Goal: Information Seeking & Learning: Learn about a topic

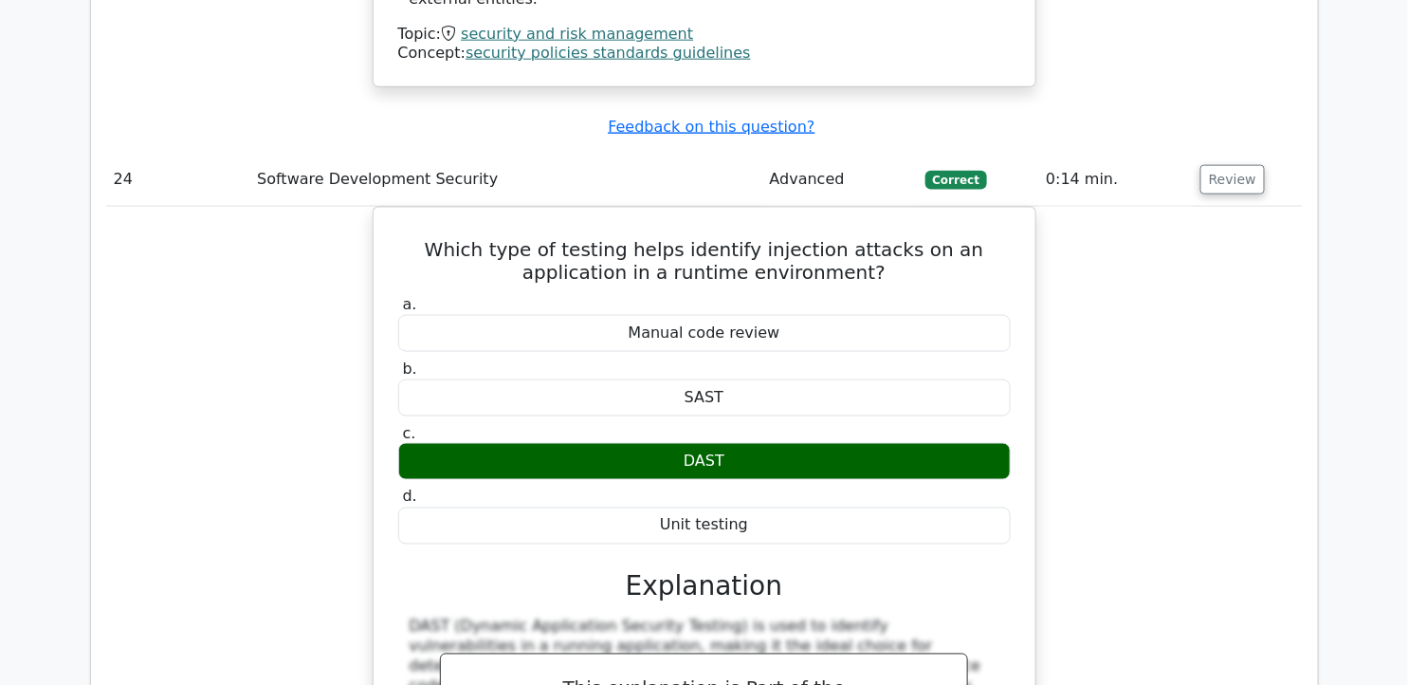
scroll to position [24894, 0]
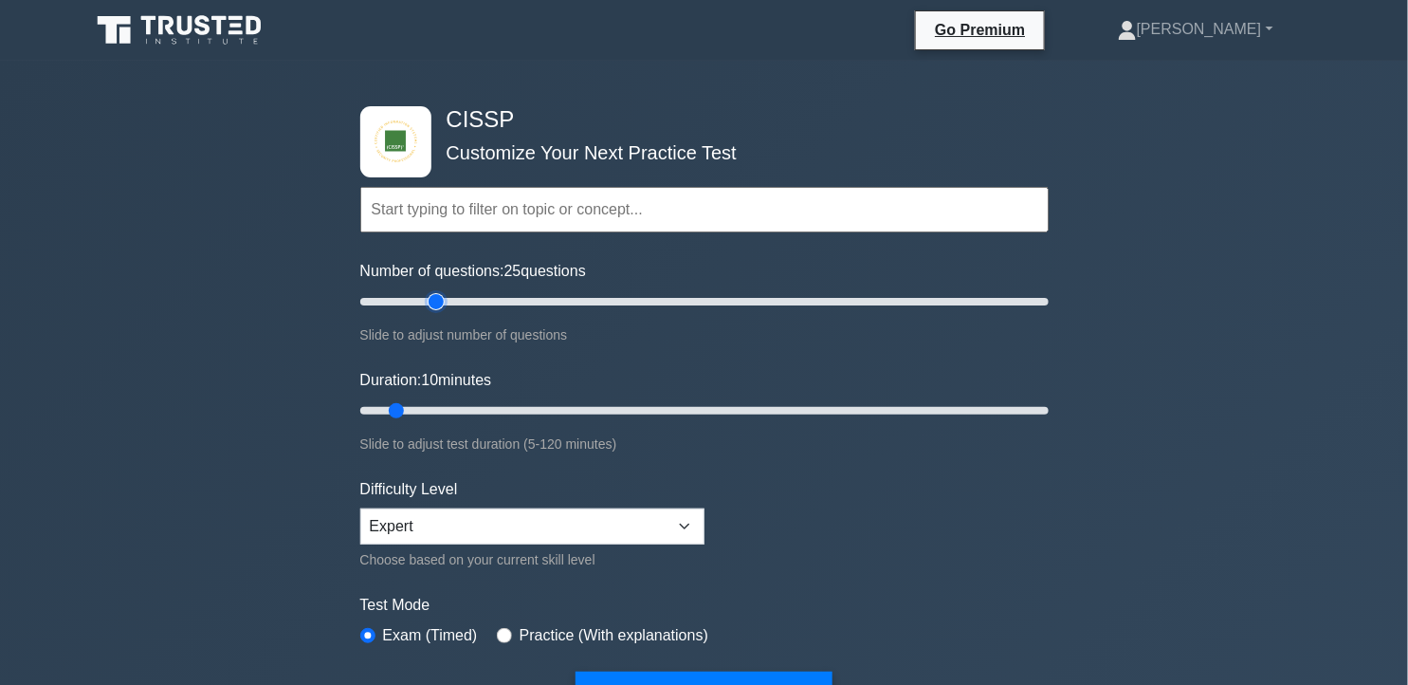
type input "25"
click at [441, 300] on input "Number of questions: 25 questions" at bounding box center [704, 301] width 688 height 23
drag, startPoint x: 402, startPoint y: 408, endPoint x: 503, endPoint y: 412, distance: 101.6
type input "30"
click at [503, 412] on input "Duration: 30 minutes" at bounding box center [704, 410] width 688 height 23
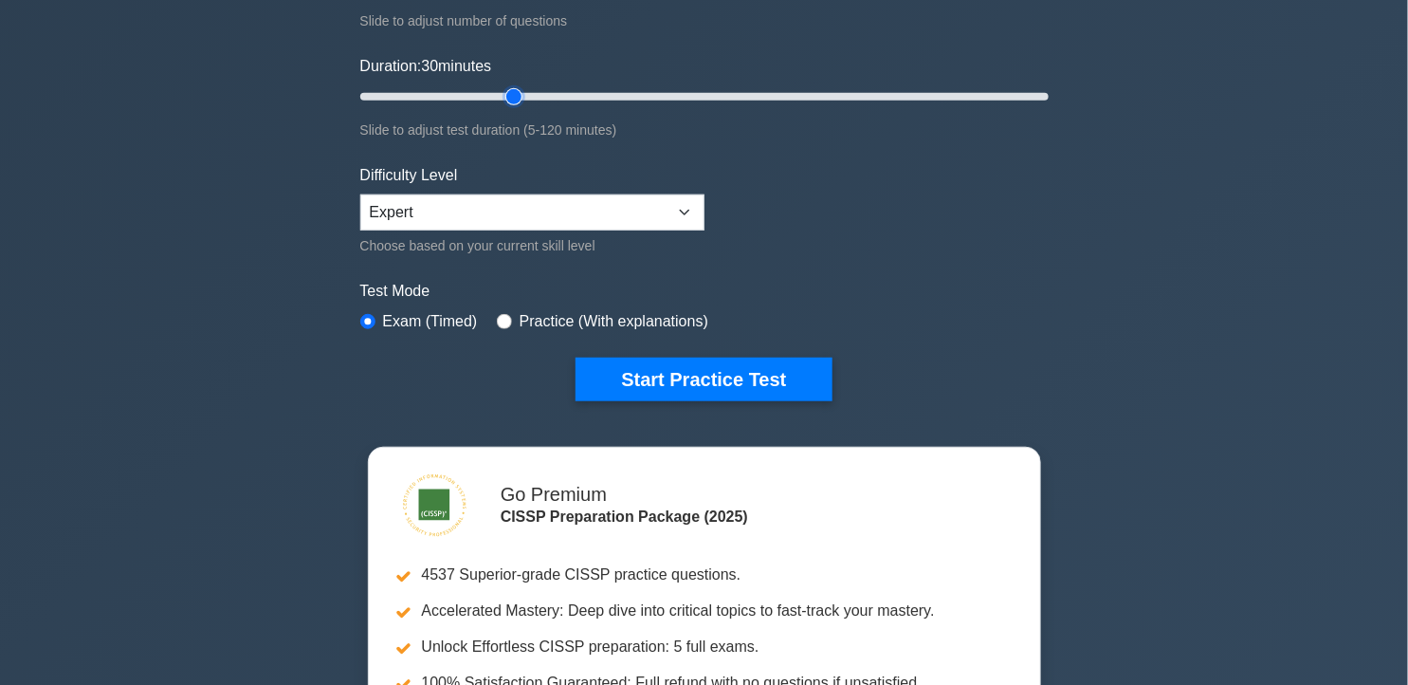
scroll to position [316, 0]
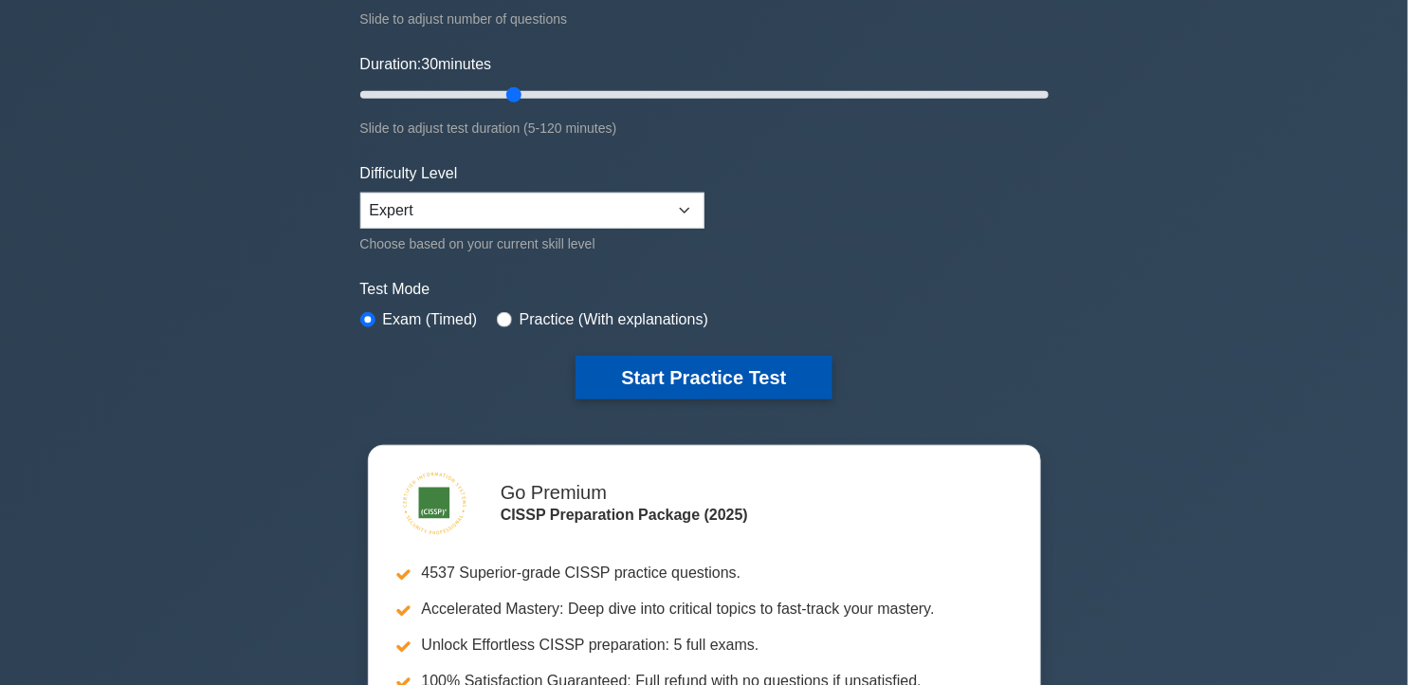
click at [718, 386] on button "Start Practice Test" at bounding box center [704, 378] width 256 height 44
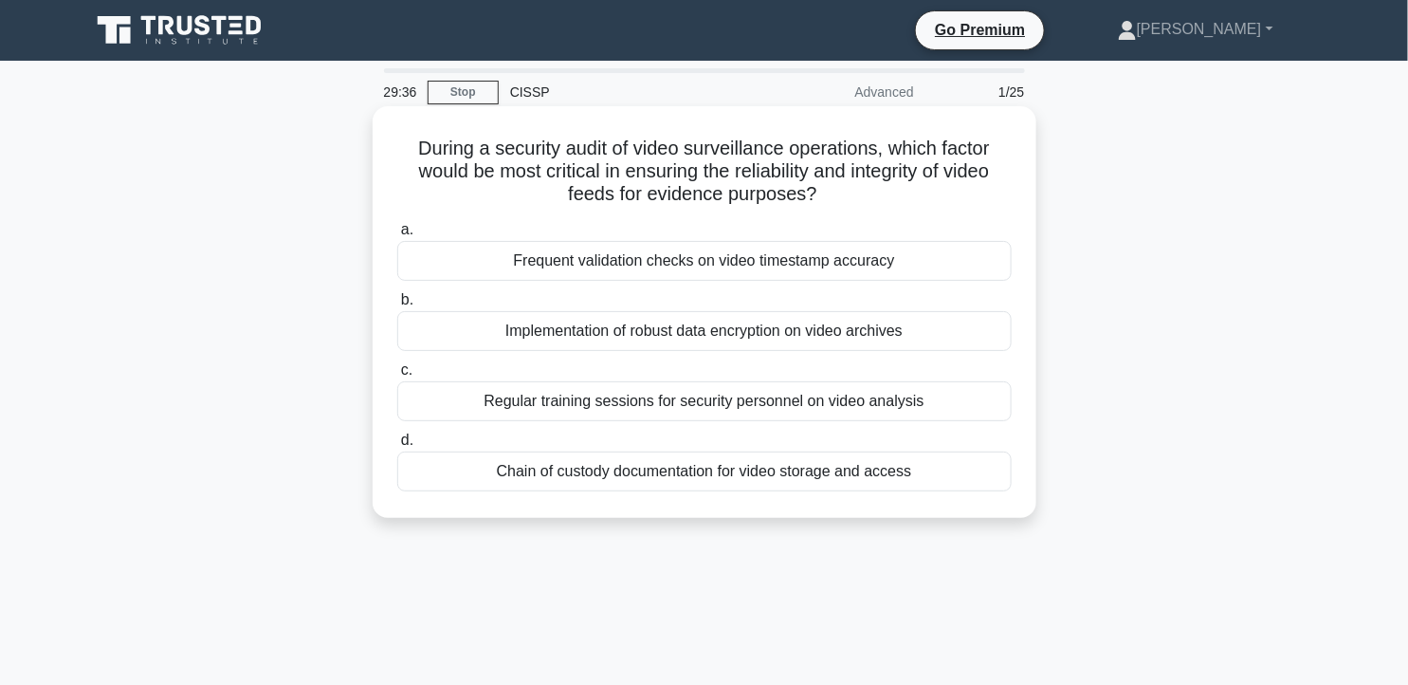
click at [850, 484] on div "Chain of custody documentation for video storage and access" at bounding box center [704, 471] width 614 height 40
click at [397, 447] on input "d. Chain of custody documentation for video storage and access" at bounding box center [397, 440] width 0 height 12
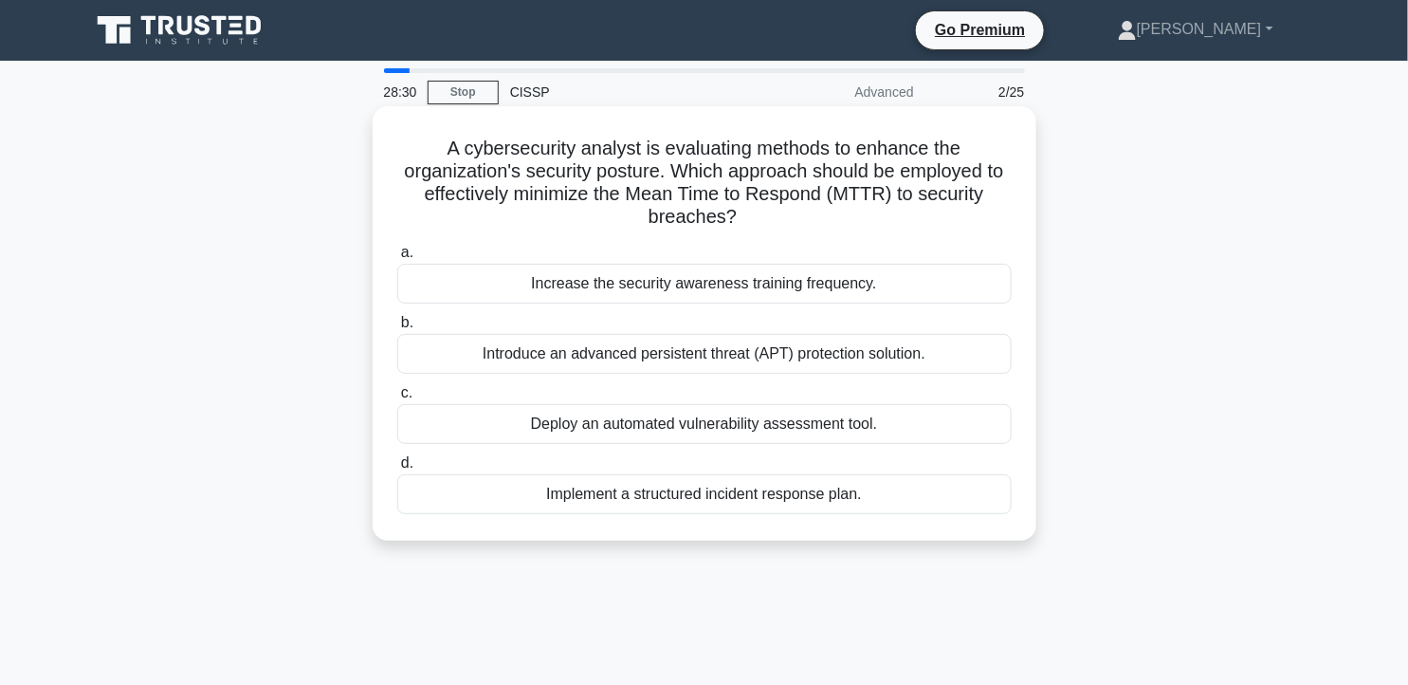
click at [820, 499] on div "Implement a structured incident response plan." at bounding box center [704, 494] width 614 height 40
click at [397, 469] on input "d. Implement a structured incident response plan." at bounding box center [397, 463] width 0 height 12
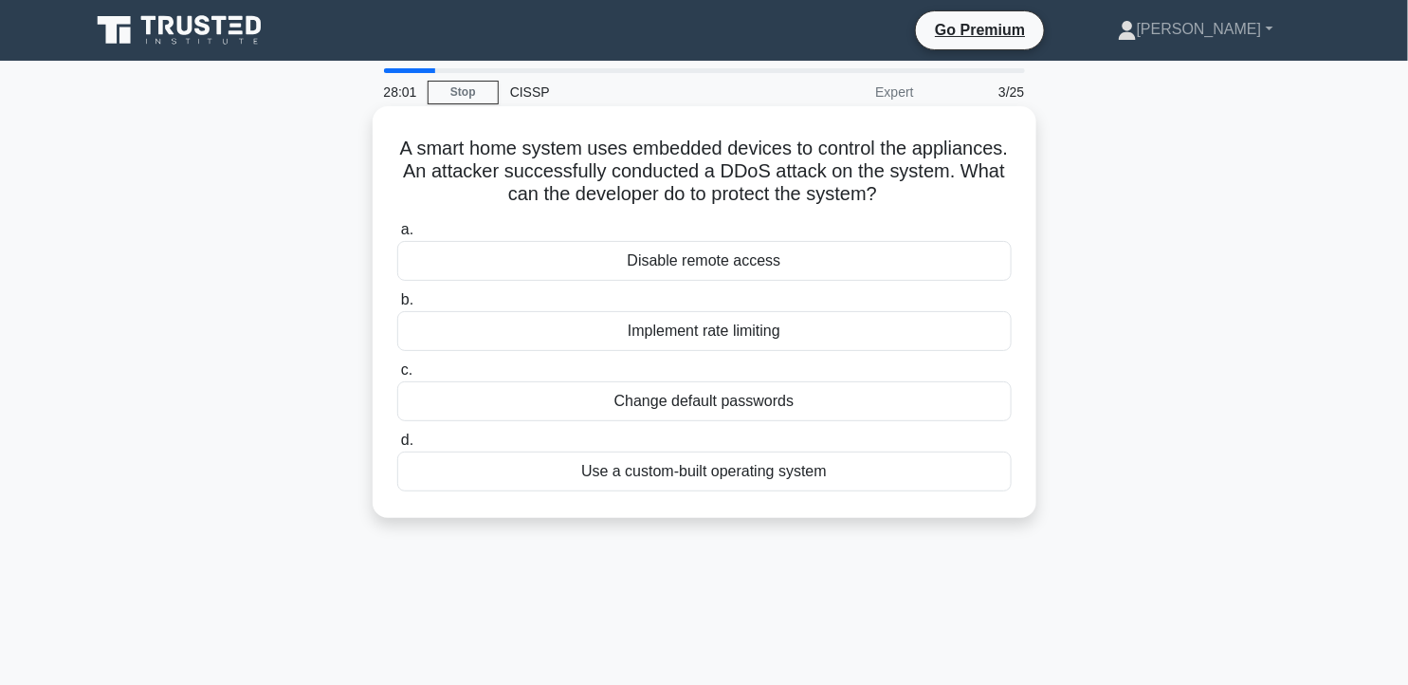
click at [791, 330] on div "Implement rate limiting" at bounding box center [704, 331] width 614 height 40
click at [397, 306] on input "b. Implement rate limiting" at bounding box center [397, 300] width 0 height 12
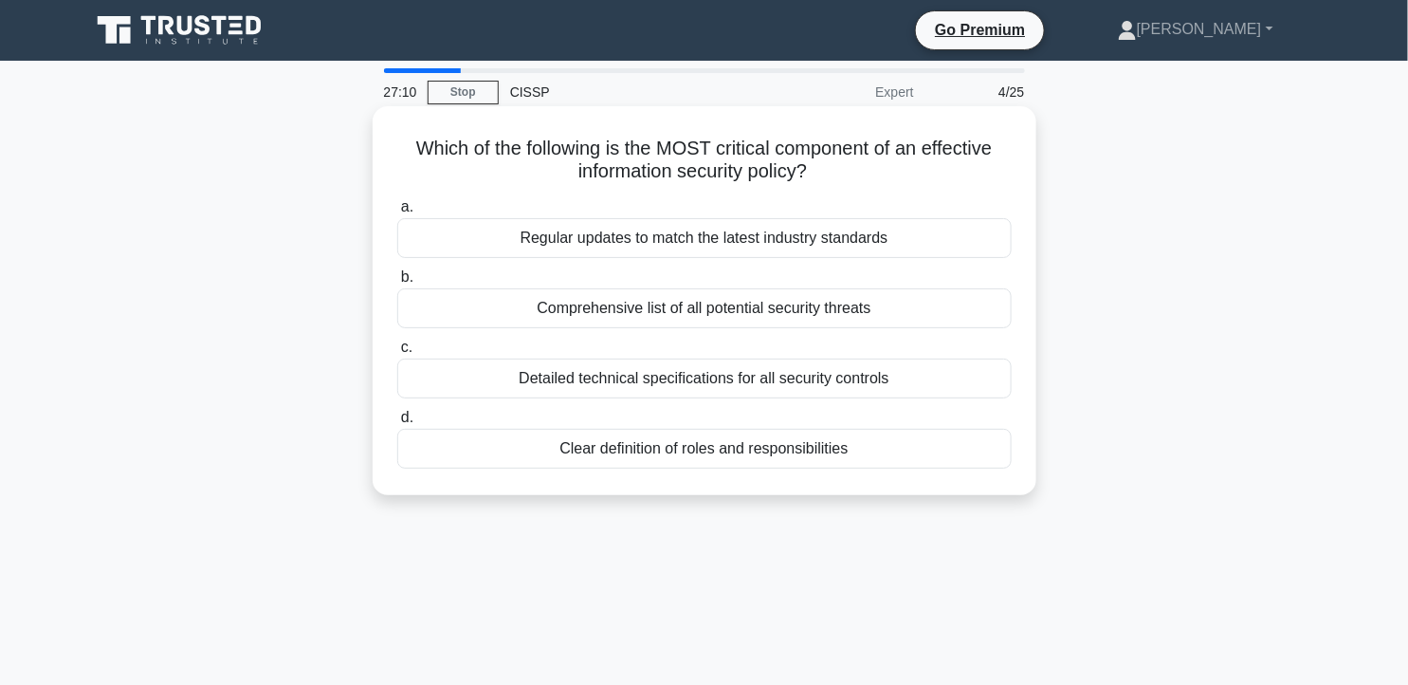
click at [902, 244] on div "Regular updates to match the latest industry standards" at bounding box center [704, 238] width 614 height 40
click at [397, 213] on input "a. Regular updates to match the latest industry standards" at bounding box center [397, 207] width 0 height 12
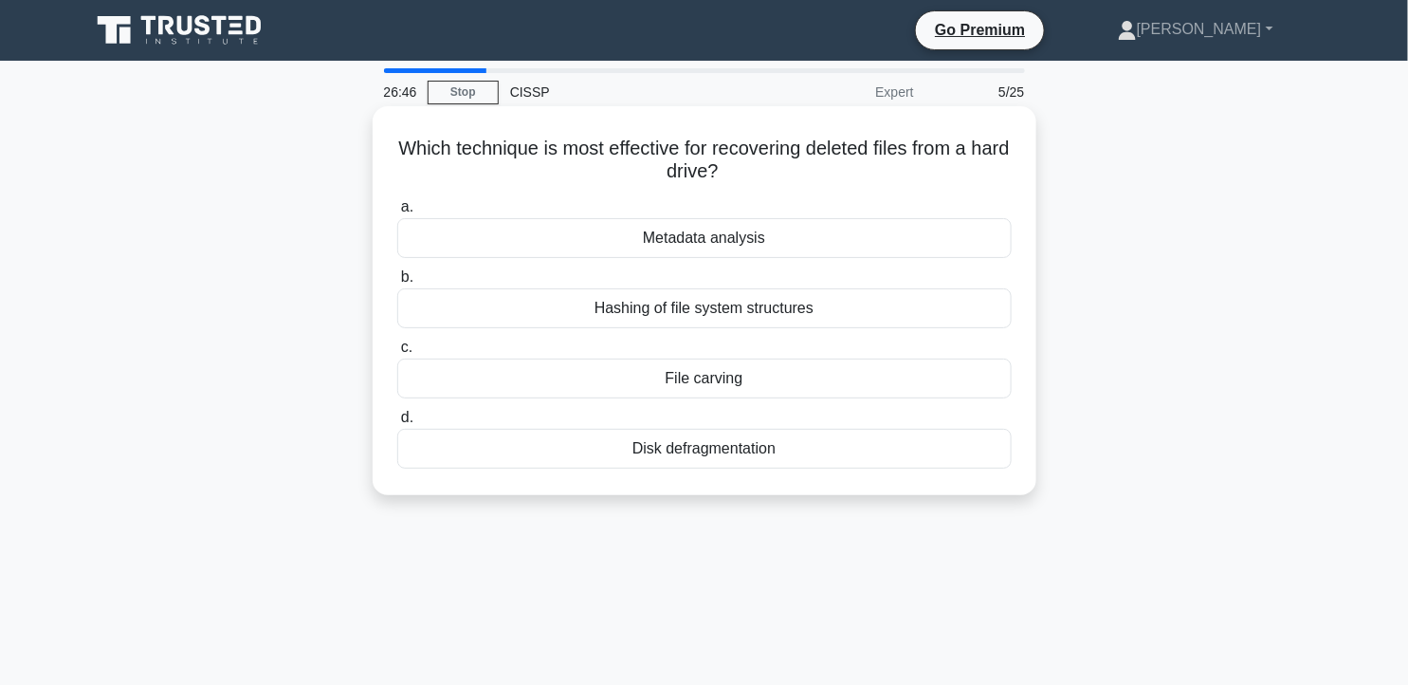
click at [813, 375] on div "File carving" at bounding box center [704, 378] width 614 height 40
click at [397, 354] on input "c. File carving" at bounding box center [397, 347] width 0 height 12
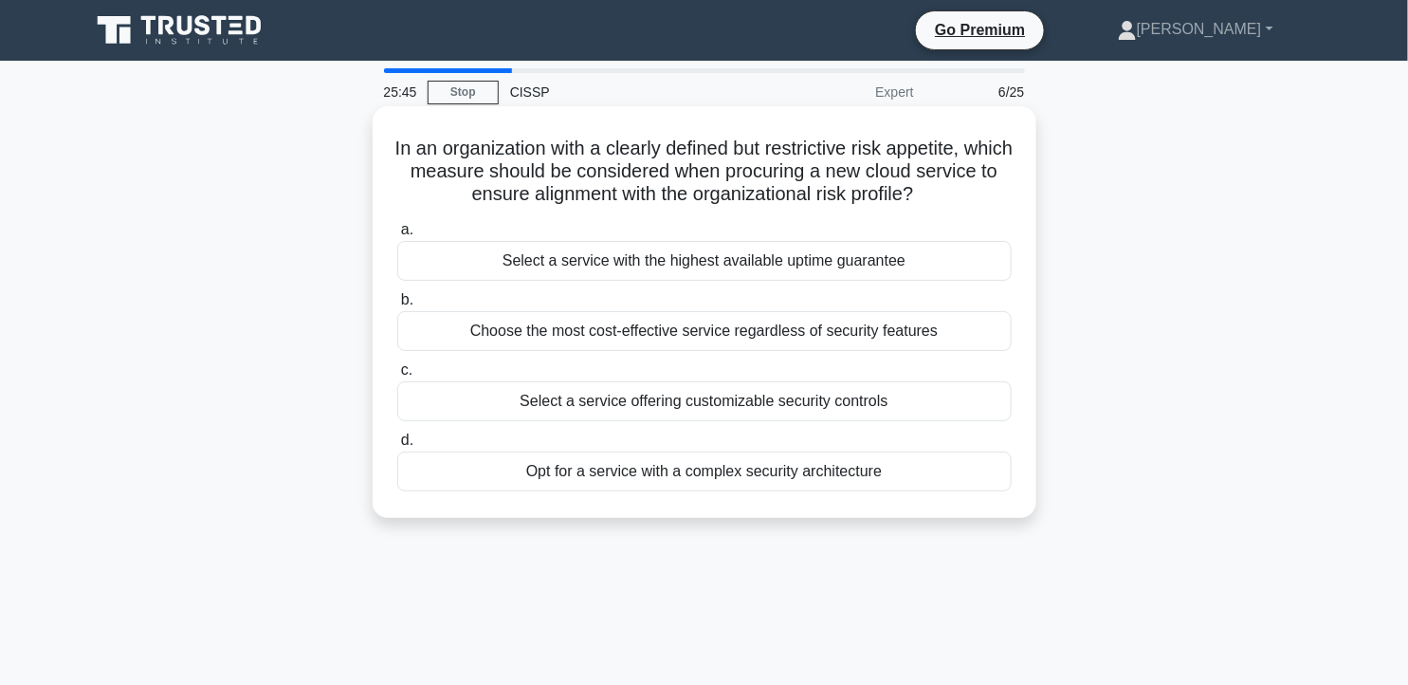
click at [876, 411] on div "Select a service offering customizable security controls" at bounding box center [704, 401] width 614 height 40
click at [397, 376] on input "c. Select a service offering customizable security controls" at bounding box center [397, 370] width 0 height 12
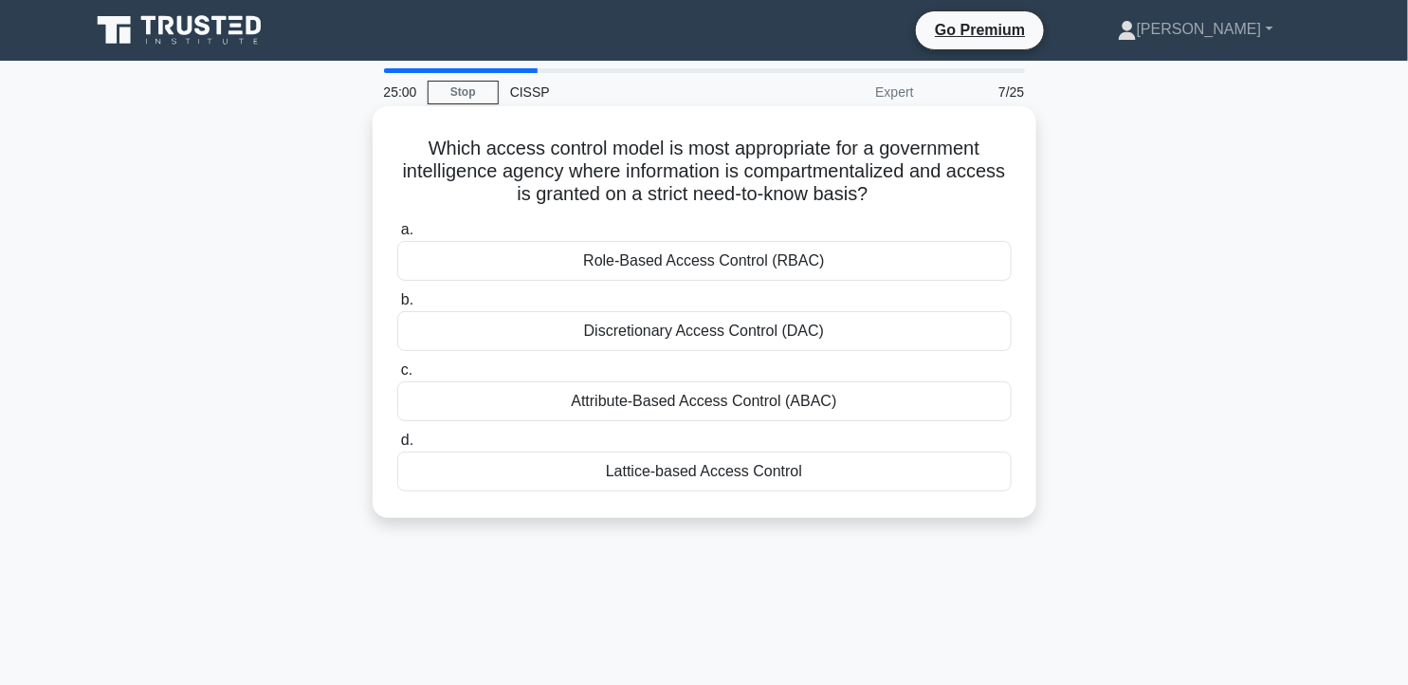
click at [845, 460] on div "Lattice-based Access Control" at bounding box center [704, 471] width 614 height 40
click at [397, 447] on input "d. Lattice-based Access Control" at bounding box center [397, 440] width 0 height 12
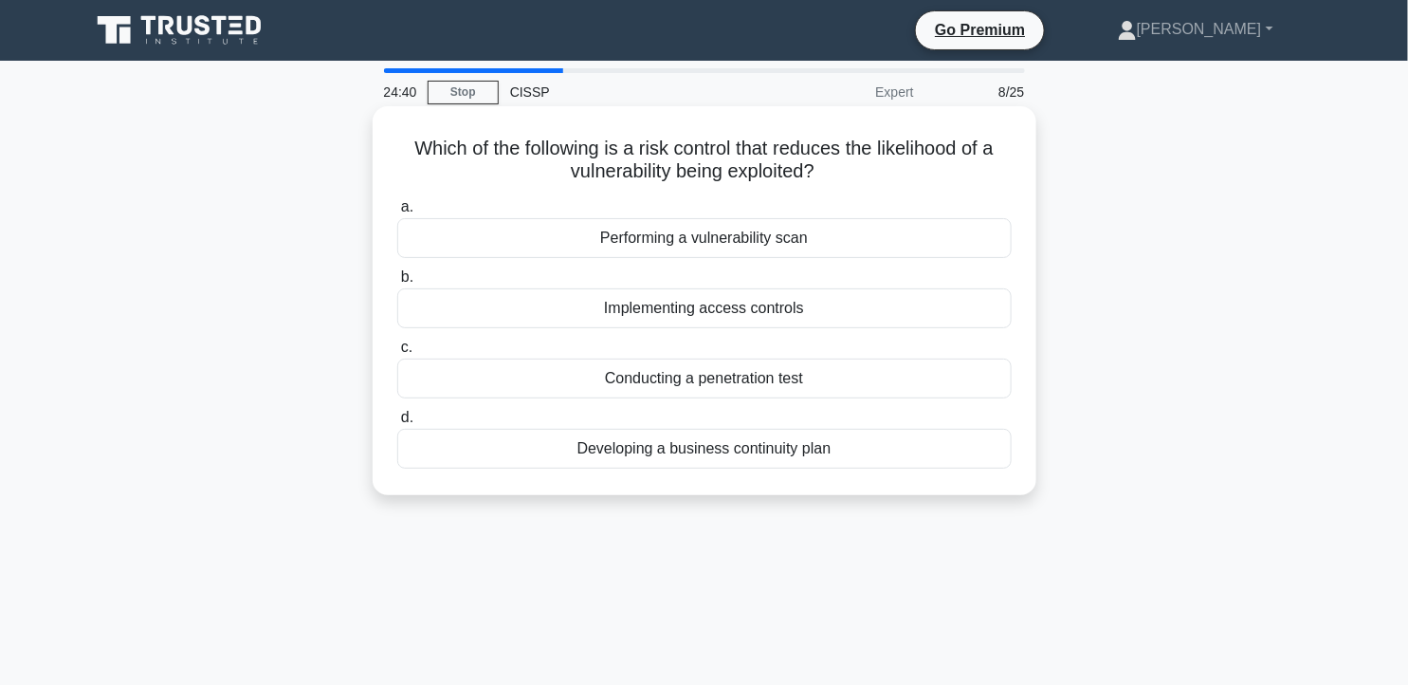
click at [884, 241] on div "Performing a vulnerability scan" at bounding box center [704, 238] width 614 height 40
click at [397, 213] on input "a. Performing a vulnerability scan" at bounding box center [397, 207] width 0 height 12
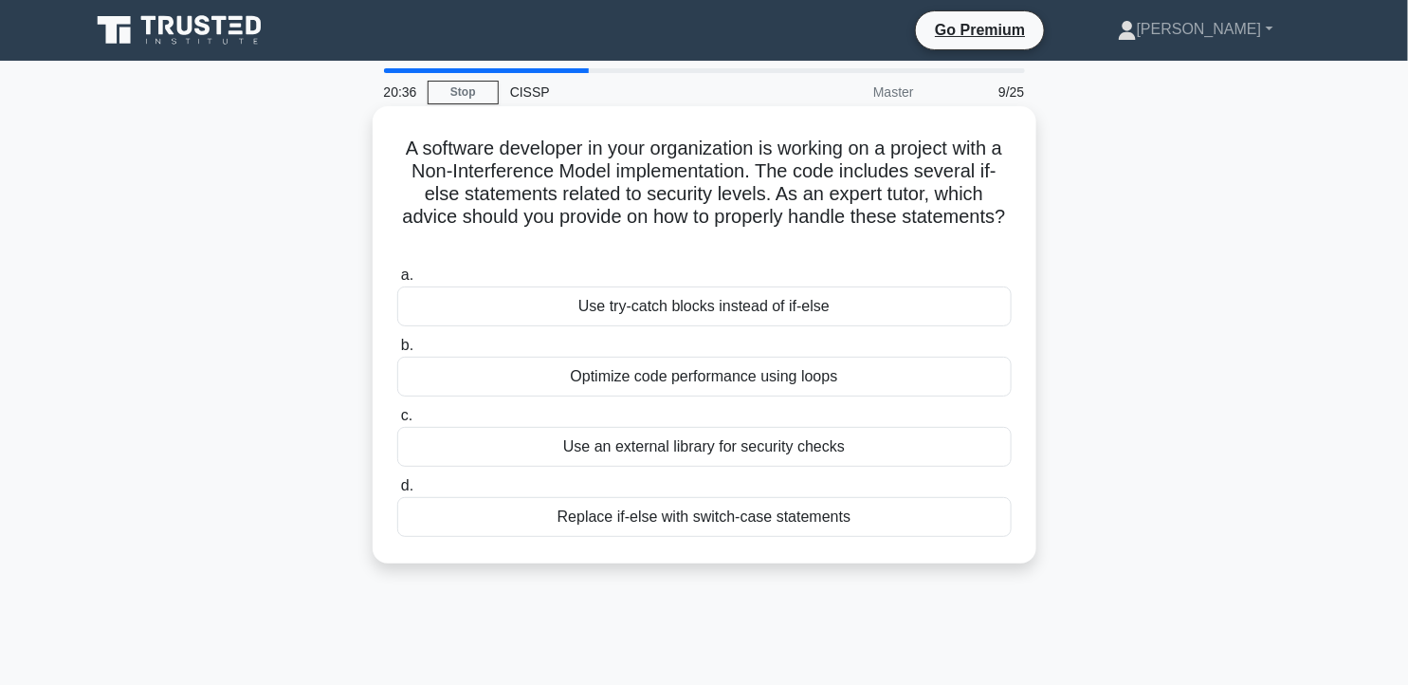
click at [785, 516] on div "Replace if-else with switch-case statements" at bounding box center [704, 517] width 614 height 40
click at [397, 492] on input "d. Replace if-else with switch-case statements" at bounding box center [397, 486] width 0 height 12
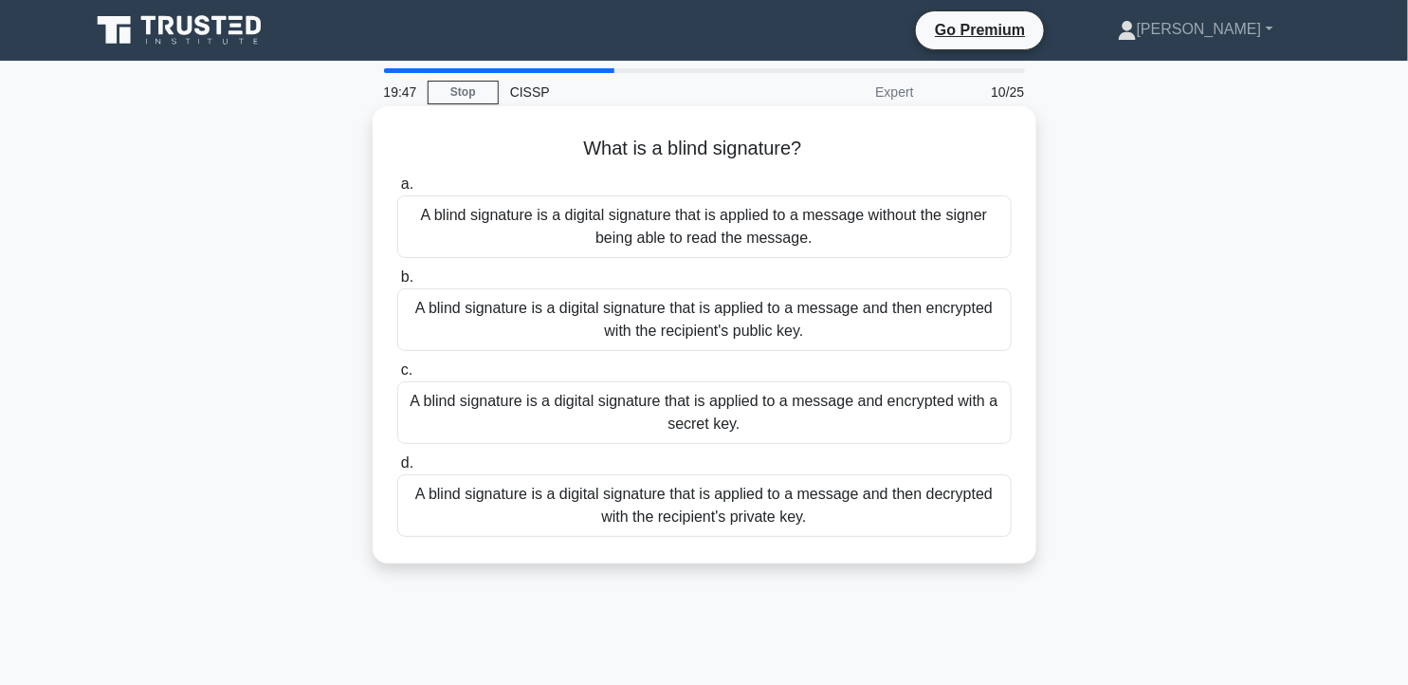
click at [945, 409] on div "A blind signature is a digital signature that is applied to a message and encry…" at bounding box center [704, 412] width 614 height 63
click at [397, 376] on input "c. A blind signature is a digital signature that is applied to a message and en…" at bounding box center [397, 370] width 0 height 12
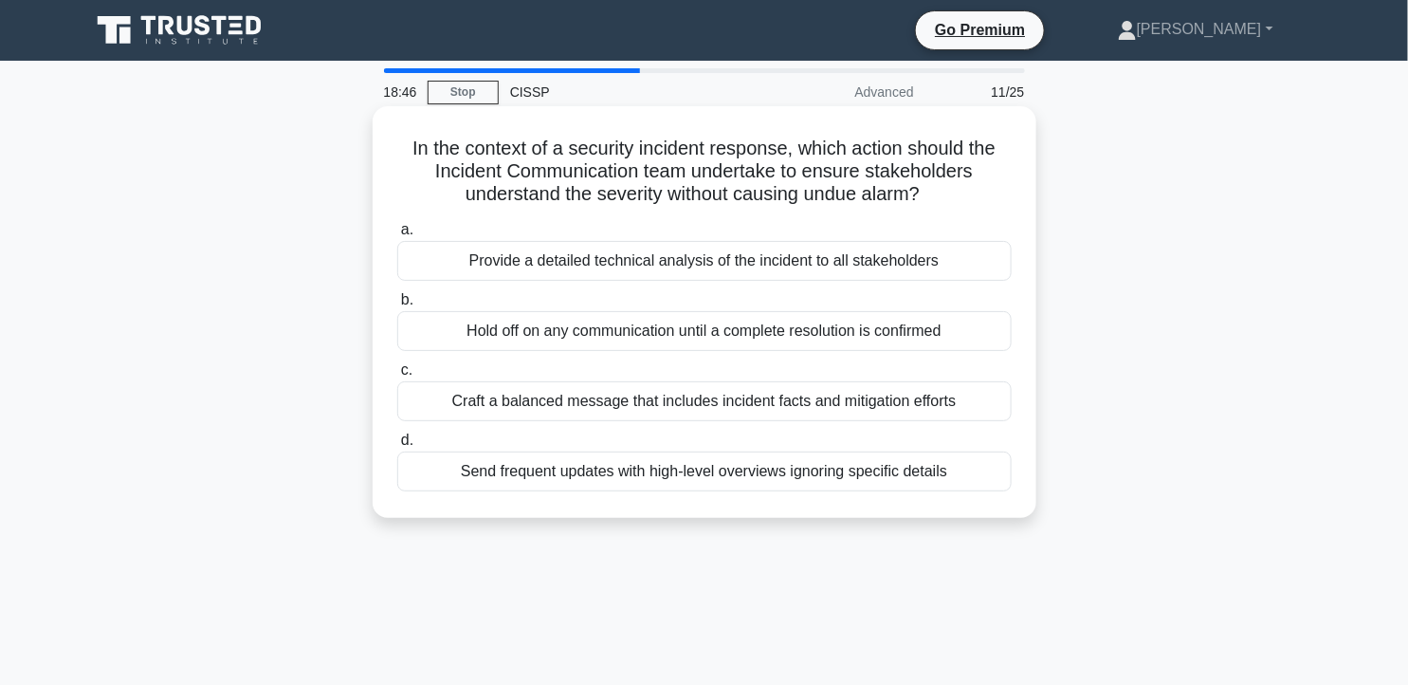
click at [846, 403] on div "Craft a balanced message that includes incident facts and mitigation efforts" at bounding box center [704, 401] width 614 height 40
click at [397, 376] on input "[PERSON_NAME] a balanced message that includes incident facts and mitigation ef…" at bounding box center [397, 370] width 0 height 12
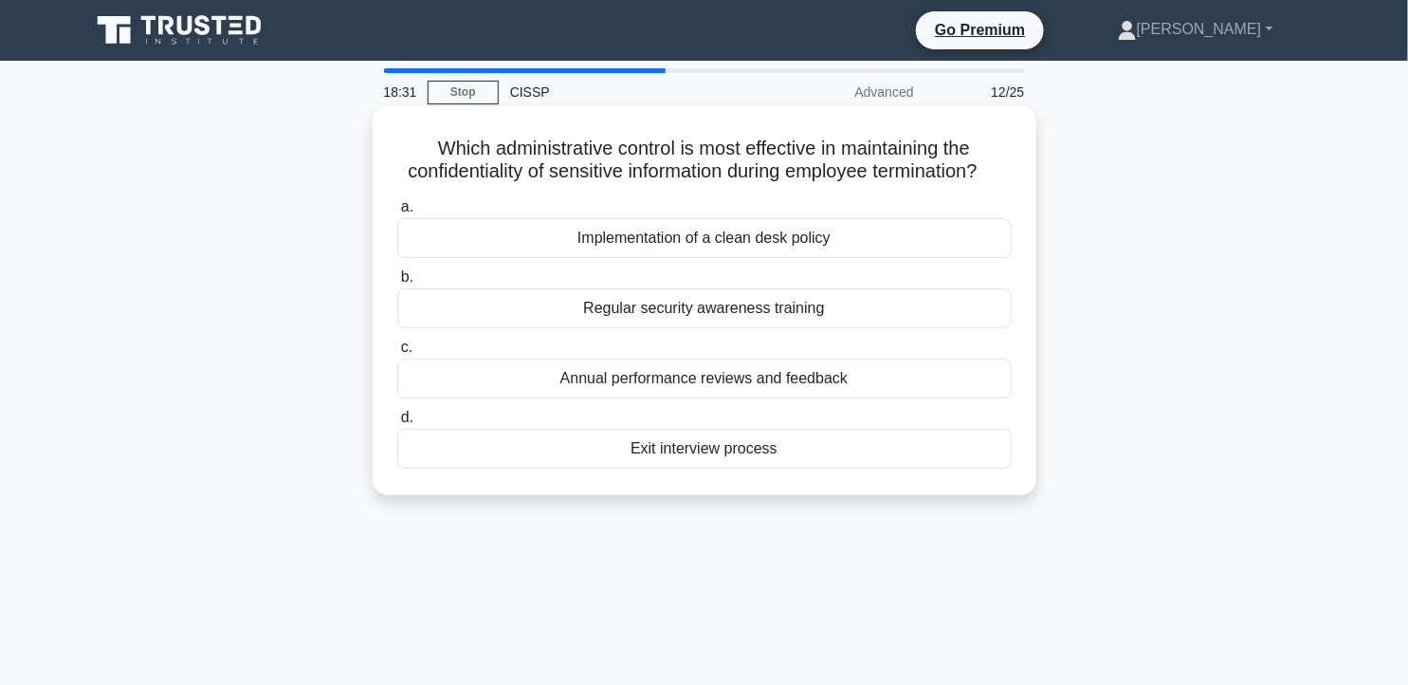
click at [847, 468] on div "Exit interview process" at bounding box center [704, 449] width 614 height 40
click at [397, 424] on input "d. Exit interview process" at bounding box center [397, 417] width 0 height 12
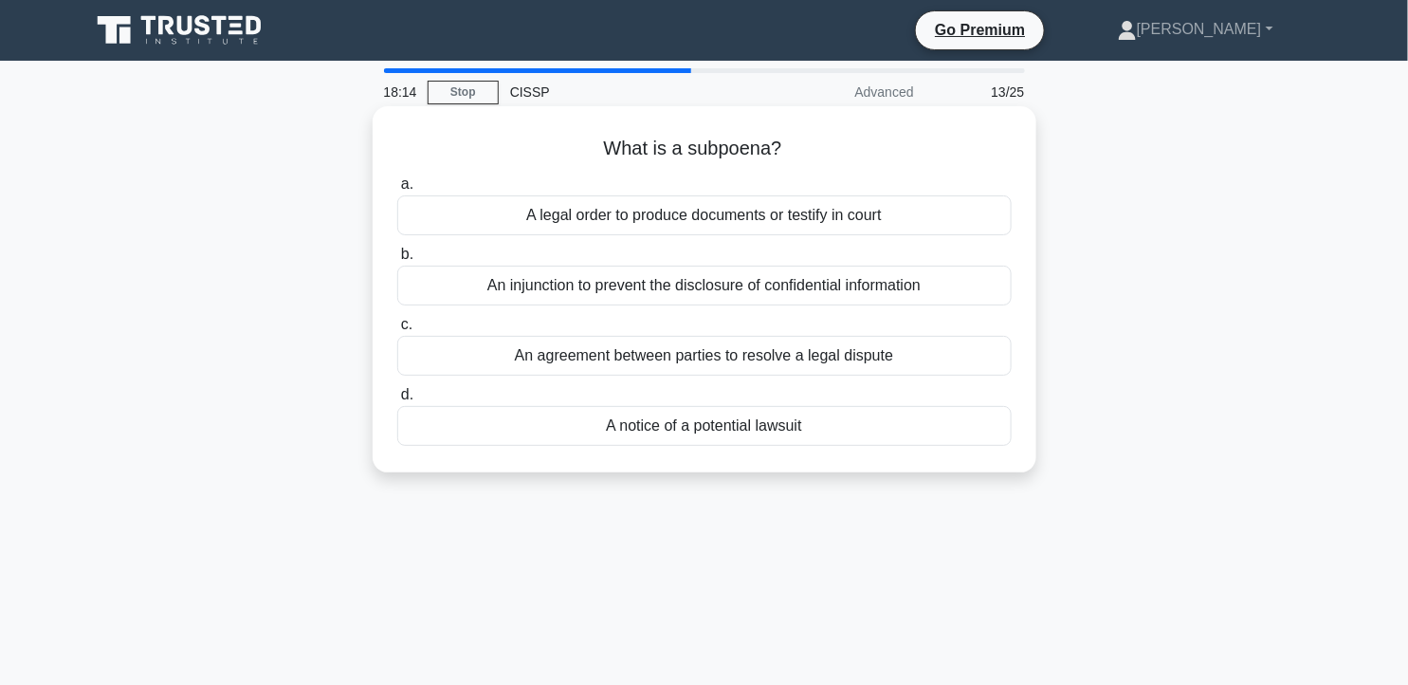
click at [880, 221] on div "A legal order to produce documents or testify in court" at bounding box center [704, 215] width 614 height 40
click at [397, 191] on input "a. A legal order to produce documents or testify in court" at bounding box center [397, 184] width 0 height 12
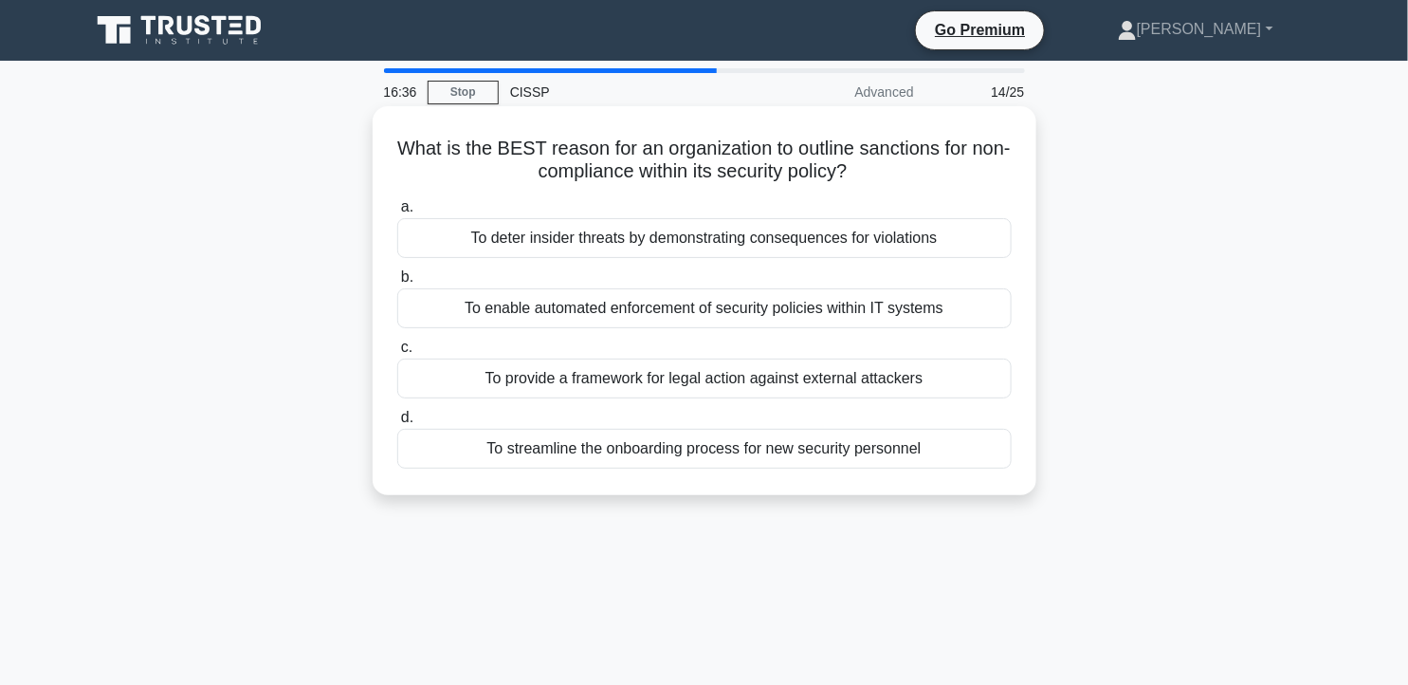
drag, startPoint x: 413, startPoint y: 144, endPoint x: 934, endPoint y: 166, distance: 521.0
click at [934, 166] on h5 "What is the BEST reason for an organization to outline sanctions for non-compli…" at bounding box center [704, 160] width 618 height 47
drag, startPoint x: 934, startPoint y: 166, endPoint x: 779, endPoint y: 237, distance: 170.1
click at [779, 237] on div "To deter insider threats by demonstrating consequences for violations" at bounding box center [704, 238] width 614 height 40
click at [397, 213] on input "a. To deter insider threats by demonstrating consequences for violations" at bounding box center [397, 207] width 0 height 12
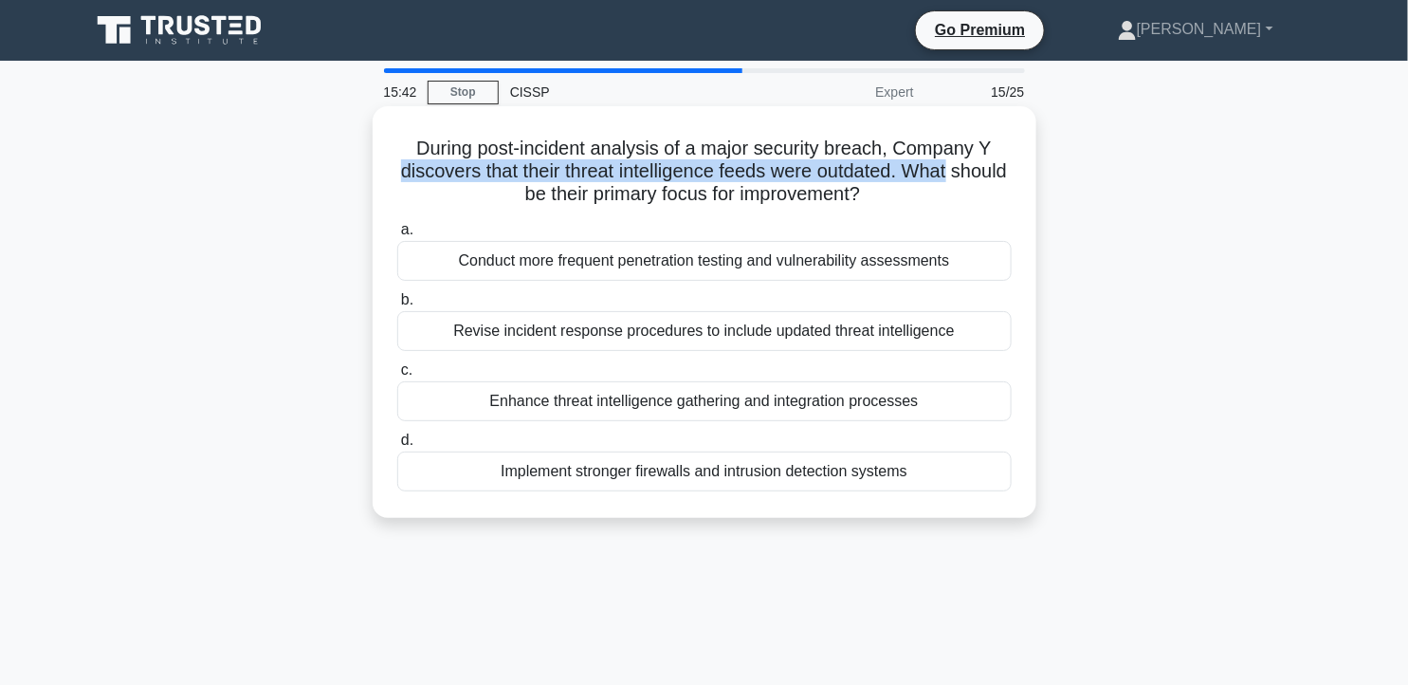
drag, startPoint x: 996, startPoint y: 159, endPoint x: 385, endPoint y: 176, distance: 610.8
click at [385, 176] on div "During post-incident analysis of a major security breach, Company Y discovers t…" at bounding box center [704, 312] width 649 height 396
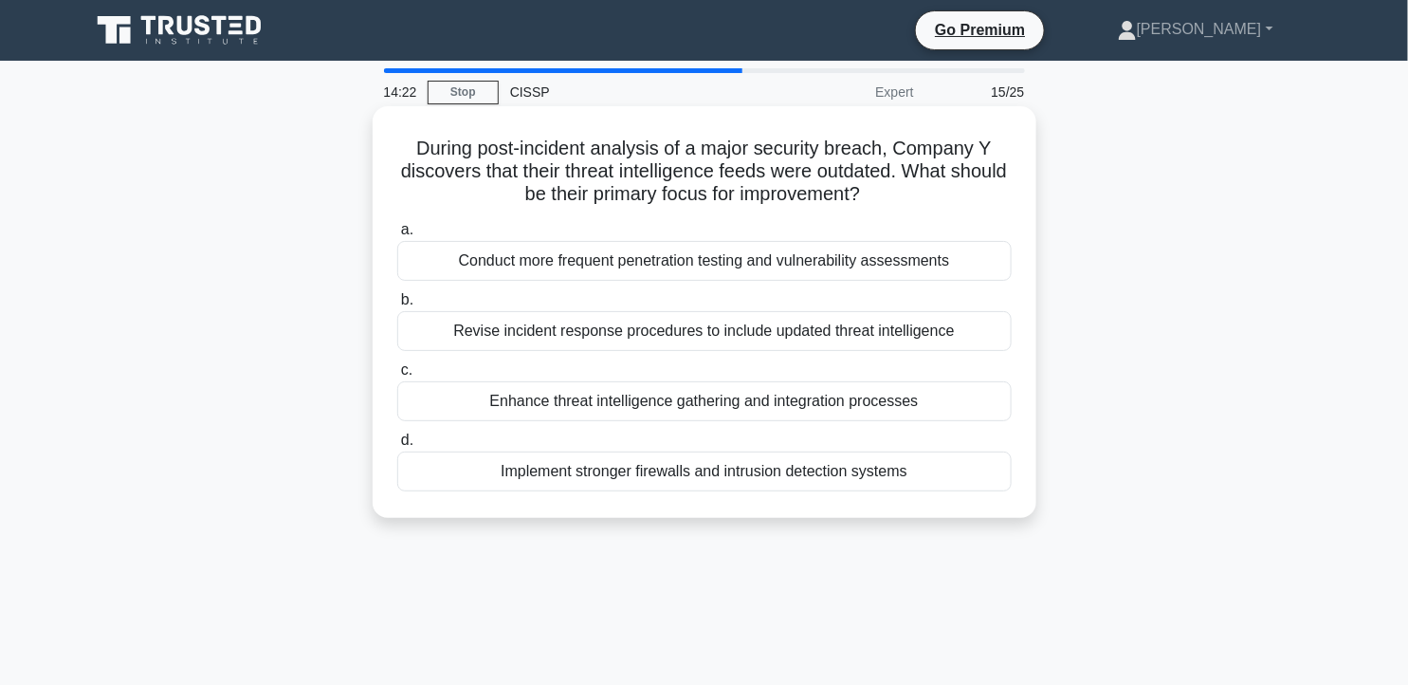
click at [751, 264] on div "Conduct more frequent penetration testing and vulnerability assessments" at bounding box center [704, 261] width 614 height 40
click at [397, 236] on input "a. Conduct more frequent penetration testing and vulnerability assessments" at bounding box center [397, 230] width 0 height 12
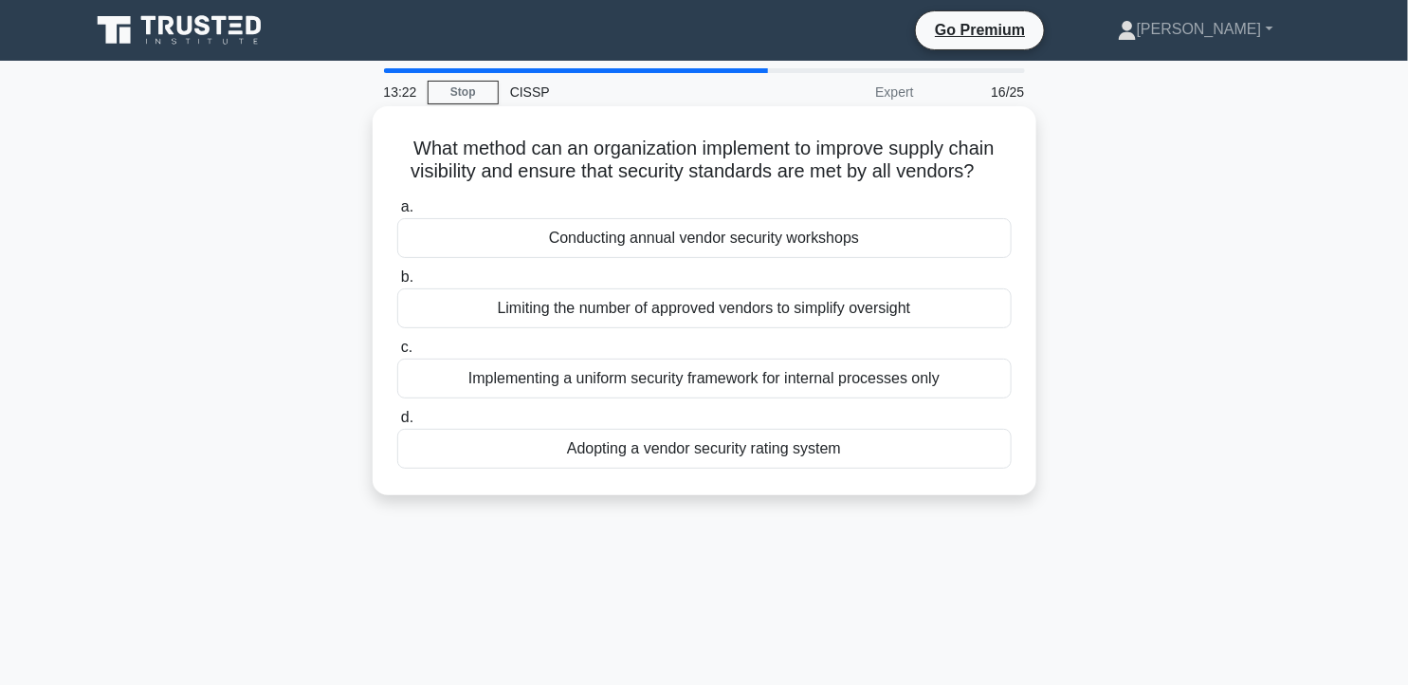
click at [821, 443] on div "Adopting a vendor security rating system" at bounding box center [704, 449] width 614 height 40
click at [397, 424] on input "d. Adopting a vendor security rating system" at bounding box center [397, 417] width 0 height 12
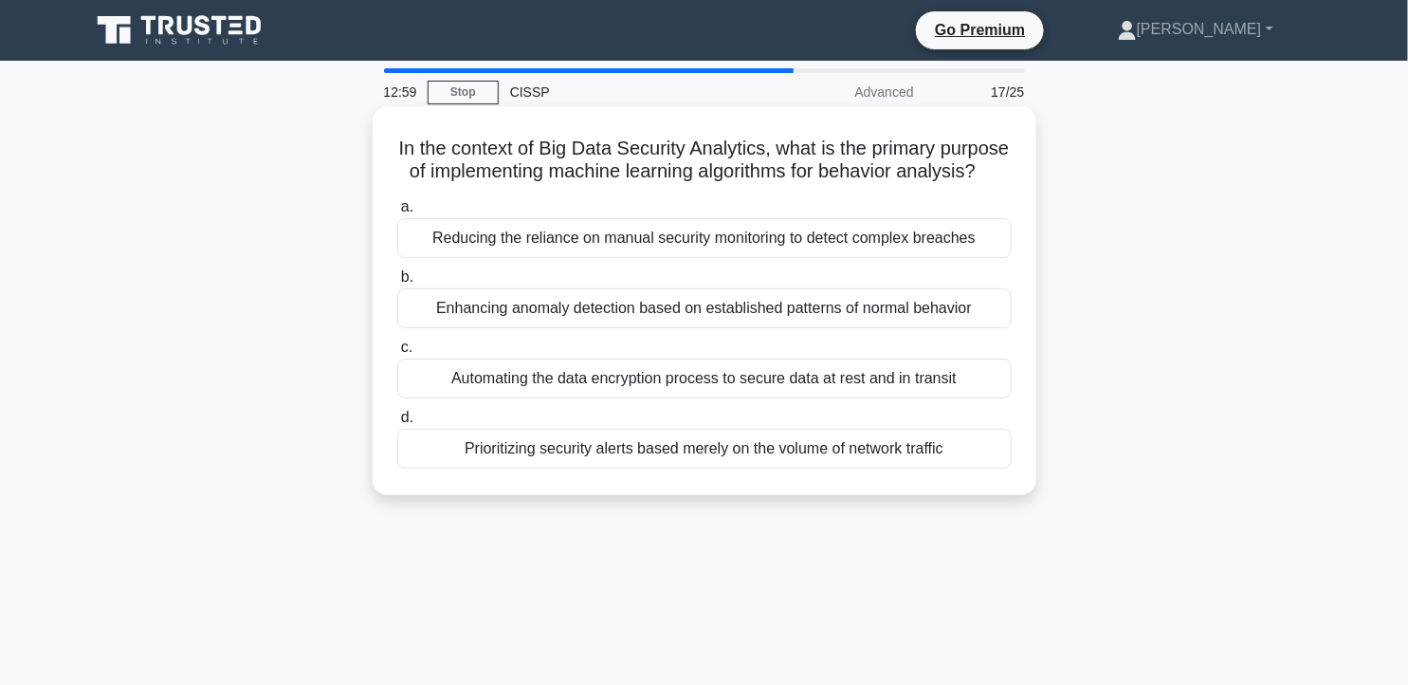
click at [896, 328] on div "Enhancing anomaly detection based on established patterns of normal behavior" at bounding box center [704, 308] width 614 height 40
click at [397, 283] on input "b. Enhancing anomaly detection based on established patterns of normal behavior" at bounding box center [397, 277] width 0 height 12
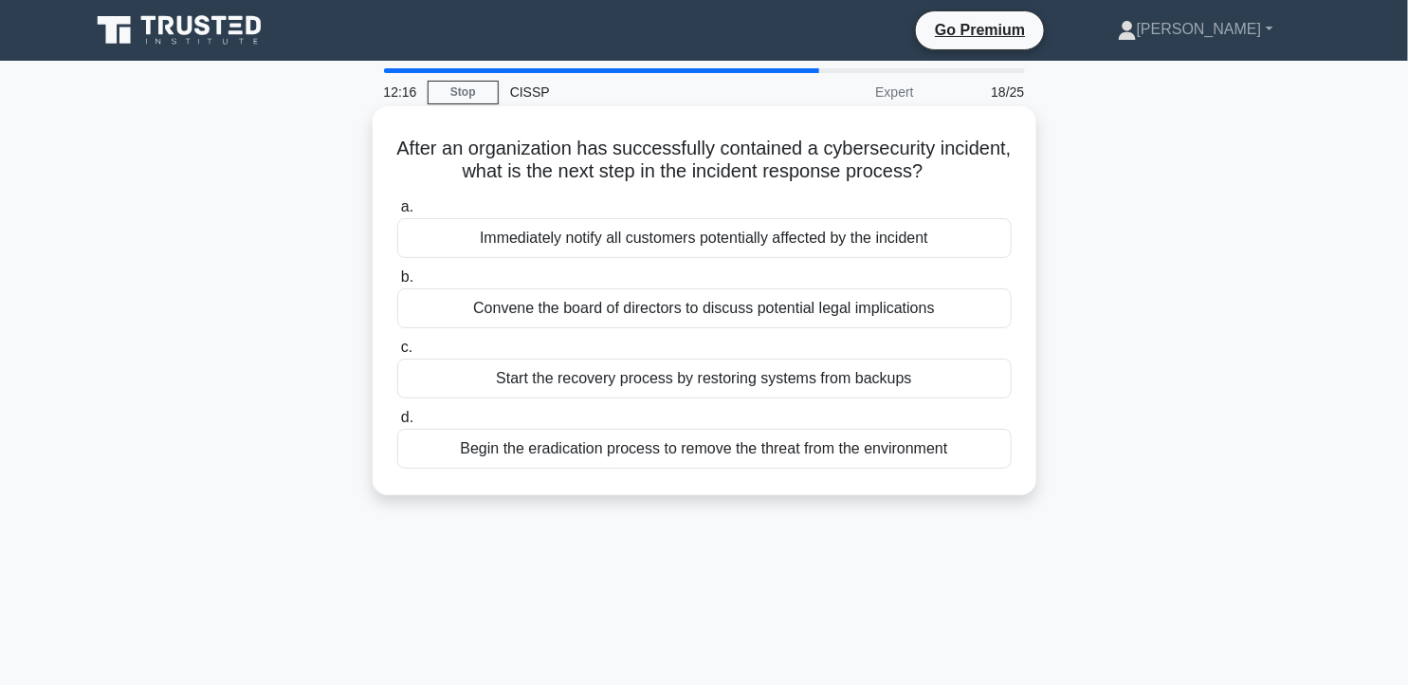
drag, startPoint x: 675, startPoint y: 168, endPoint x: 997, endPoint y: 174, distance: 322.4
click at [997, 174] on h5 "After an organization has successfully contained a cybersecurity incident, what…" at bounding box center [704, 160] width 618 height 47
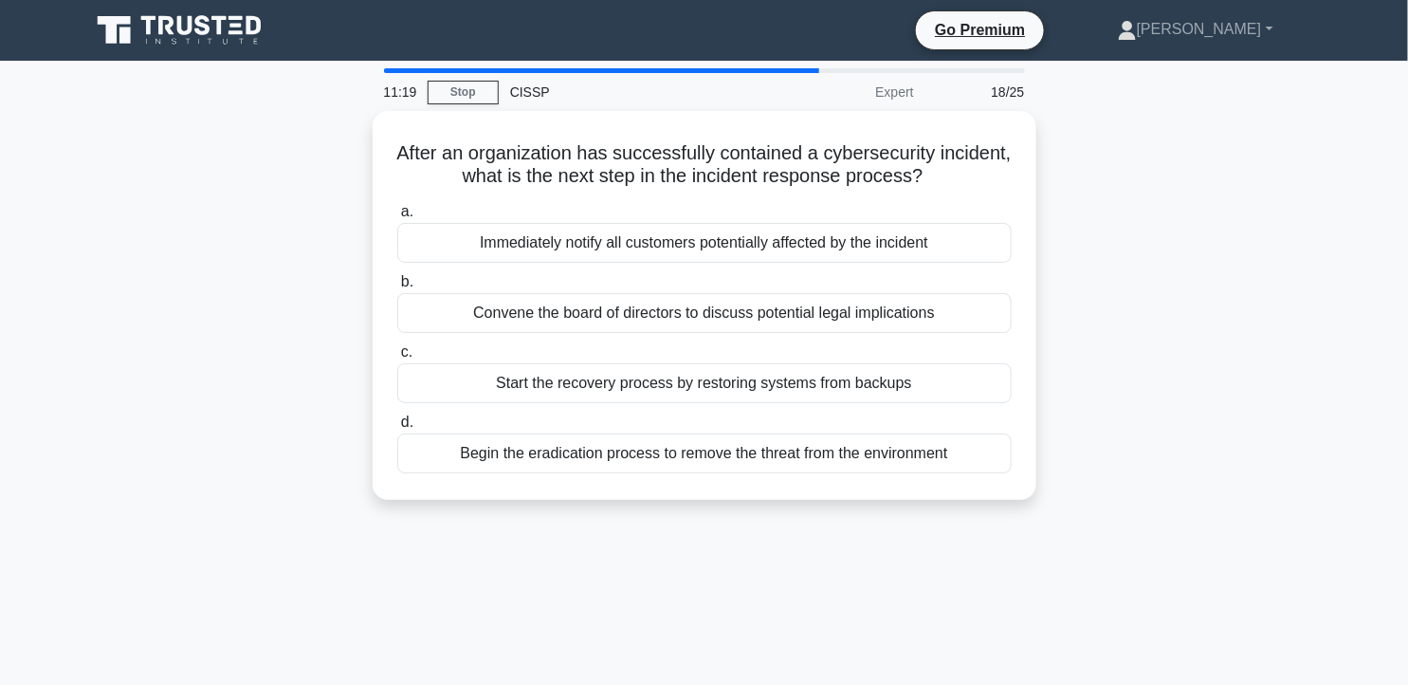
drag, startPoint x: 997, startPoint y: 174, endPoint x: 1211, endPoint y: 234, distance: 221.8
click at [1211, 234] on div "After an organization has successfully contained a cybersecurity incident, what…" at bounding box center [705, 316] width 1252 height 411
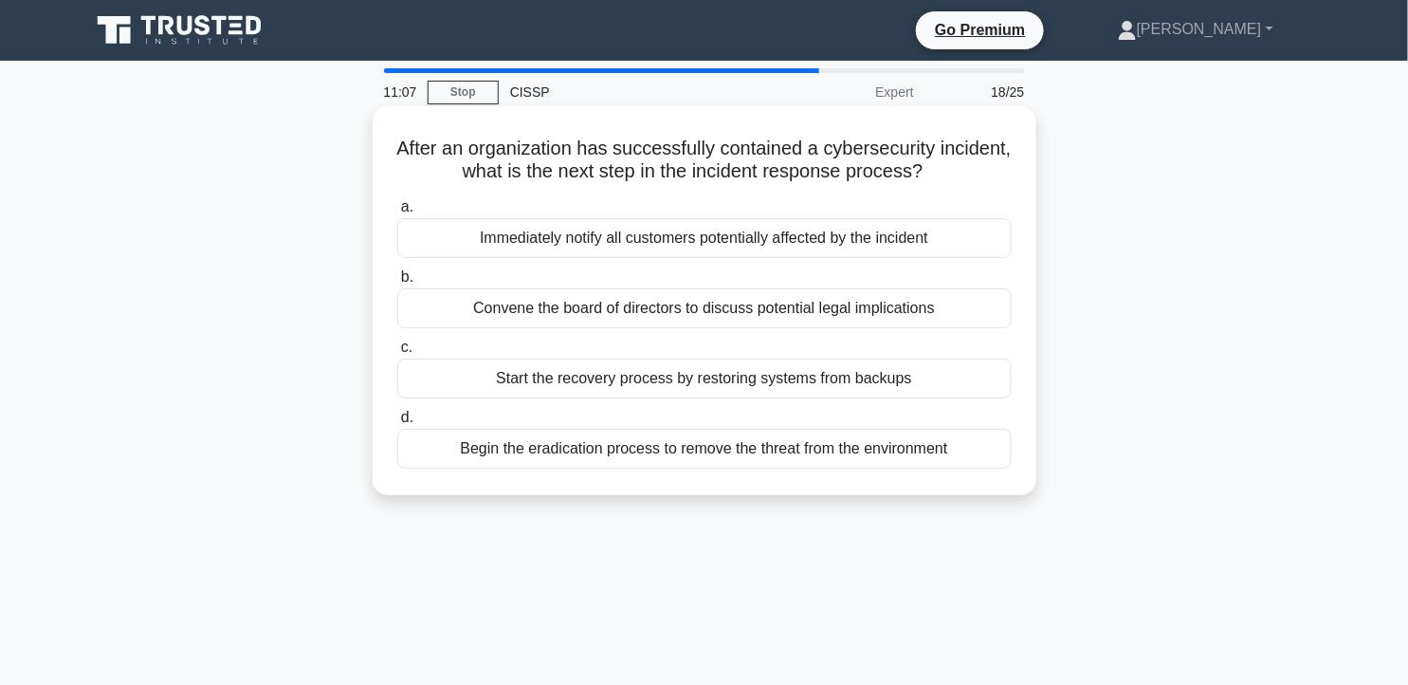
click at [907, 374] on div "Start the recovery process by restoring systems from backups" at bounding box center [704, 378] width 614 height 40
click at [397, 354] on input "c. Start the recovery process by restoring systems from backups" at bounding box center [397, 347] width 0 height 12
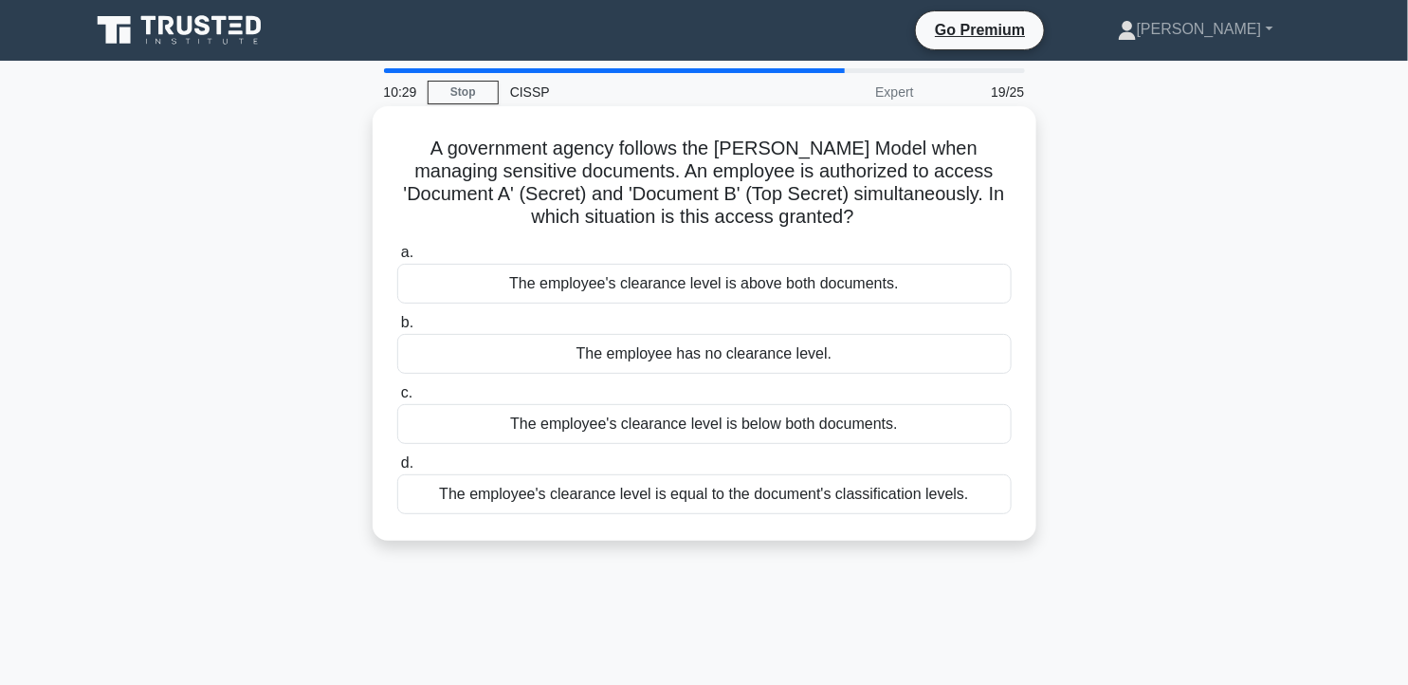
click at [903, 488] on div "The employee's clearance level is equal to the document's classification levels." at bounding box center [704, 494] width 614 height 40
click at [397, 469] on input "d. The employee's clearance level is equal to the document's classification lev…" at bounding box center [397, 463] width 0 height 12
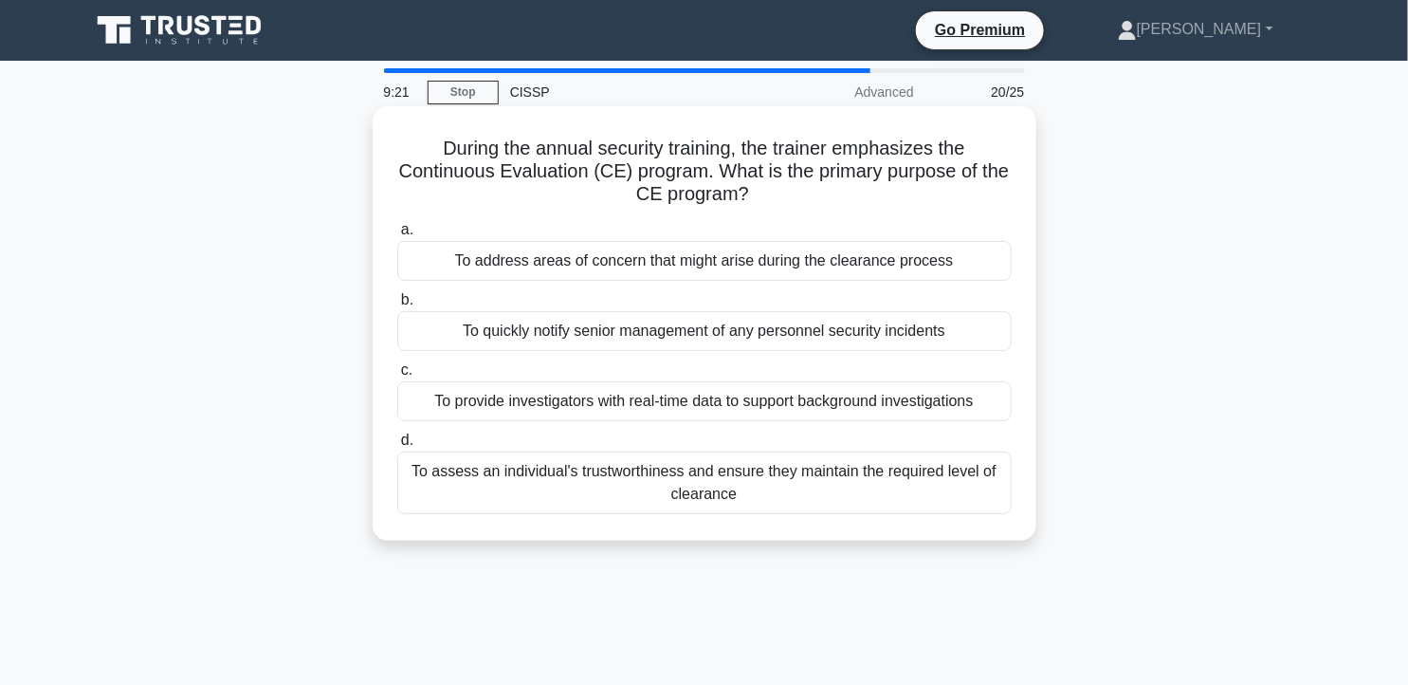
click at [865, 475] on div "To assess an individual's trustworthiness and ensure they maintain the required…" at bounding box center [704, 482] width 614 height 63
click at [397, 447] on input "d. To assess an individual's trustworthiness and ensure they maintain the requi…" at bounding box center [397, 440] width 0 height 12
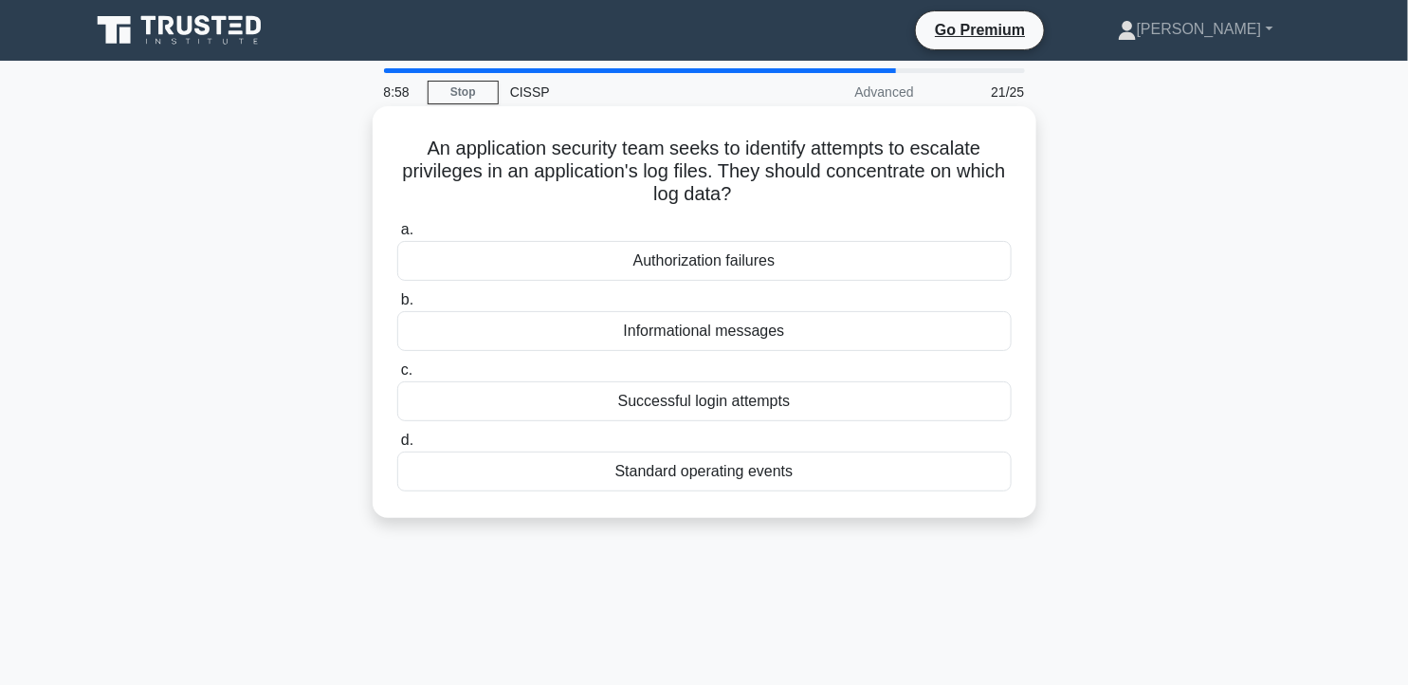
click at [789, 270] on div "Authorization failures" at bounding box center [704, 261] width 614 height 40
click at [397, 236] on input "a. Authorization failures" at bounding box center [397, 230] width 0 height 12
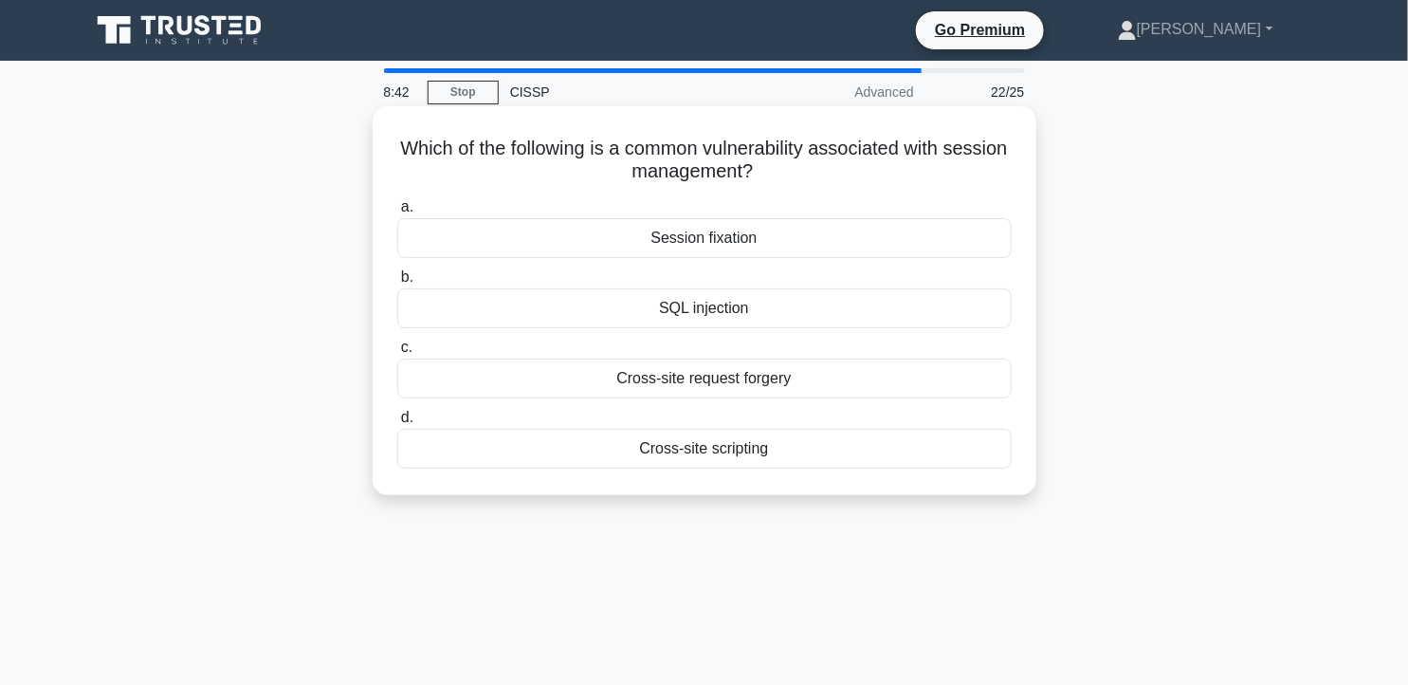
click at [735, 247] on div "Session fixation" at bounding box center [704, 238] width 614 height 40
click at [397, 213] on input "a. Session fixation" at bounding box center [397, 207] width 0 height 12
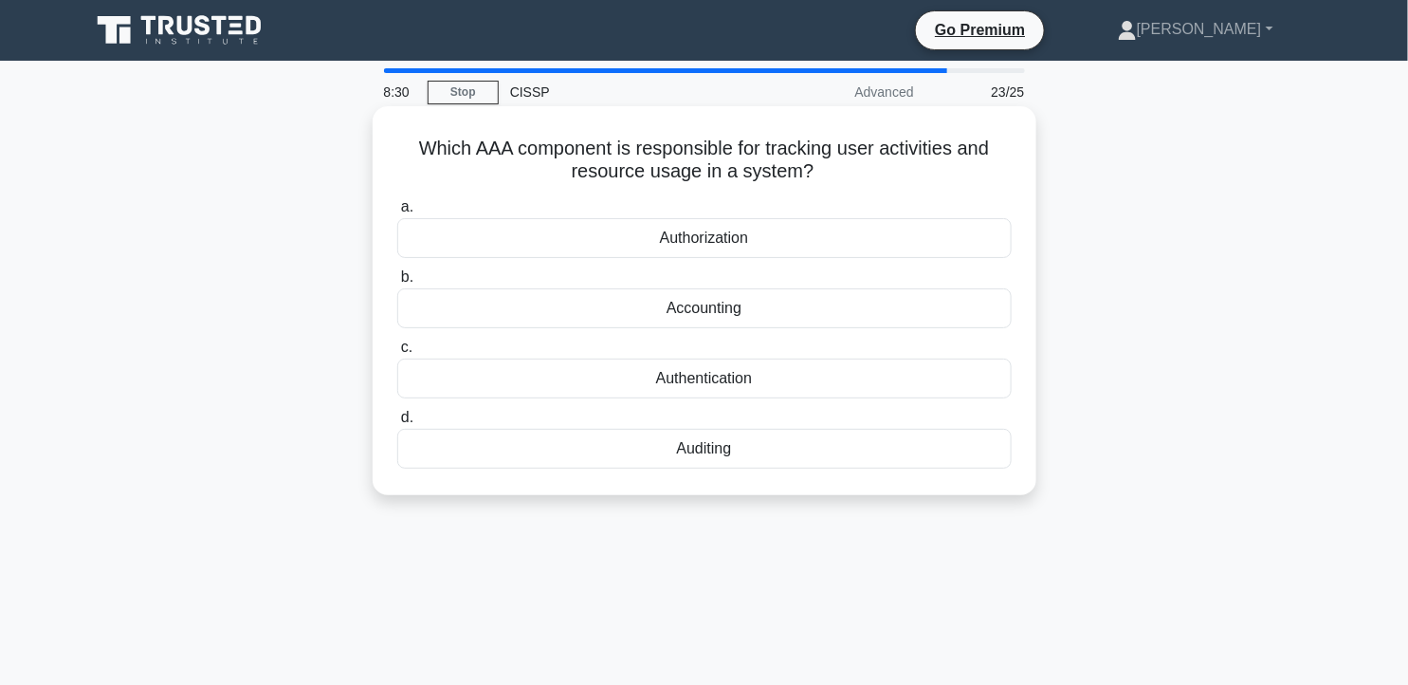
click at [784, 300] on div "Accounting" at bounding box center [704, 308] width 614 height 40
click at [397, 283] on input "b. Accounting" at bounding box center [397, 277] width 0 height 12
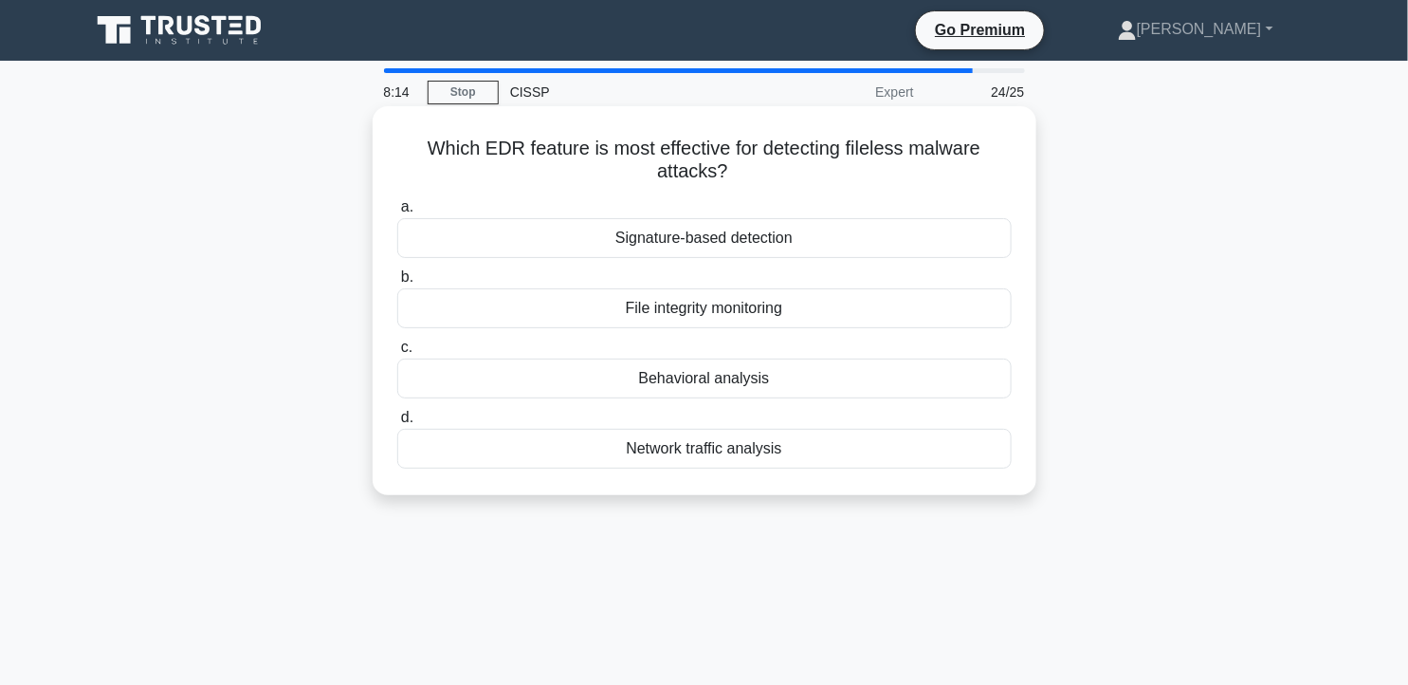
click at [799, 231] on div "Signature-based detection" at bounding box center [704, 238] width 614 height 40
click at [397, 213] on input "a. Signature-based detection" at bounding box center [397, 207] width 0 height 12
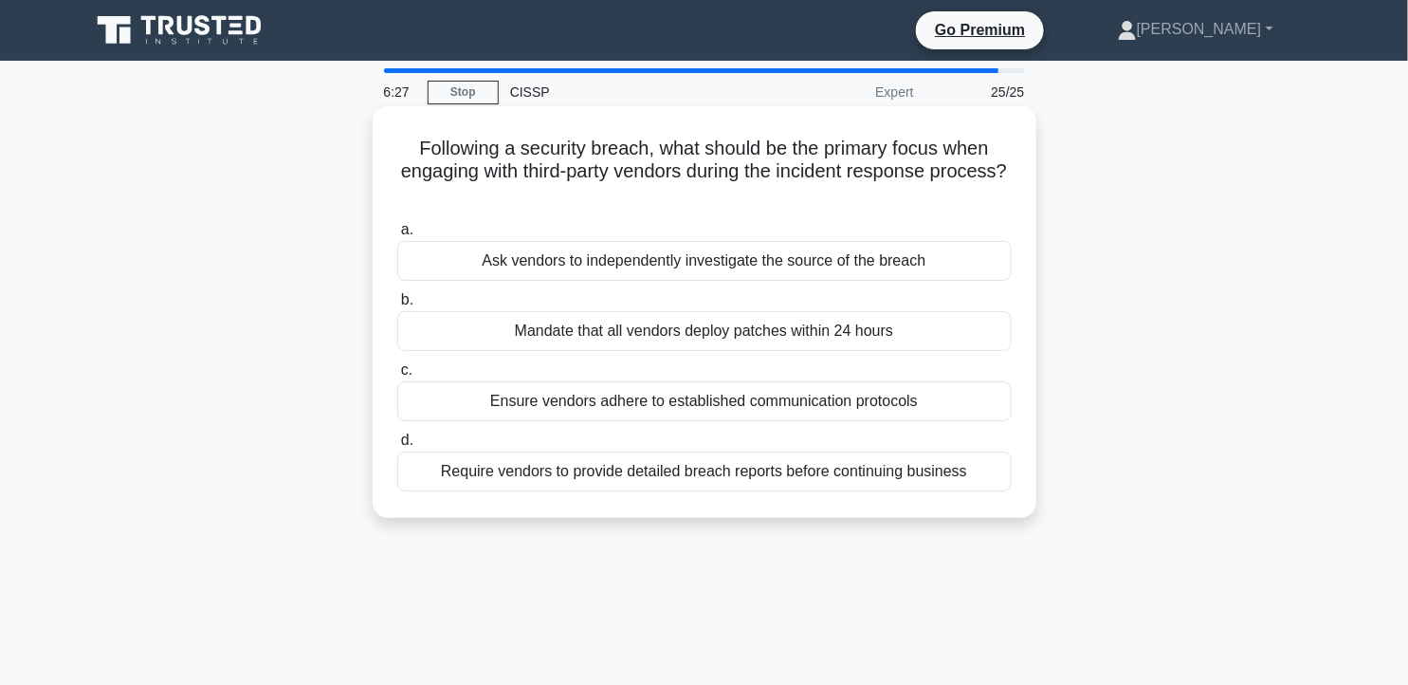
click at [804, 481] on div "Require vendors to provide detailed breach reports before continuing business" at bounding box center [704, 471] width 614 height 40
click at [397, 447] on input "d. Require vendors to provide detailed breach reports before continuing business" at bounding box center [397, 440] width 0 height 12
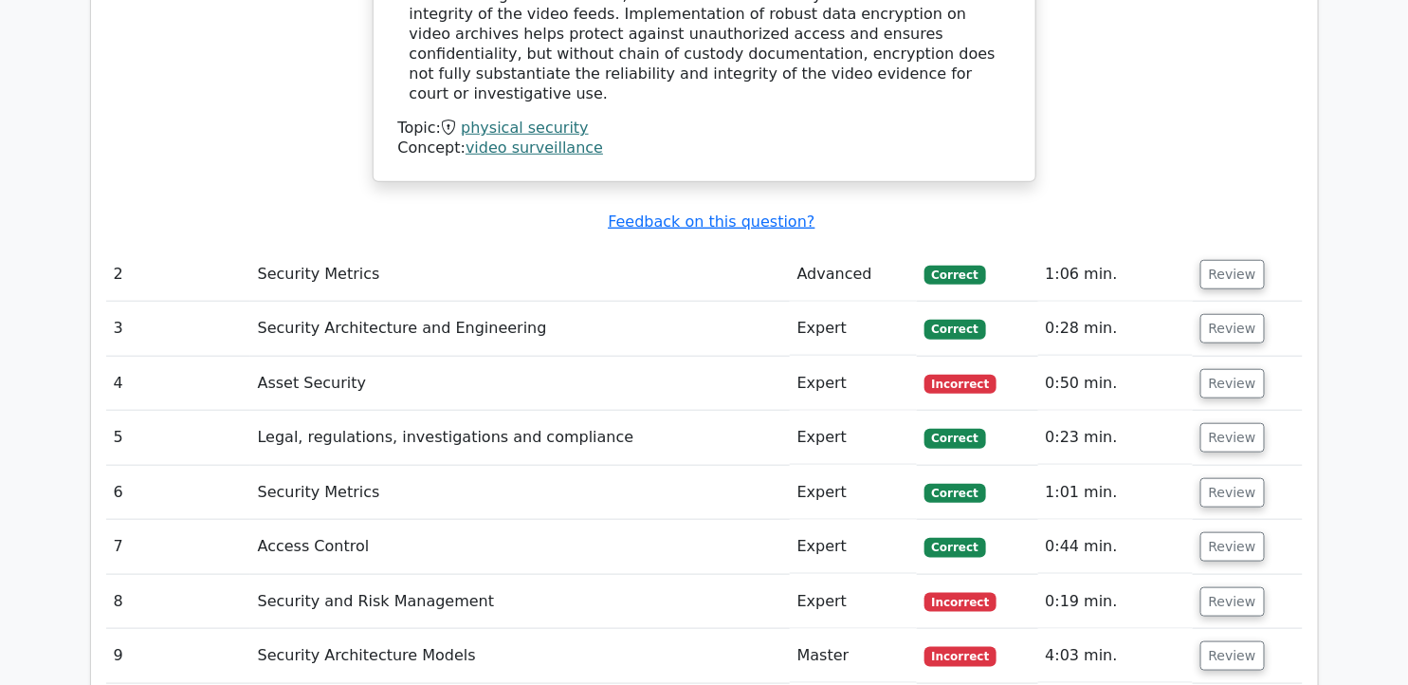
scroll to position [2950, 0]
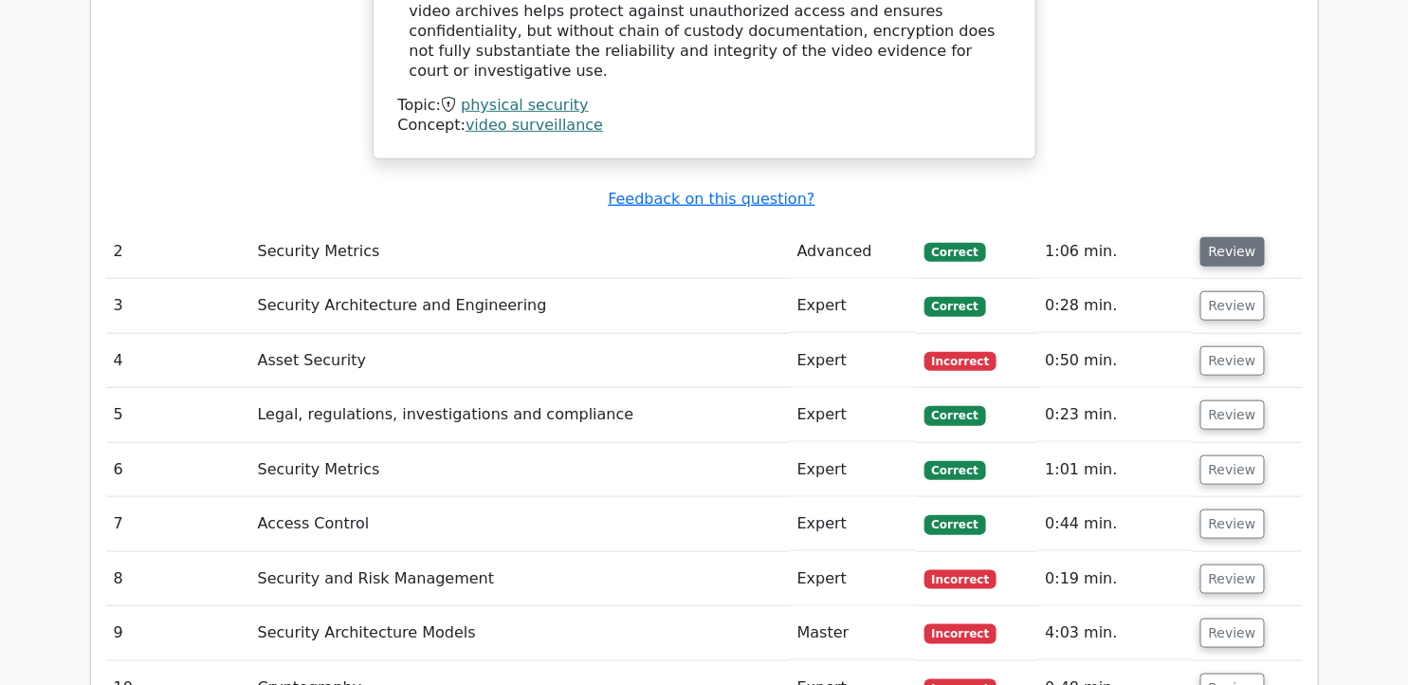
click at [1225, 237] on button "Review" at bounding box center [1232, 251] width 64 height 29
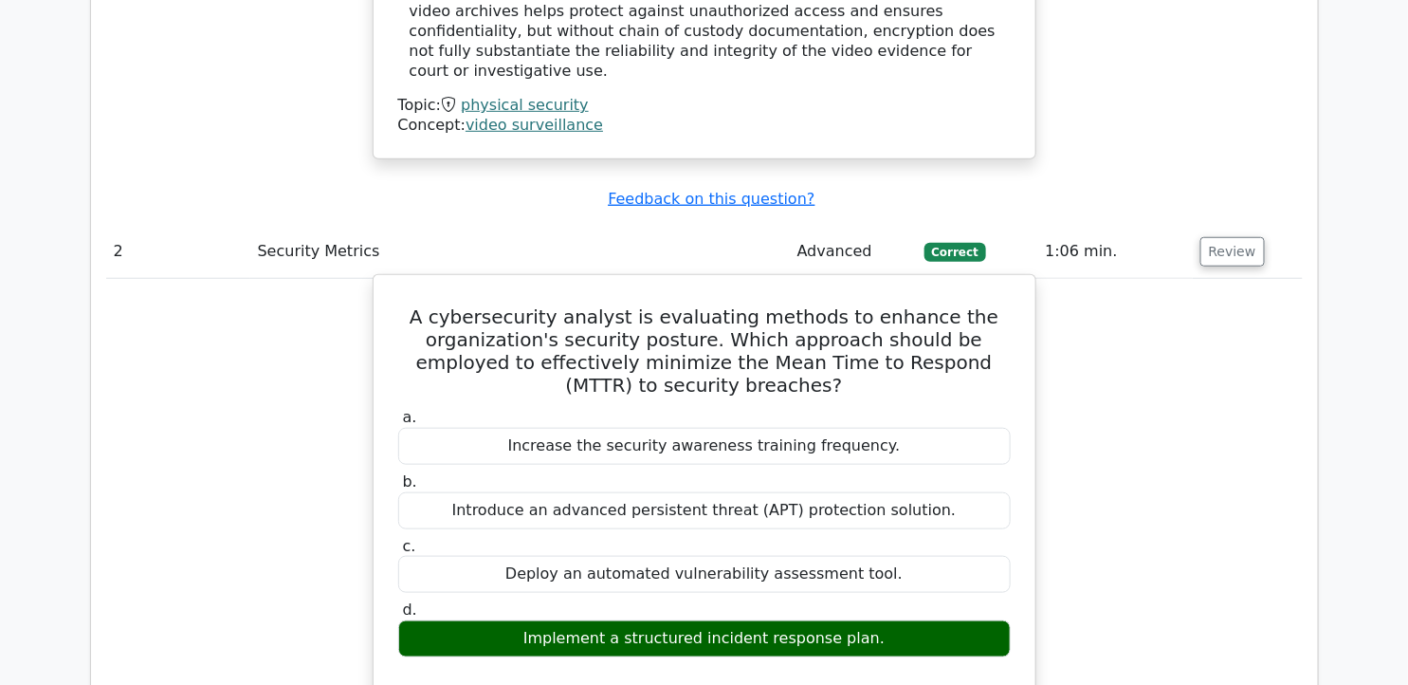
scroll to position [3265, 0]
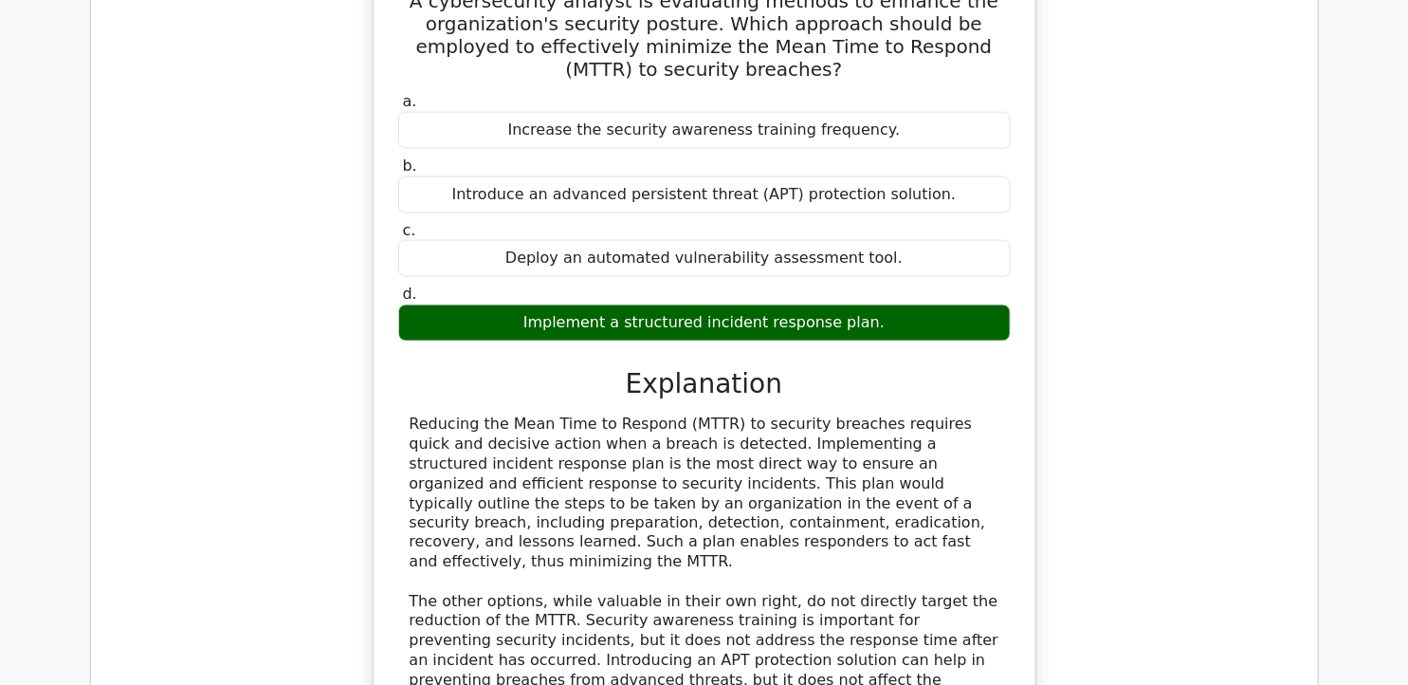
drag, startPoint x: 409, startPoint y: 318, endPoint x: 795, endPoint y: 439, distance: 404.5
click at [795, 439] on div "Reducing the Mean Time to Respond (MTTR) to security breaches requires quick an…" at bounding box center [704, 591] width 613 height 355
copy div "Reducing the Mean Time to Respond (MTTR) to security breaches requires quick an…"
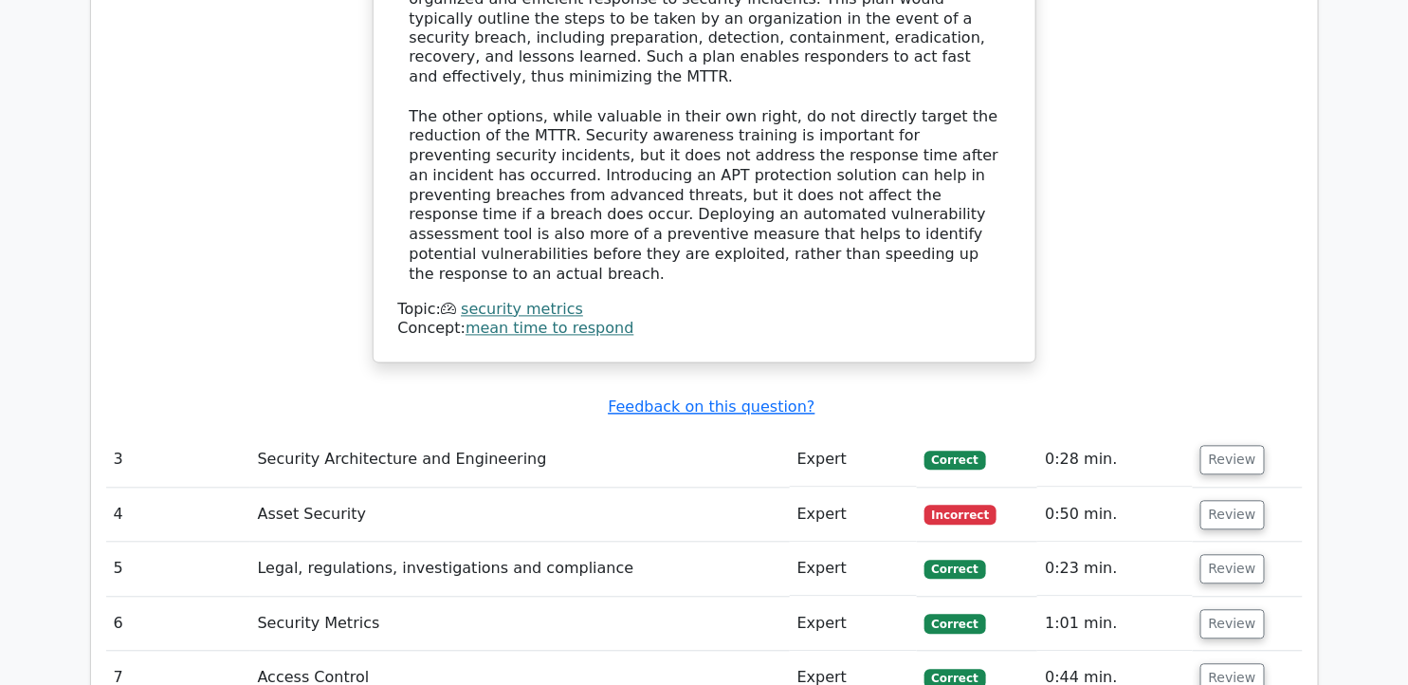
scroll to position [3793, 0]
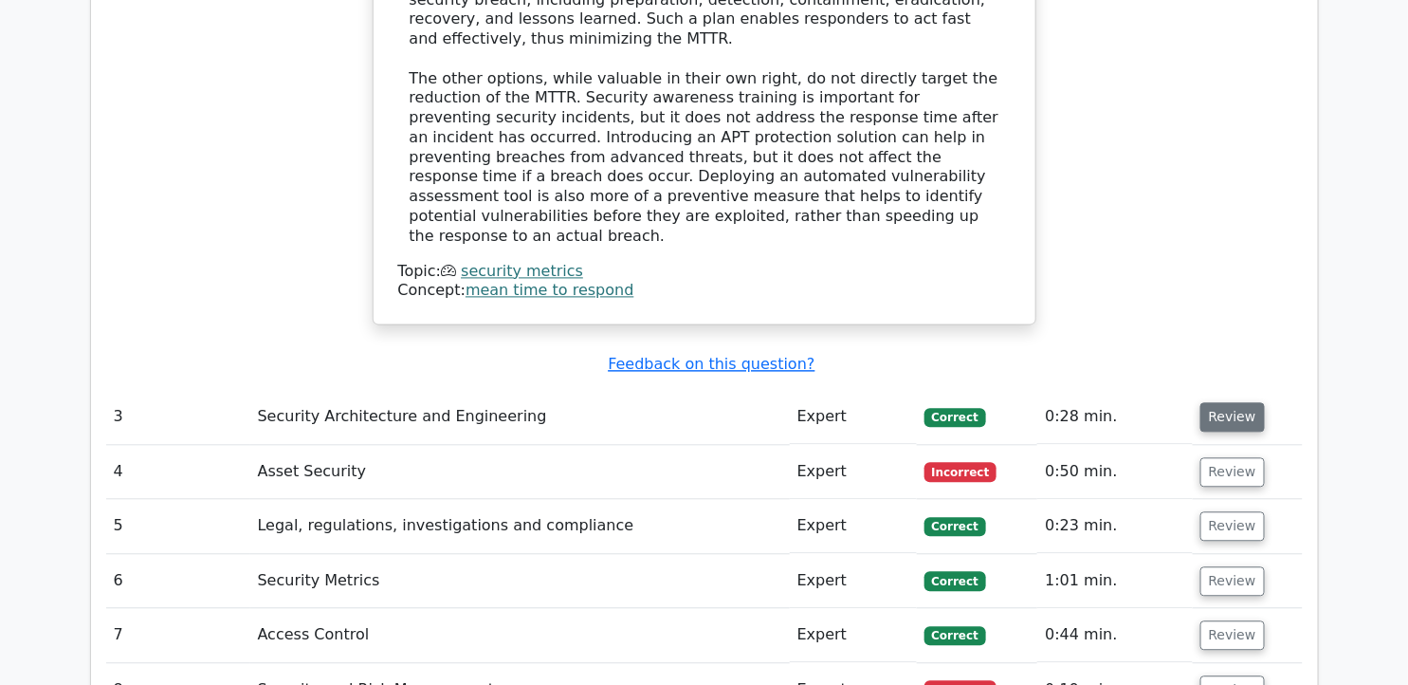
click at [1215, 403] on button "Review" at bounding box center [1232, 417] width 64 height 29
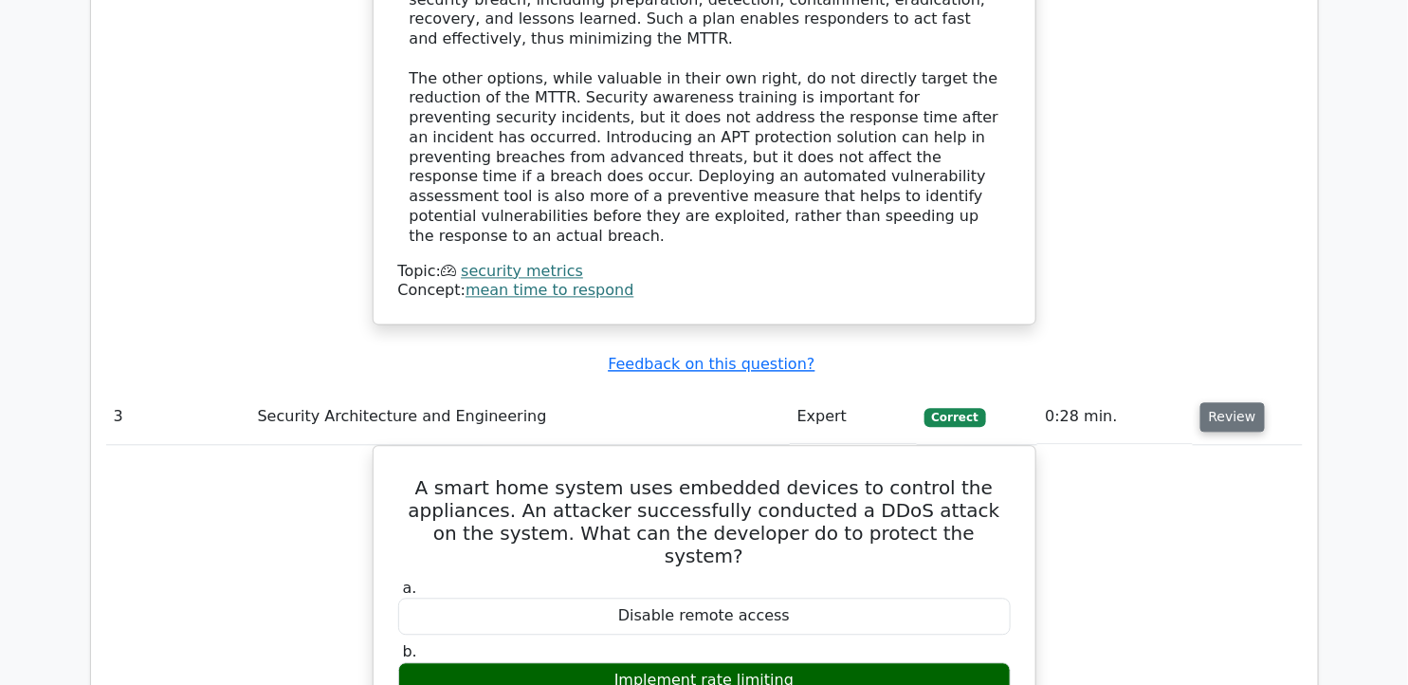
scroll to position [4003, 0]
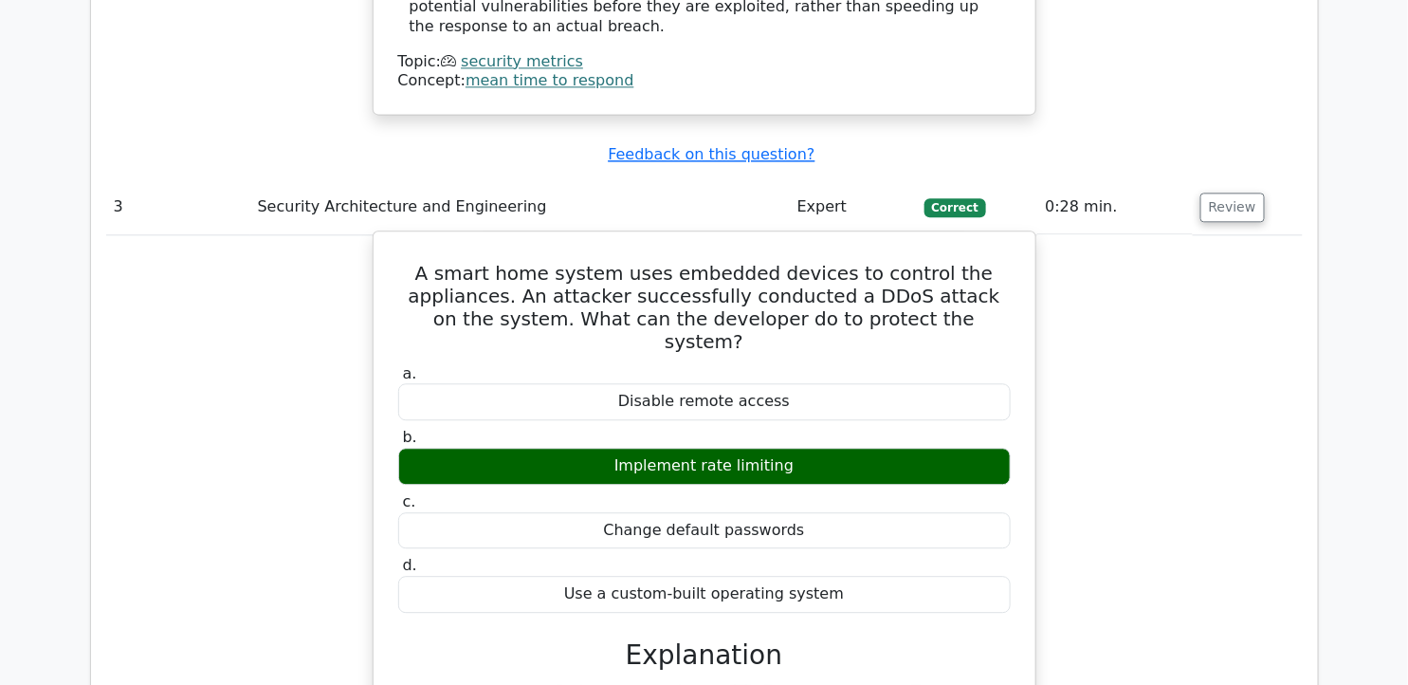
drag, startPoint x: 443, startPoint y: 120, endPoint x: 822, endPoint y: 438, distance: 494.7
click at [828, 444] on div "A smart home system uses embedded devices to control the appliances. An attacke…" at bounding box center [704, 603] width 647 height 728
drag, startPoint x: 822, startPoint y: 438, endPoint x: 661, endPoint y: 149, distance: 331.1
copy div "A smart home system uses embedded devices to control the appliances. An attacke…"
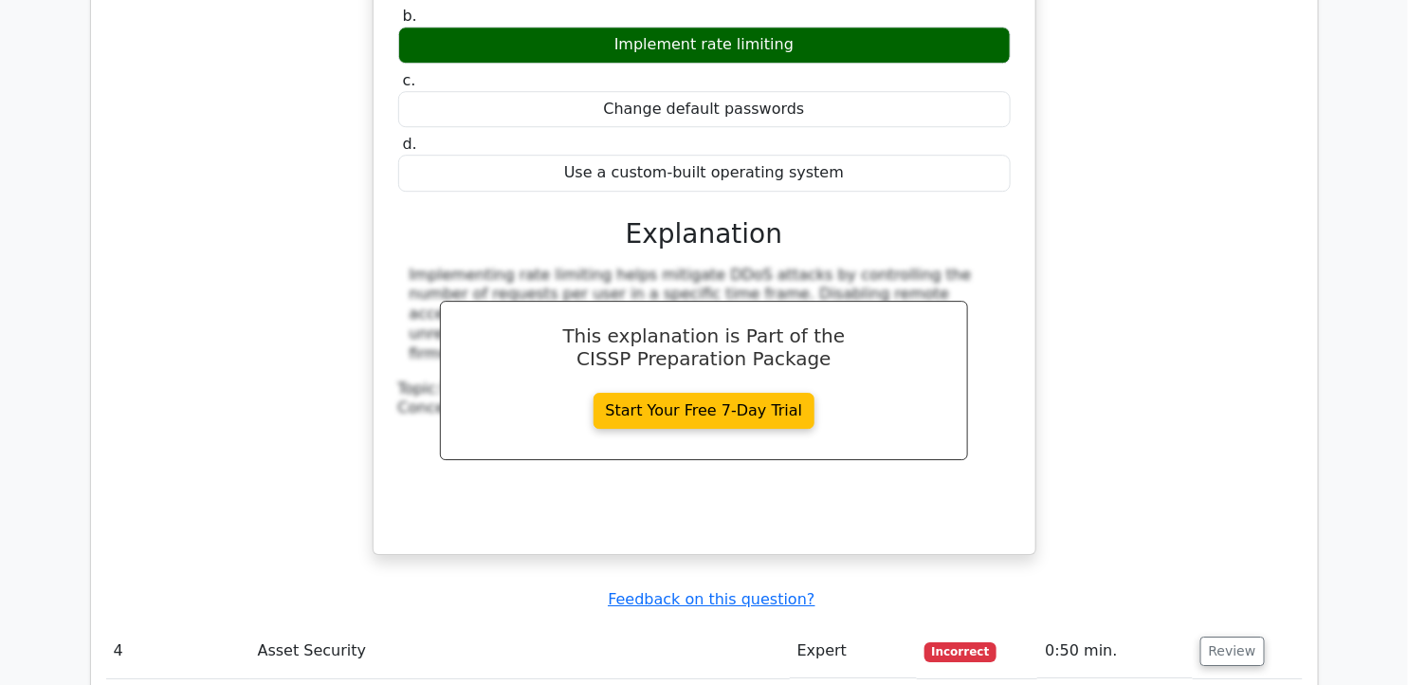
scroll to position [4741, 0]
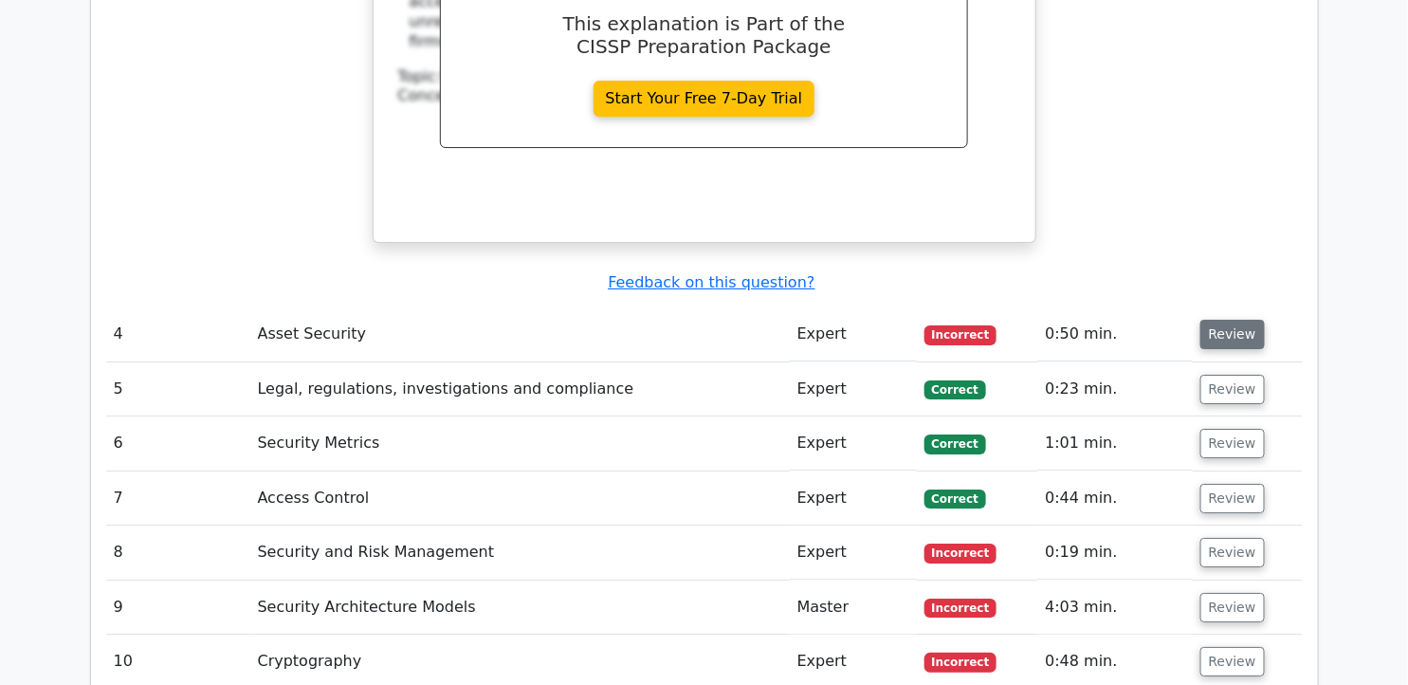
click at [1205, 320] on button "Review" at bounding box center [1232, 334] width 64 height 29
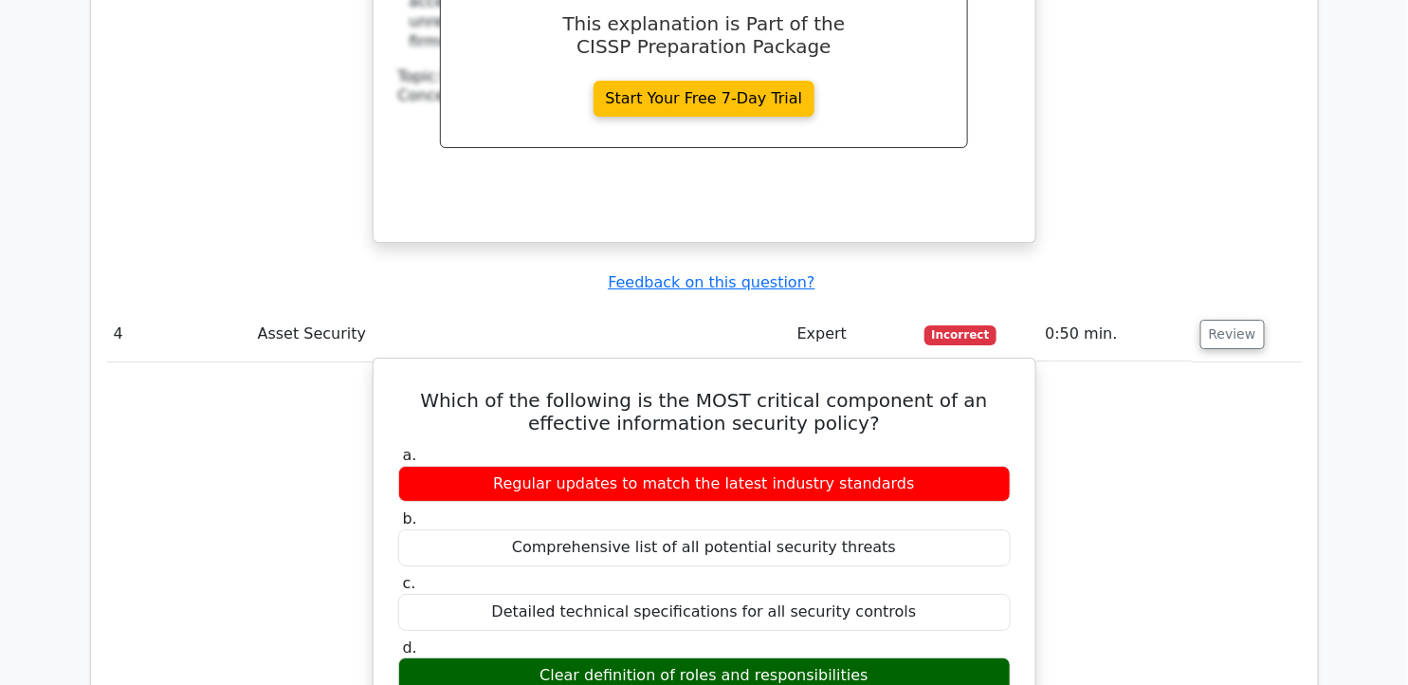
drag, startPoint x: 408, startPoint y: 232, endPoint x: 859, endPoint y: 519, distance: 534.5
copy div "Which of the following is the MOST critical component of an effective informati…"
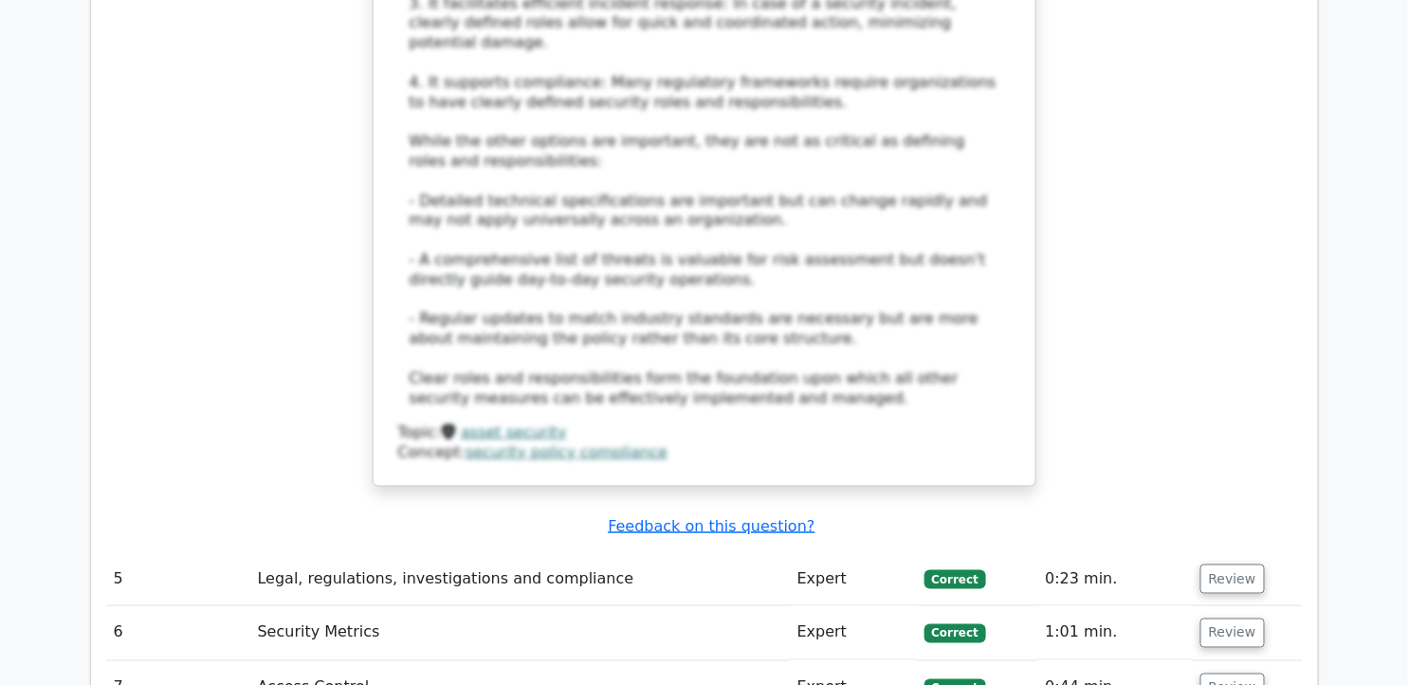
scroll to position [5899, 0]
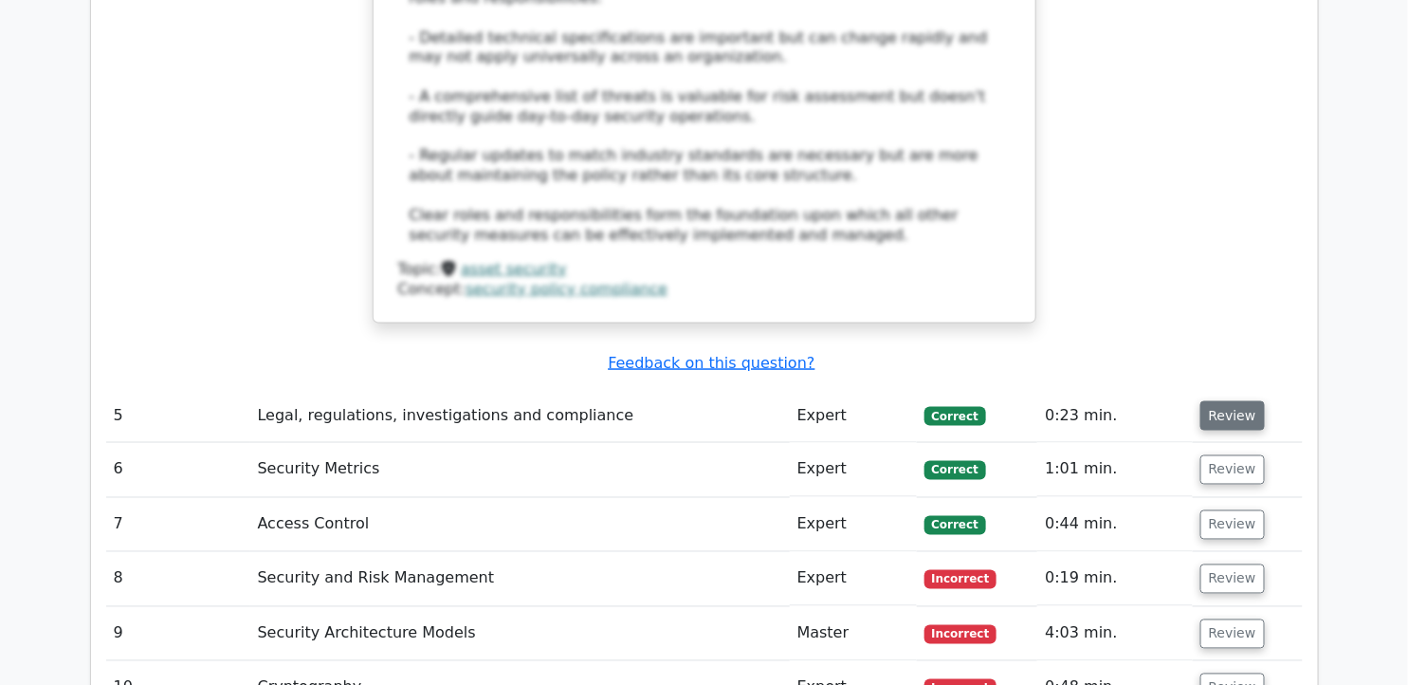
click at [1218, 401] on button "Review" at bounding box center [1232, 415] width 64 height 29
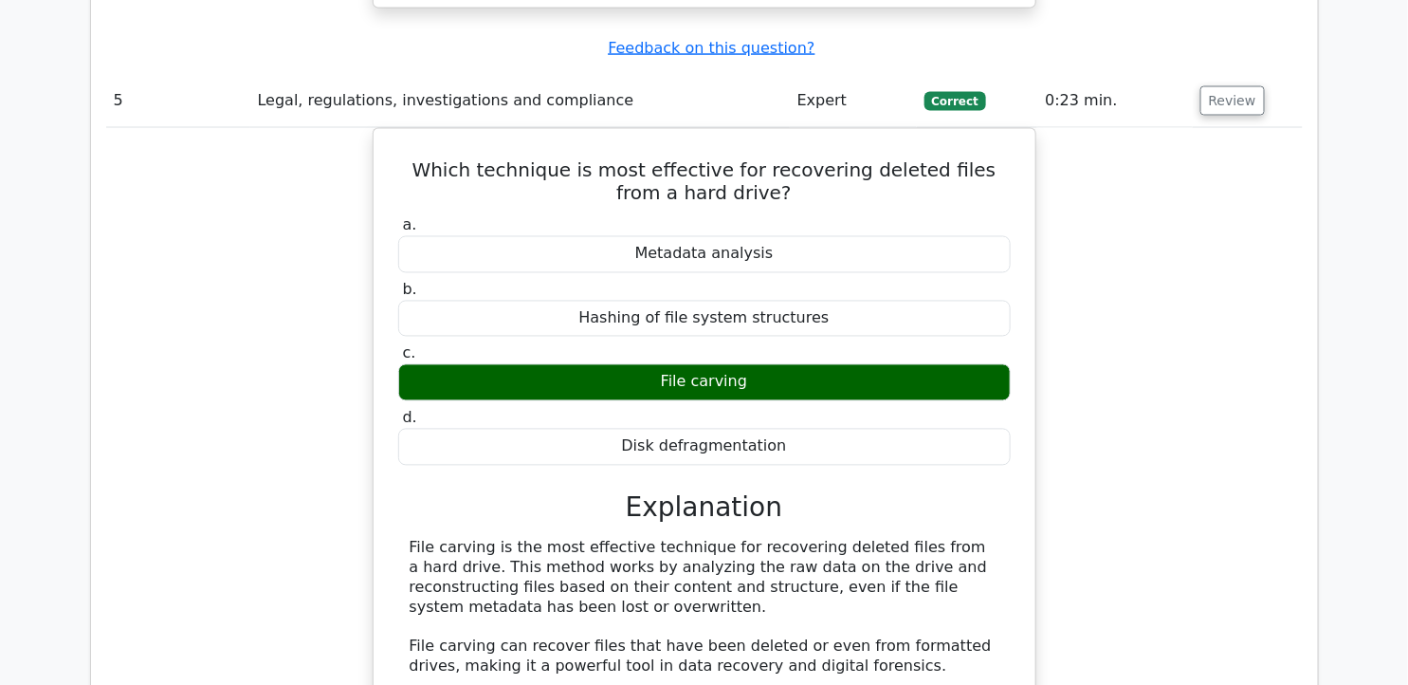
scroll to position [6215, 0]
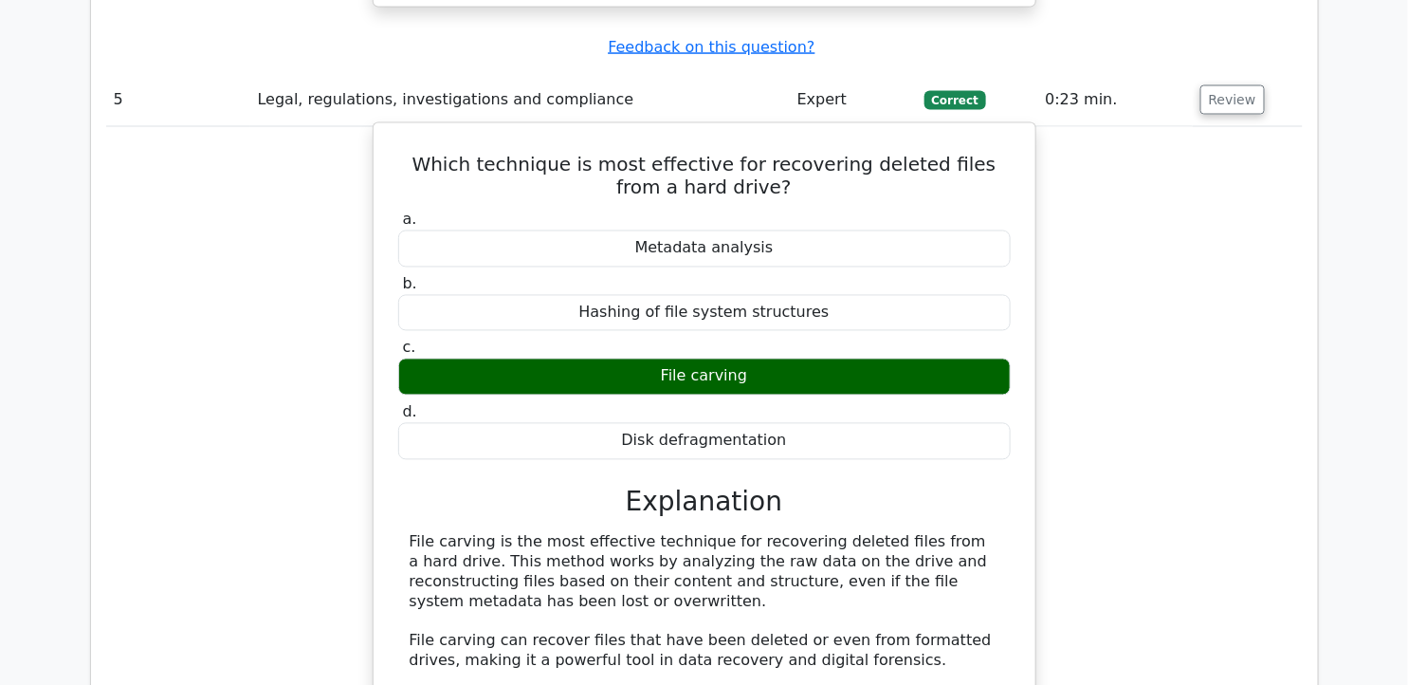
drag, startPoint x: 409, startPoint y: 361, endPoint x: 506, endPoint y: 411, distance: 109.8
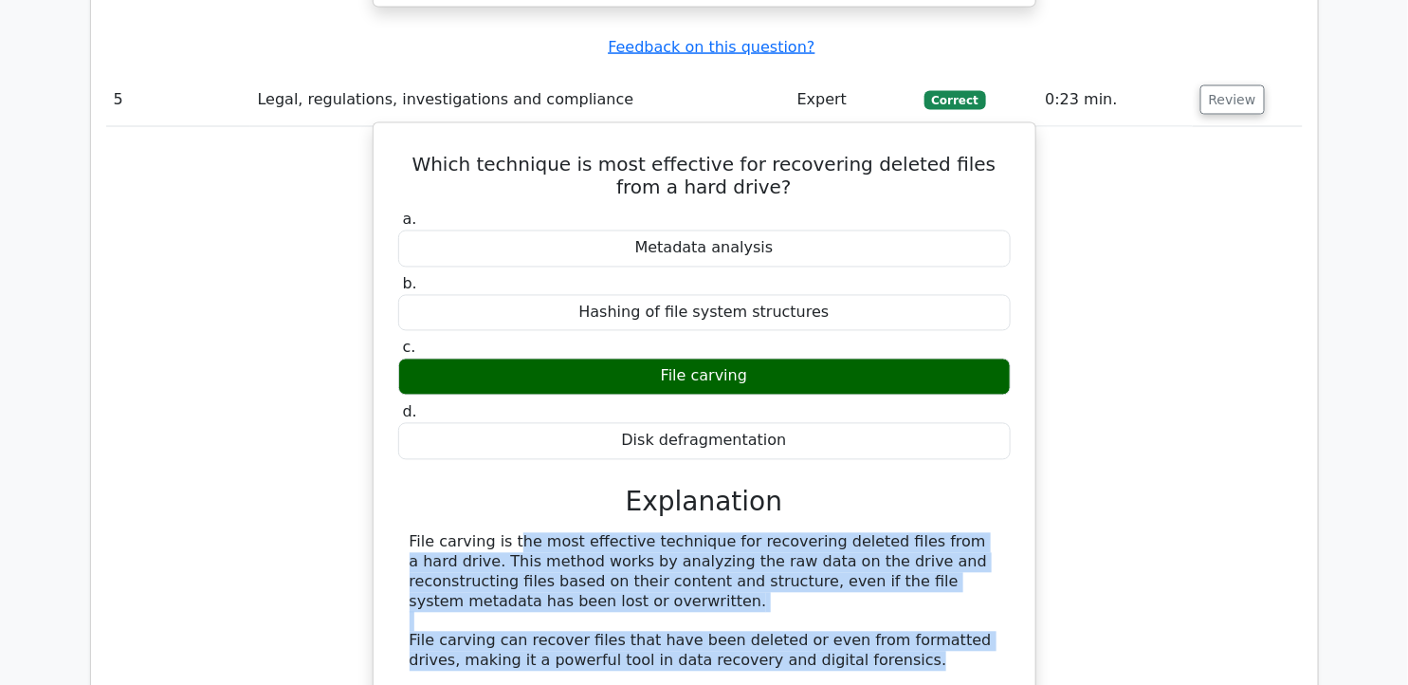
drag, startPoint x: 853, startPoint y: 485, endPoint x: 398, endPoint y: 364, distance: 470.8
drag, startPoint x: 398, startPoint y: 364, endPoint x: 421, endPoint y: 372, distance: 24.0
copy div "File carving is the most effective technique for recovering deleted files from …"
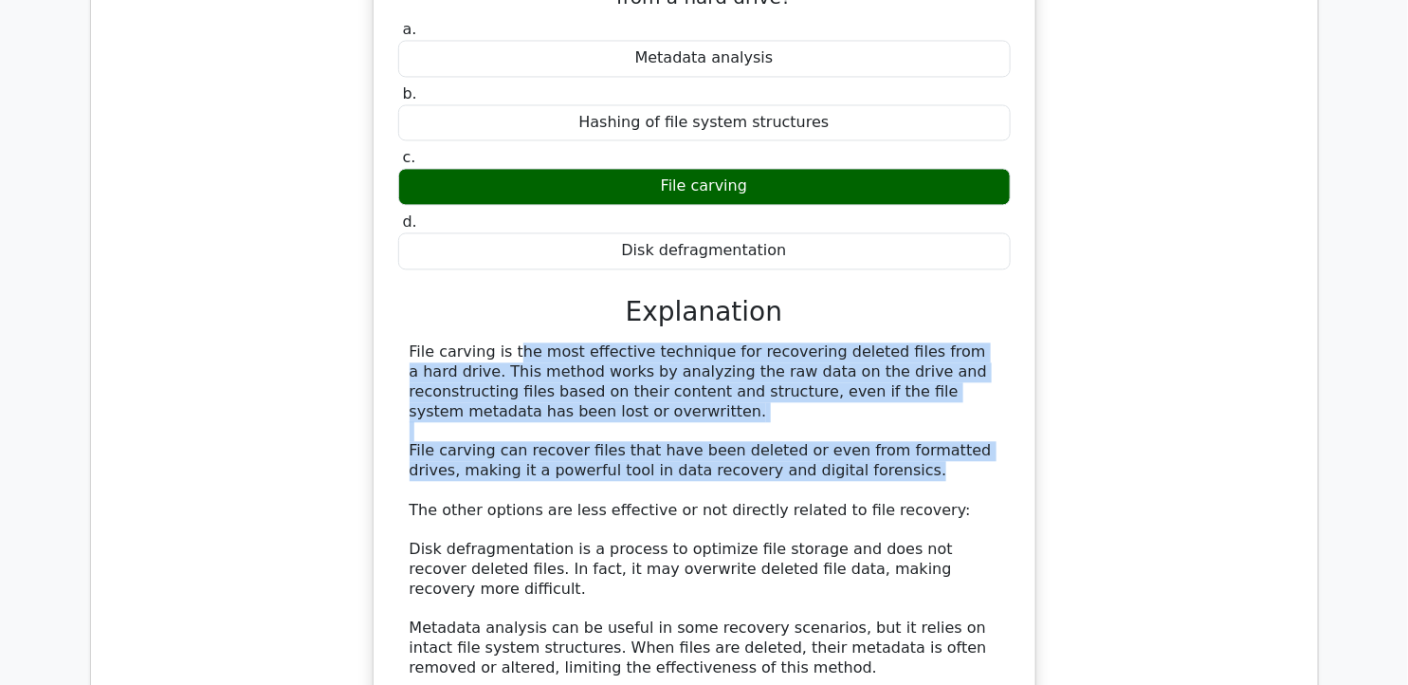
scroll to position [6742, 0]
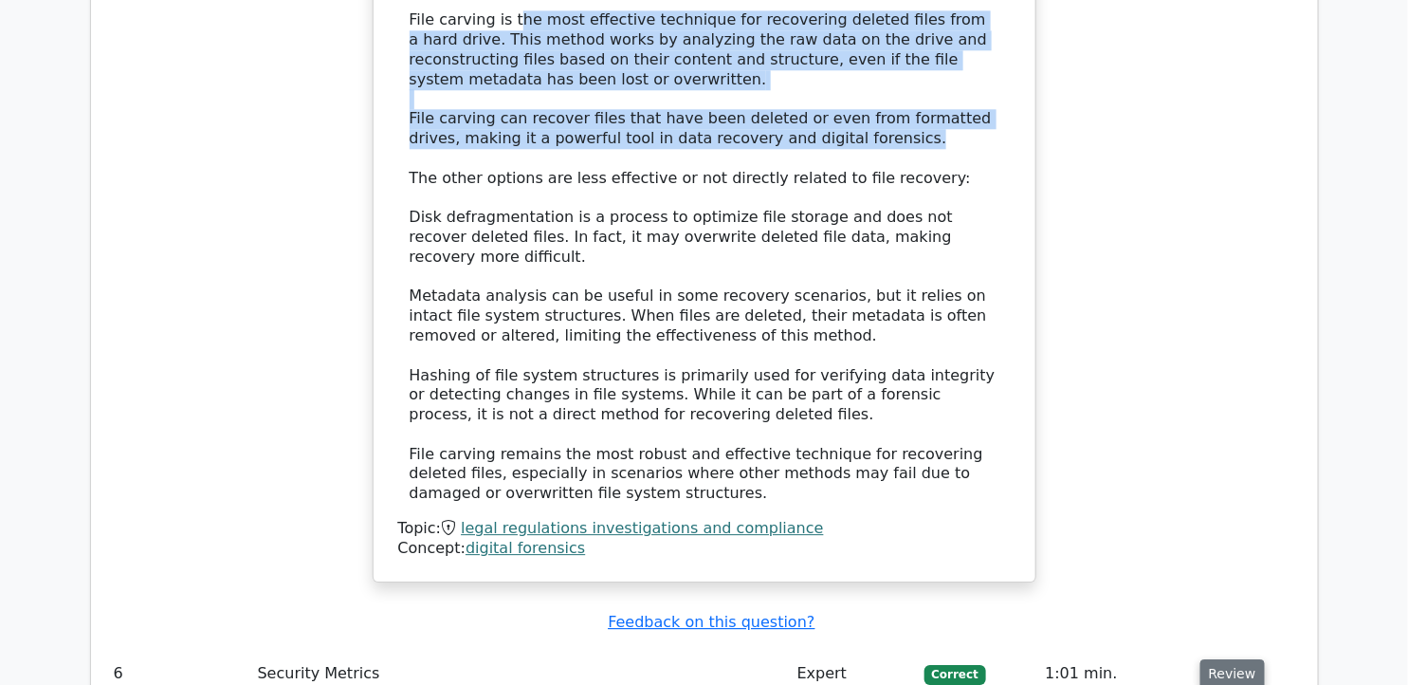
click at [1250, 659] on button "Review" at bounding box center [1232, 673] width 64 height 29
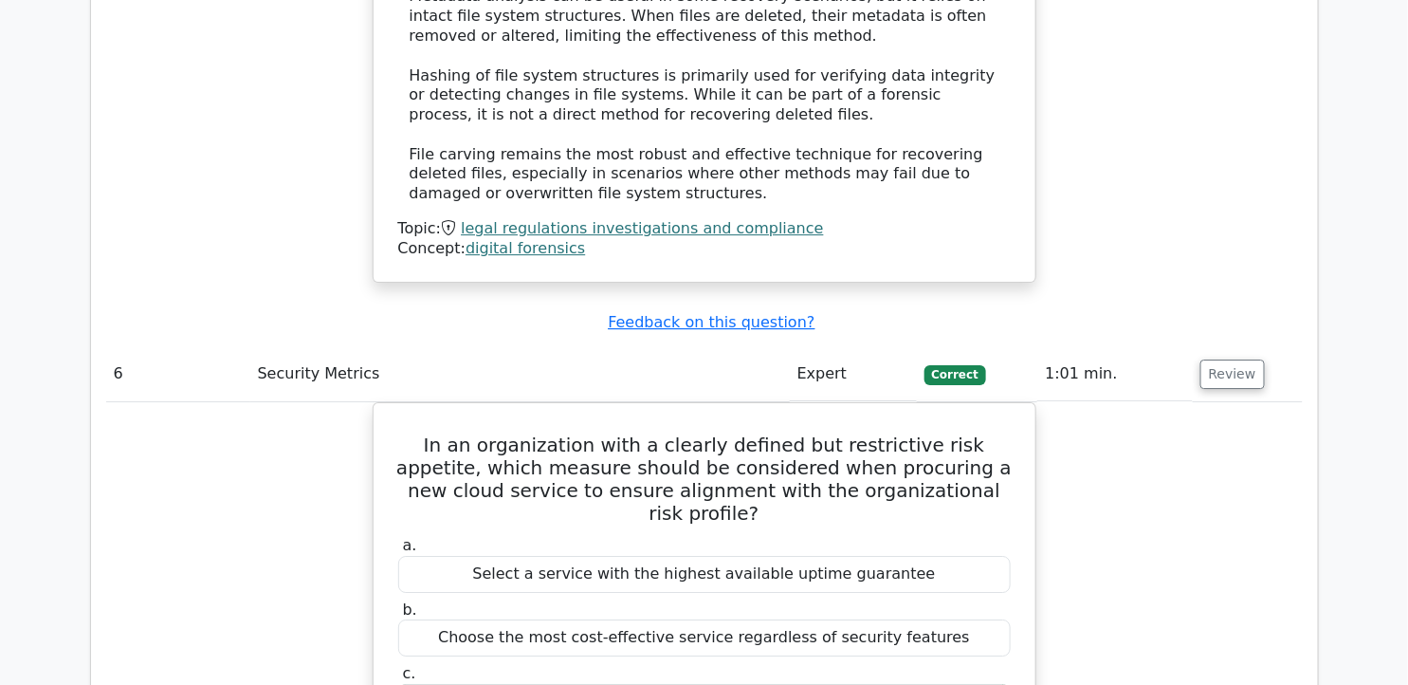
scroll to position [7058, 0]
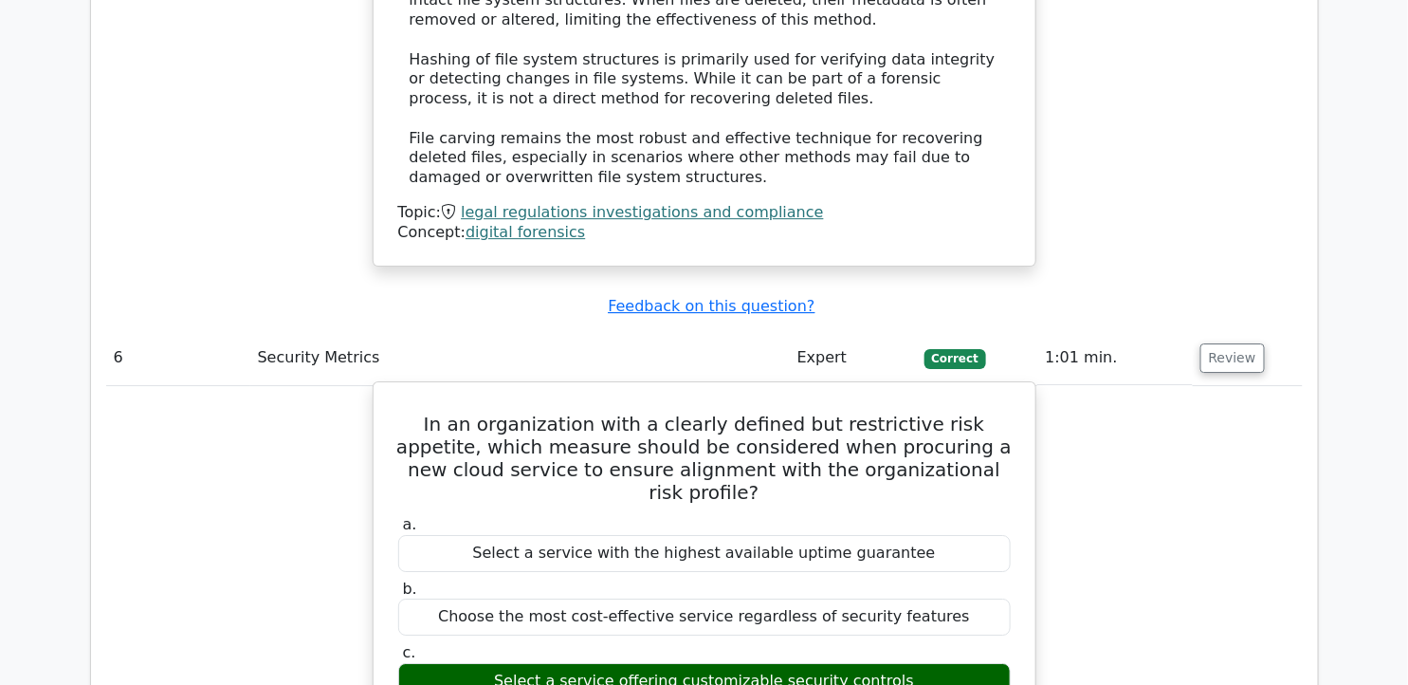
drag, startPoint x: 414, startPoint y: 220, endPoint x: 954, endPoint y: 527, distance: 620.8
copy div "n an organization with a clearly defined but restrictive risk appetite, which m…"
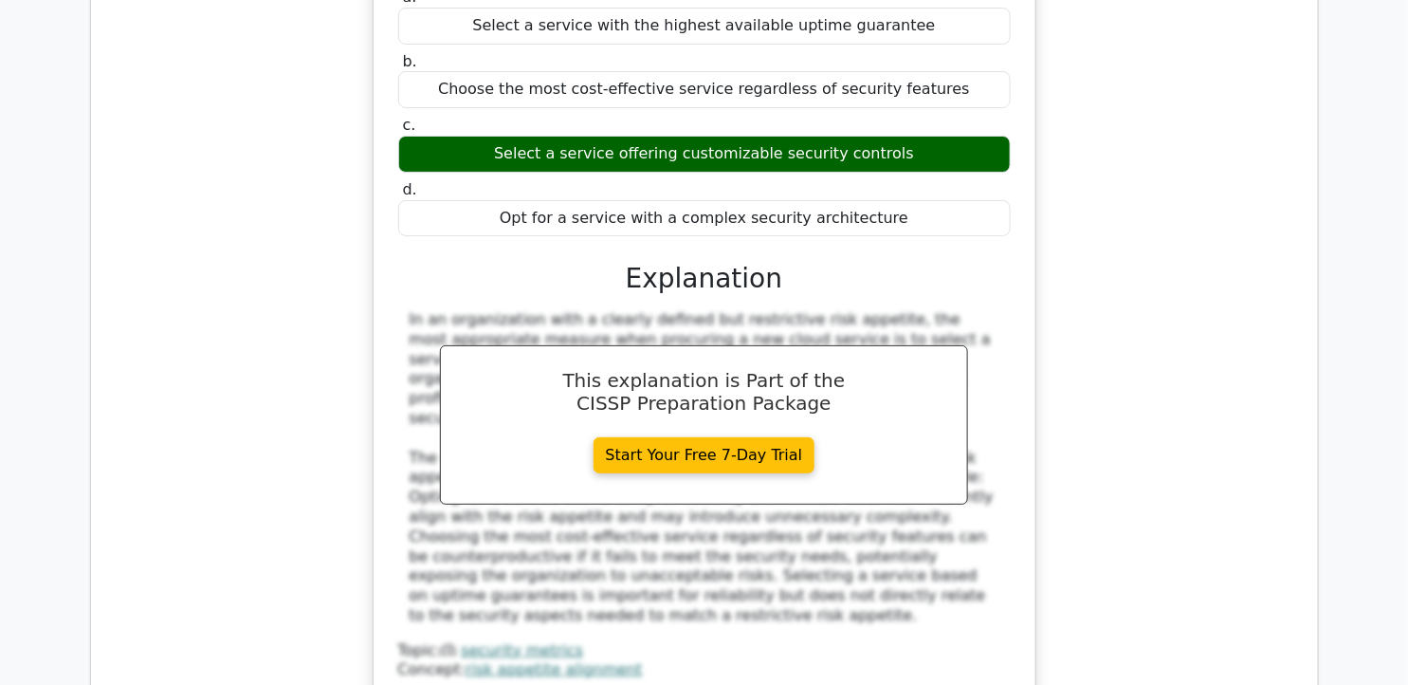
scroll to position [7690, 0]
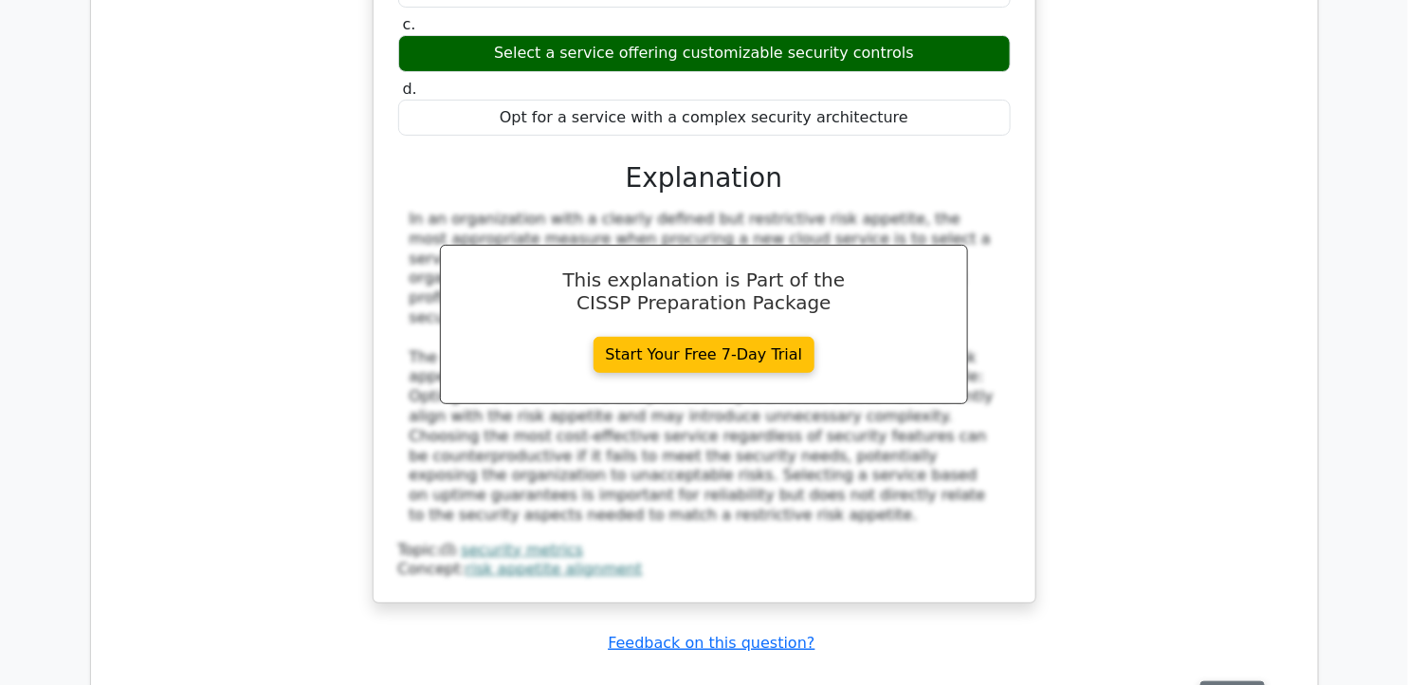
click at [1205, 681] on button "Review" at bounding box center [1232, 695] width 64 height 29
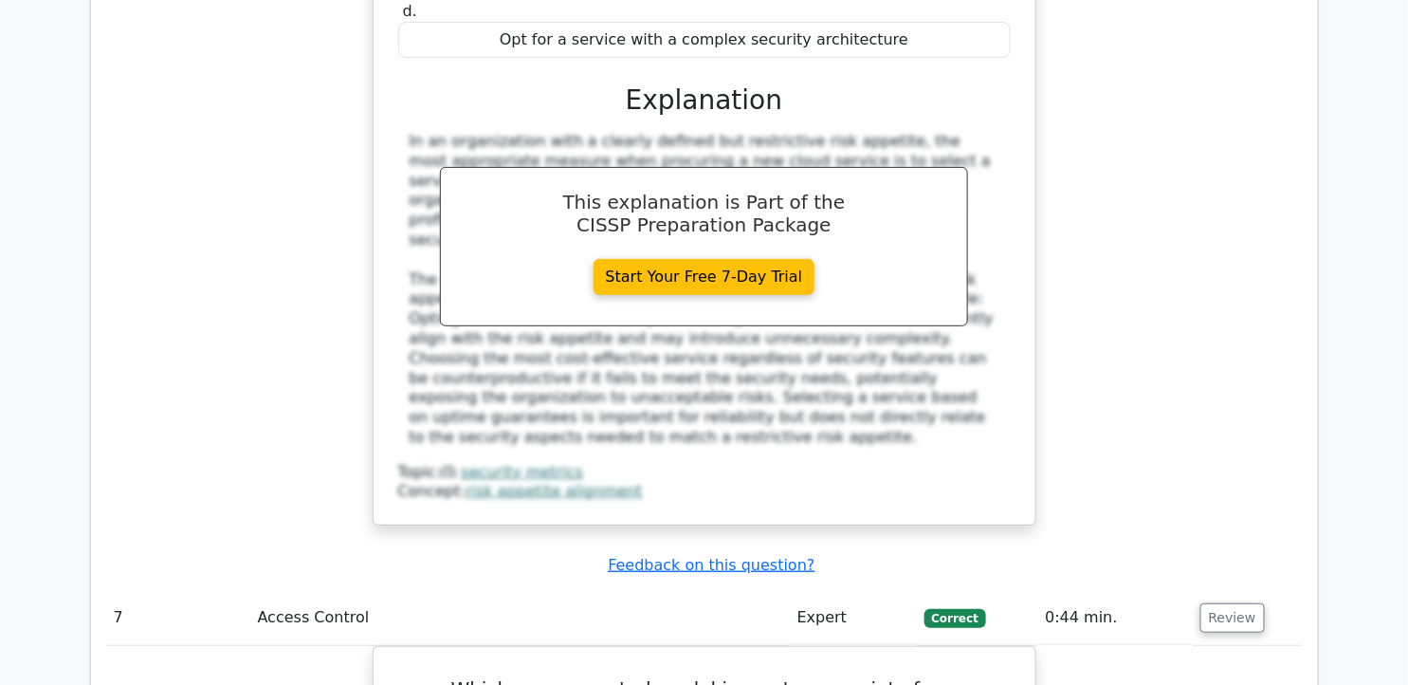
scroll to position [8006, 0]
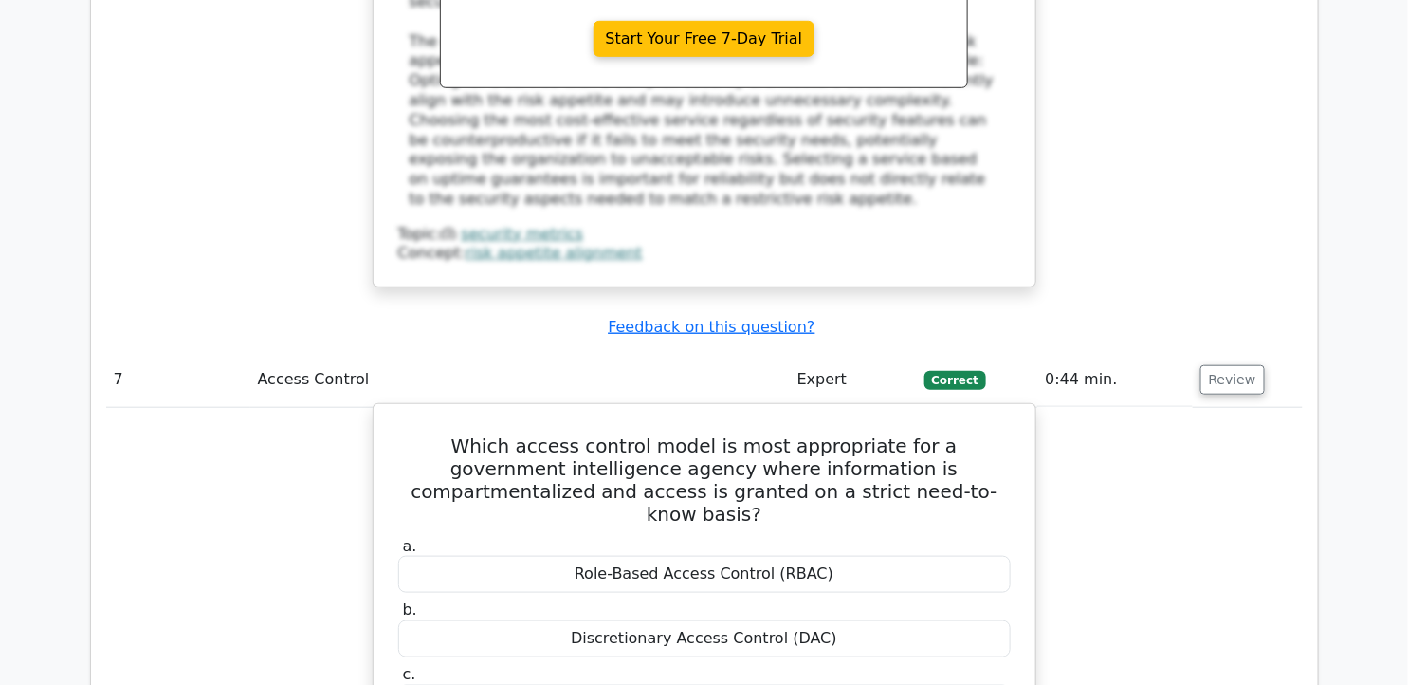
drag, startPoint x: 409, startPoint y: 173, endPoint x: 820, endPoint y: 482, distance: 514.7
drag, startPoint x: 820, startPoint y: 482, endPoint x: 684, endPoint y: 180, distance: 331.0
copy div "Which access control model is most appropriate for a government intelligence ag…"
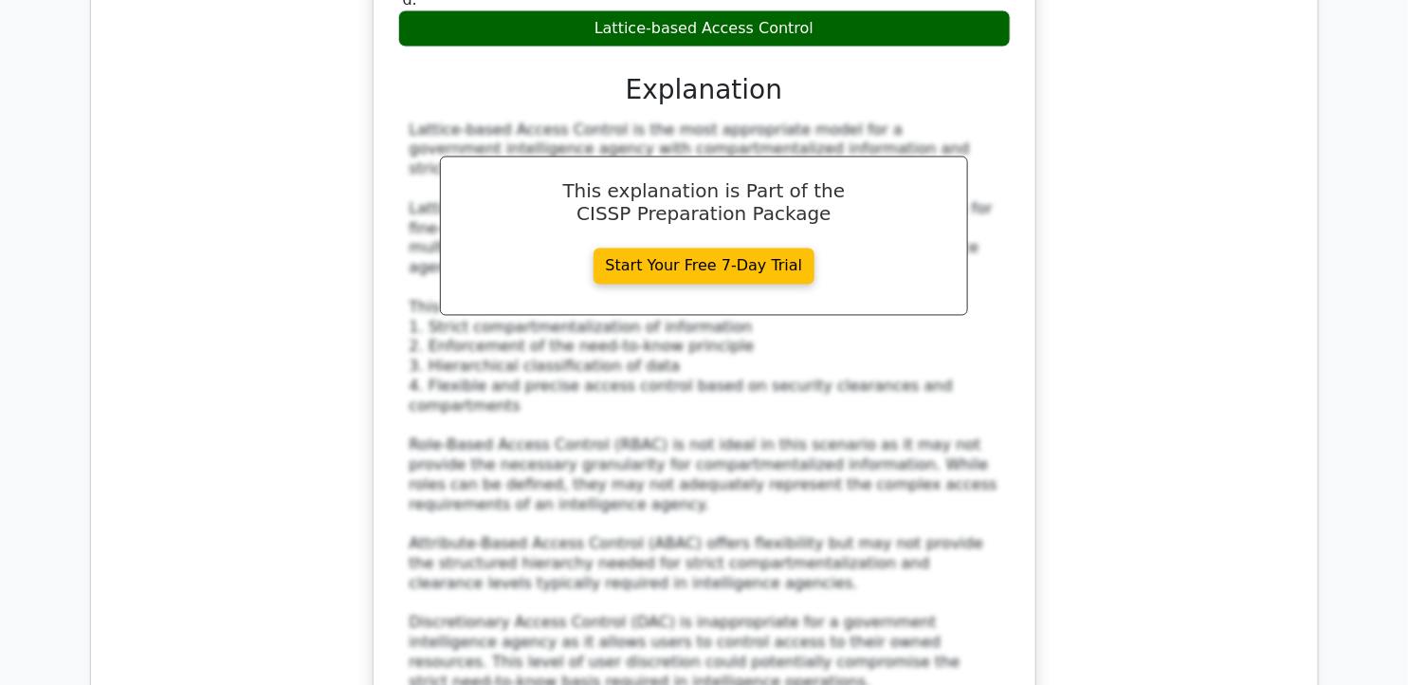
scroll to position [9060, 0]
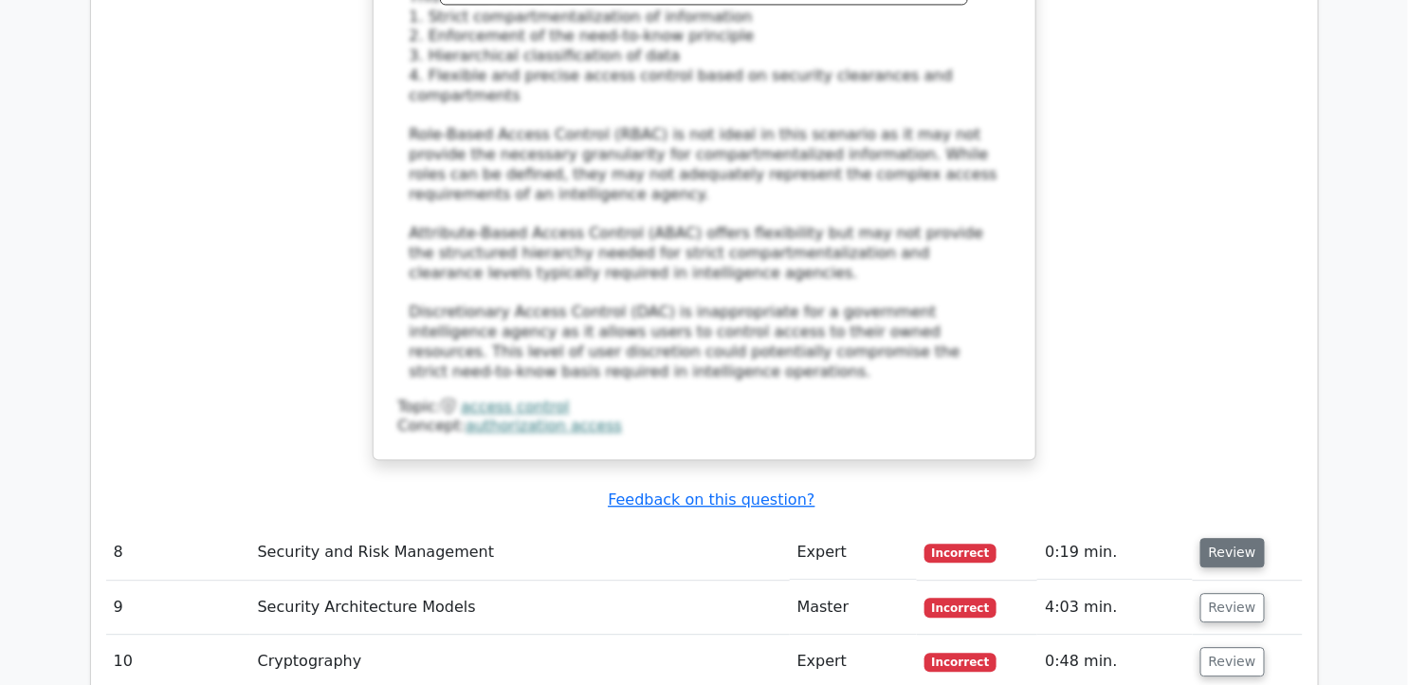
click at [1248, 538] on button "Review" at bounding box center [1232, 552] width 64 height 29
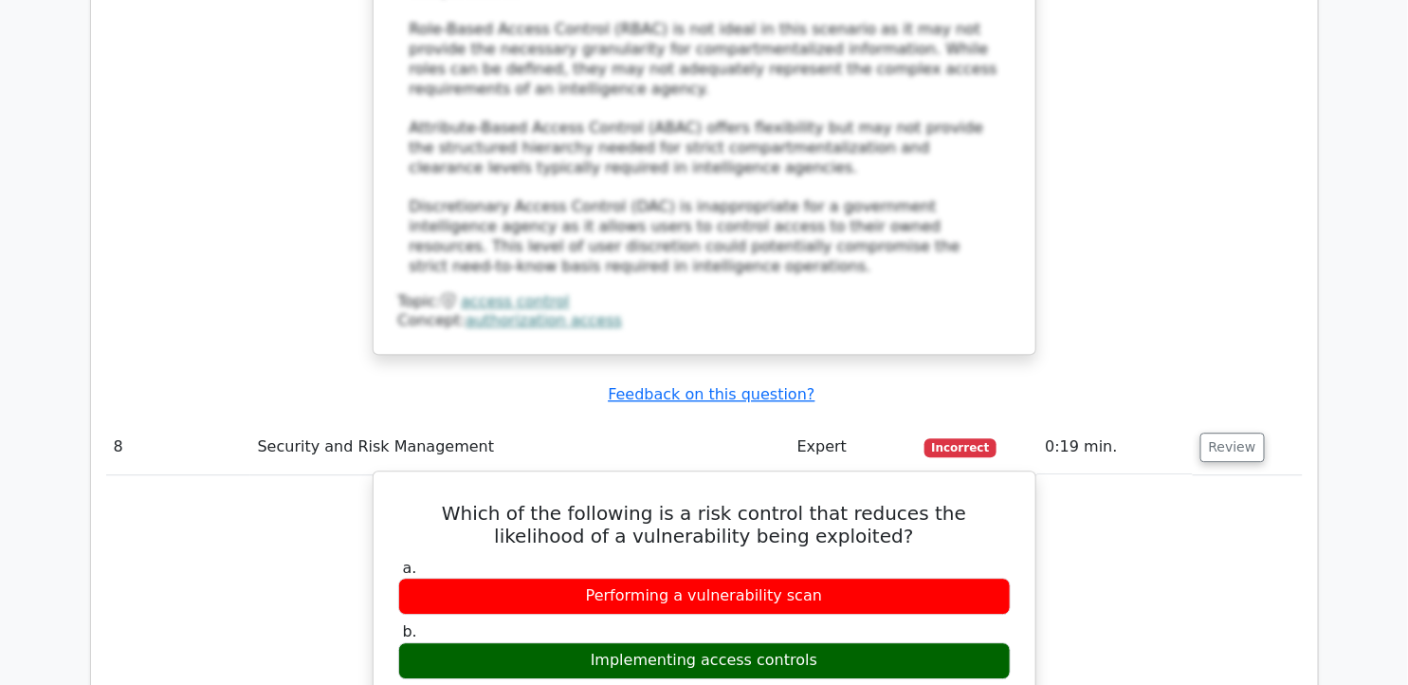
scroll to position [9270, 0]
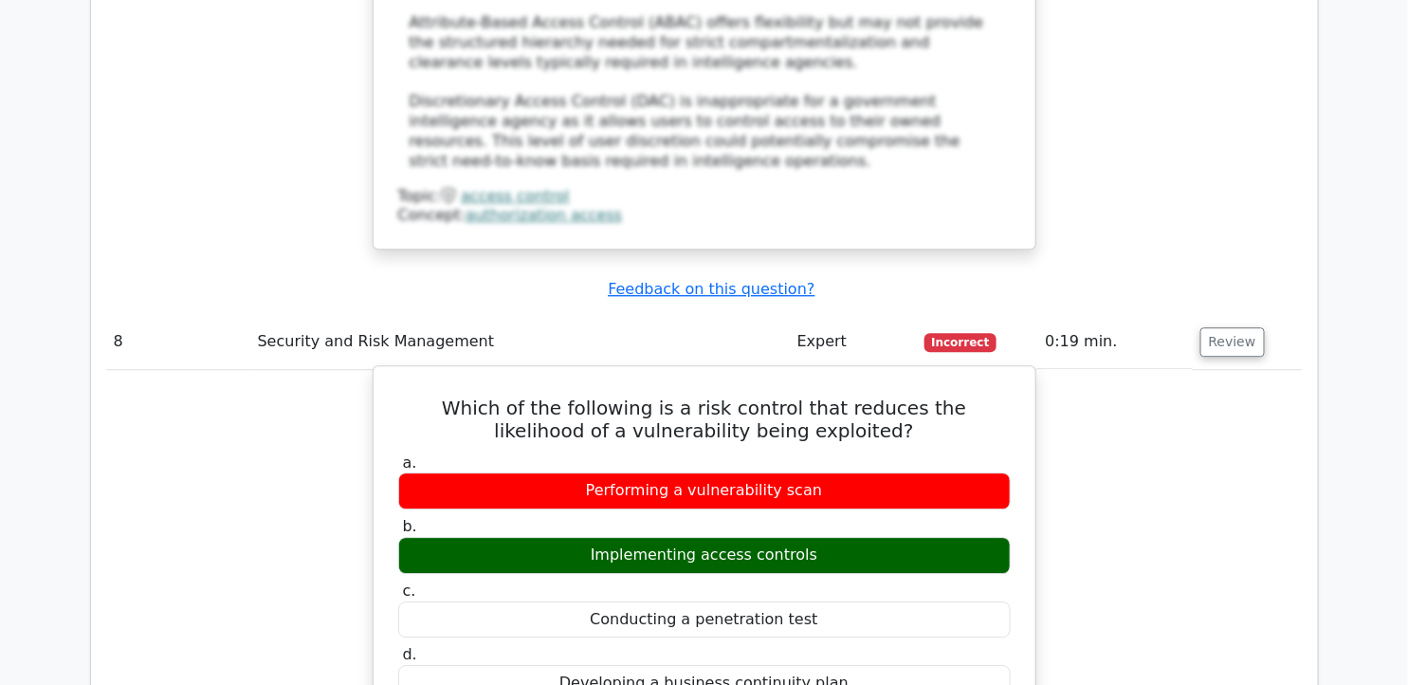
drag, startPoint x: 399, startPoint y: 97, endPoint x: 842, endPoint y: 379, distance: 525.3
click at [842, 379] on div "Which of the following is a risk control that reduces the likelihood of a vulne…" at bounding box center [704, 679] width 647 height 610
copy div "Which of the following is a risk control that reduces the likelihood of a vulne…"
drag, startPoint x: 408, startPoint y: 479, endPoint x: 876, endPoint y: 593, distance: 482.0
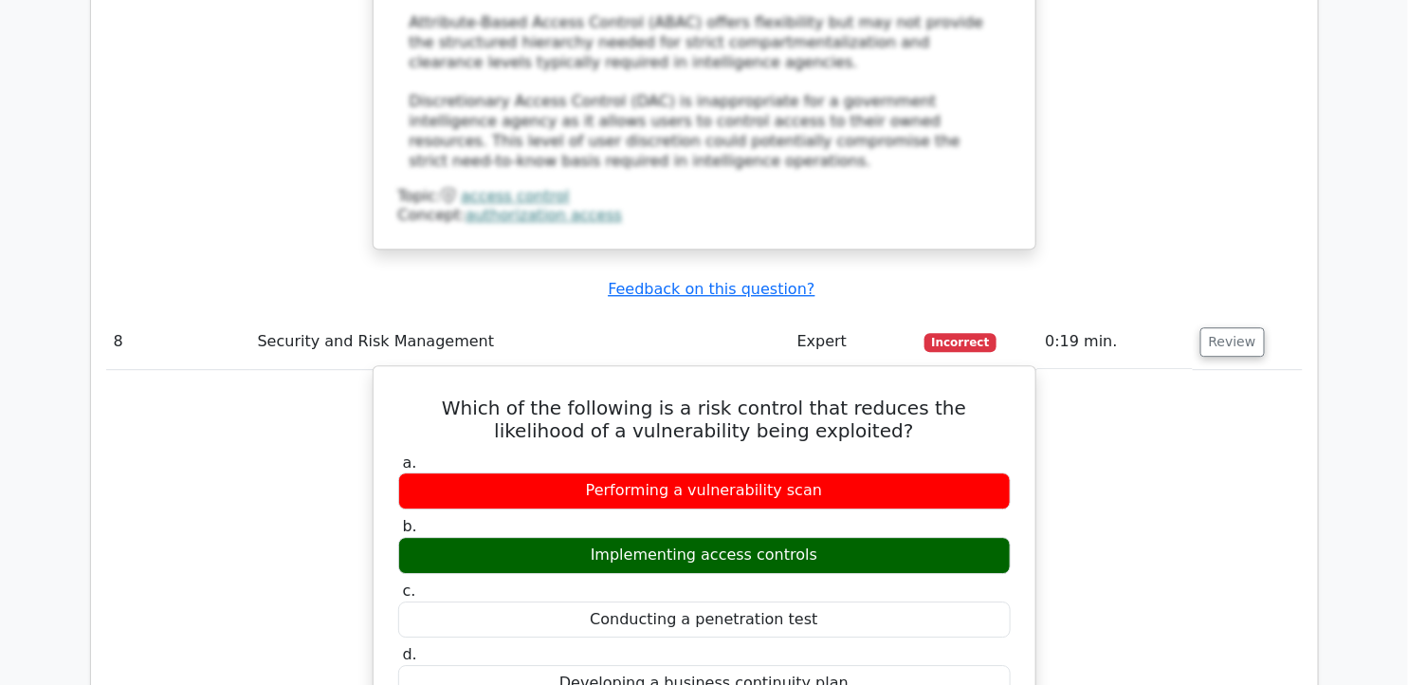
drag, startPoint x: 876, startPoint y: 593, endPoint x: 597, endPoint y: 542, distance: 283.2
copy div "Implementing access controls reduces the likelihood of a vulnerability being ex…"
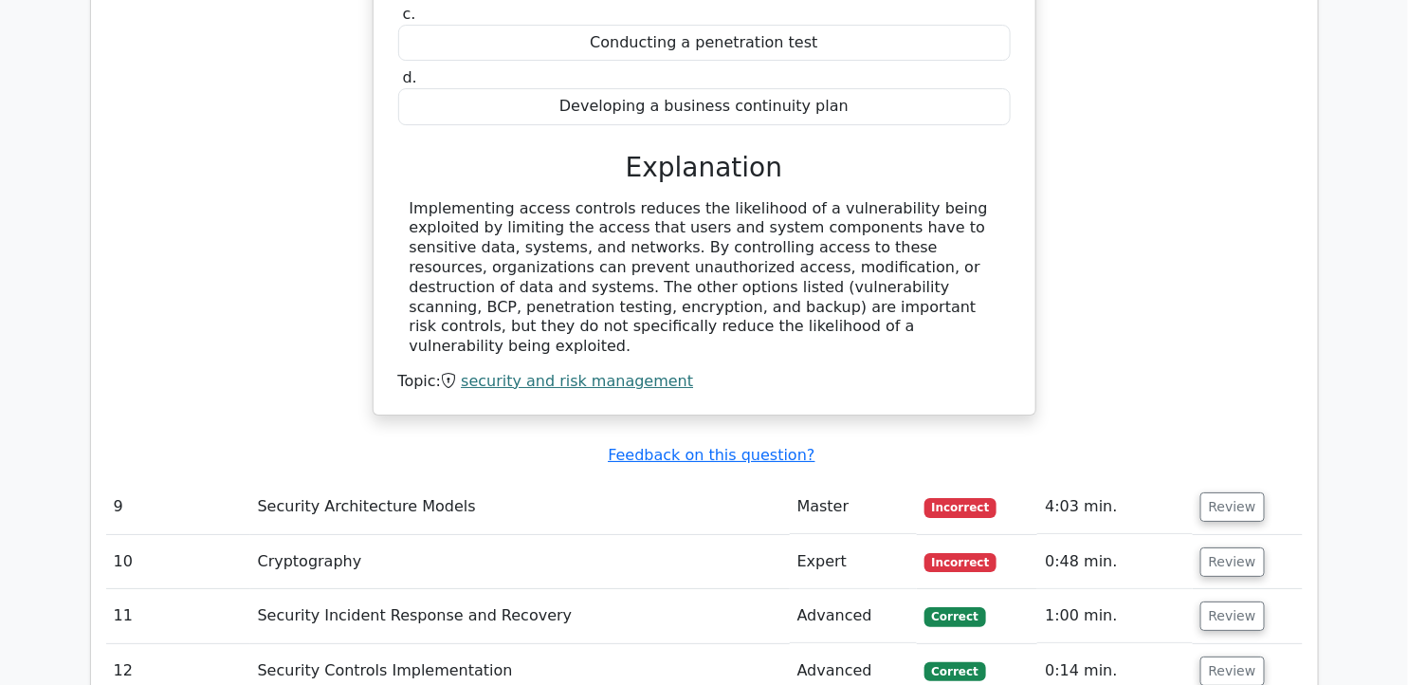
scroll to position [9902, 0]
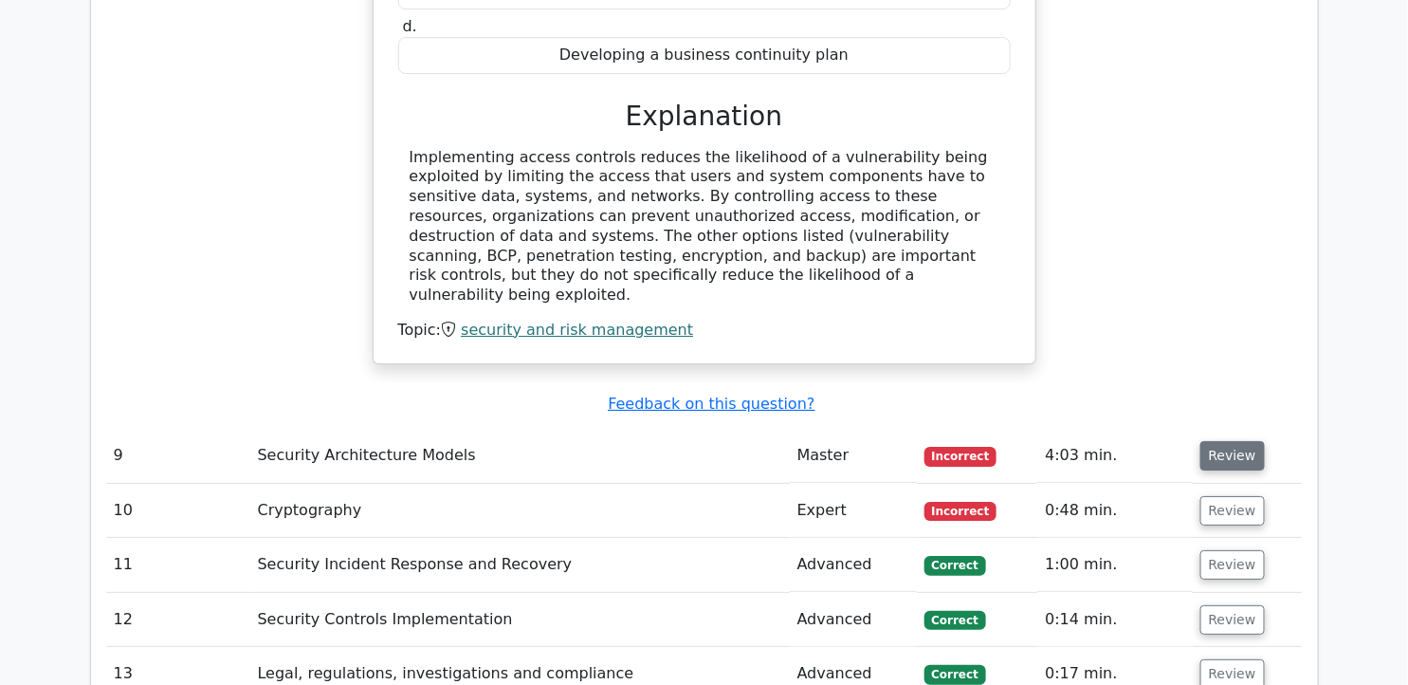
click at [1233, 441] on button "Review" at bounding box center [1232, 455] width 64 height 29
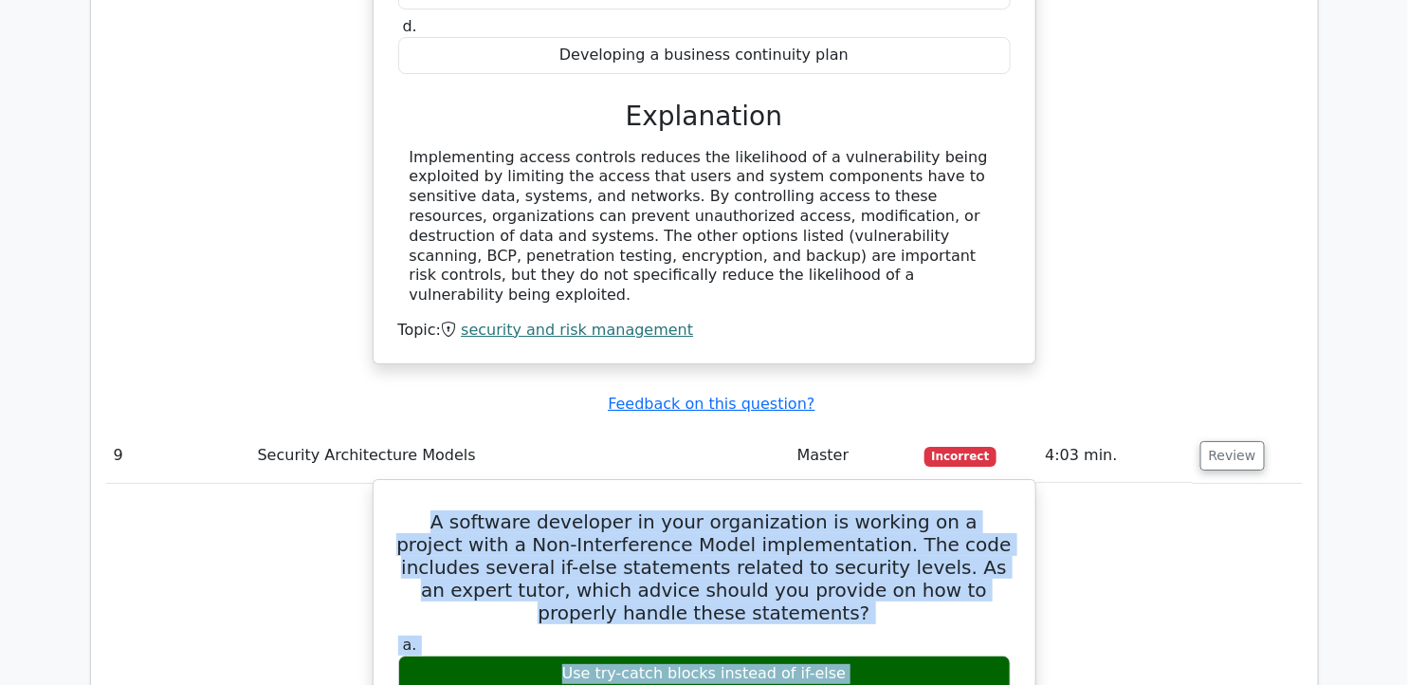
drag, startPoint x: 402, startPoint y: 192, endPoint x: 858, endPoint y: 564, distance: 588.9
click at [423, 510] on h5 "A software developer in your organization is working on a project with a Non-In…" at bounding box center [704, 567] width 616 height 114
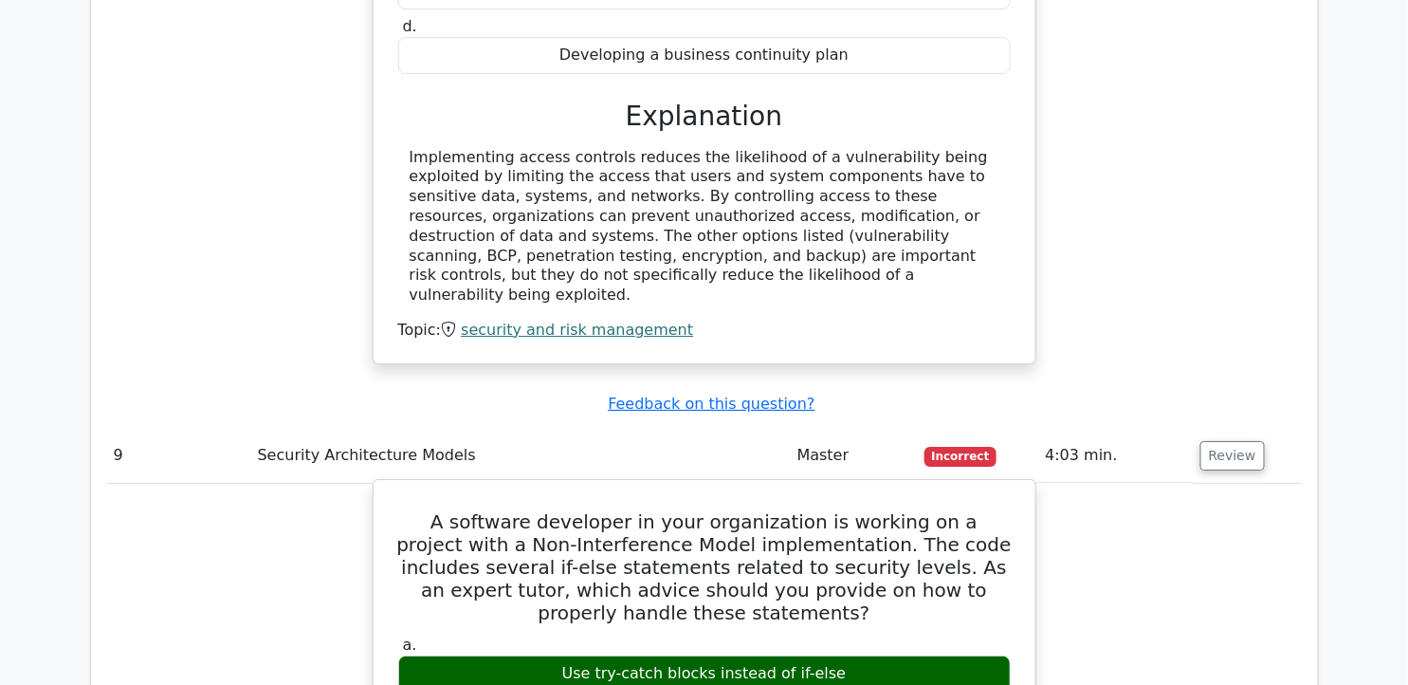
drag, startPoint x: 400, startPoint y: 190, endPoint x: 910, endPoint y: 533, distance: 614.8
drag, startPoint x: 910, startPoint y: 533, endPoint x: 754, endPoint y: 258, distance: 316.4
copy div "A software developer in your organization is working on a project with a Non-In…"
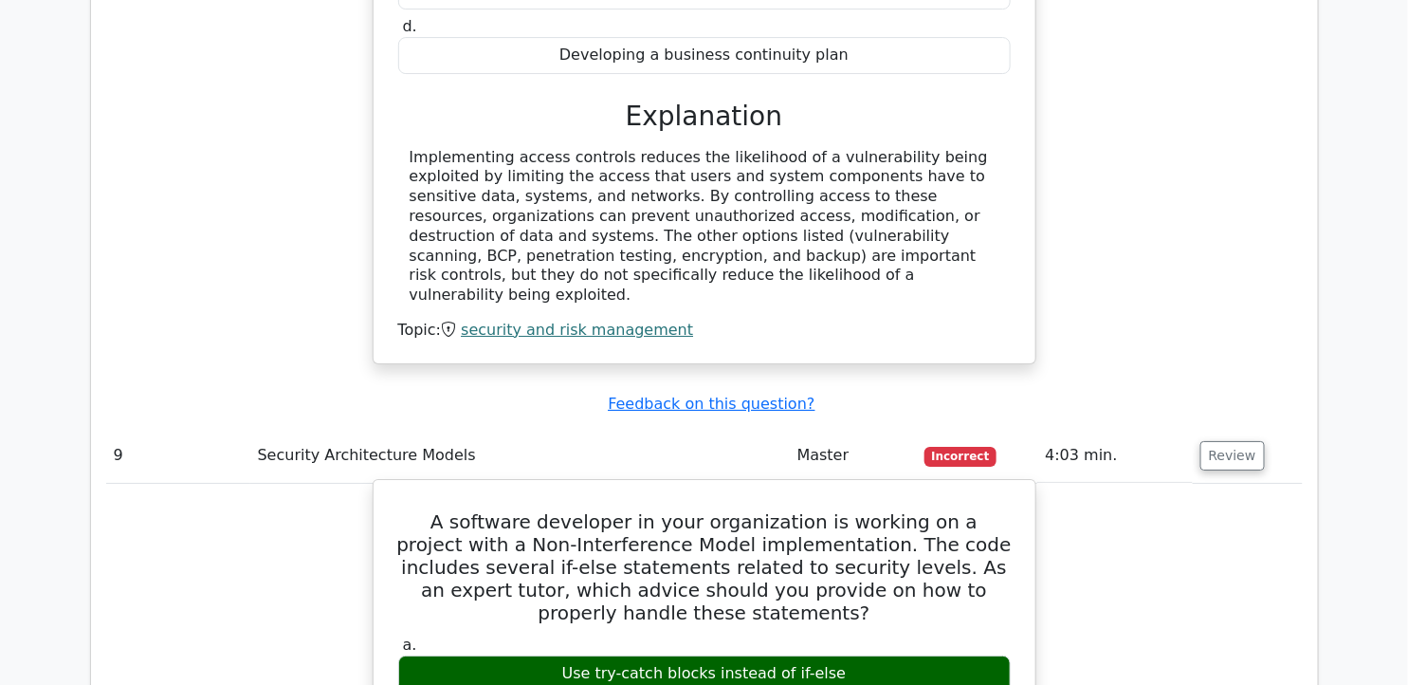
drag, startPoint x: 563, startPoint y: 345, endPoint x: 856, endPoint y: 355, distance: 293.1
click at [861, 655] on div "Use try-catch blocks instead of if-else" at bounding box center [704, 673] width 613 height 37
drag, startPoint x: 856, startPoint y: 355, endPoint x: 779, endPoint y: 351, distance: 76.9
copy div "Use try-catch blocks instead of if-else"
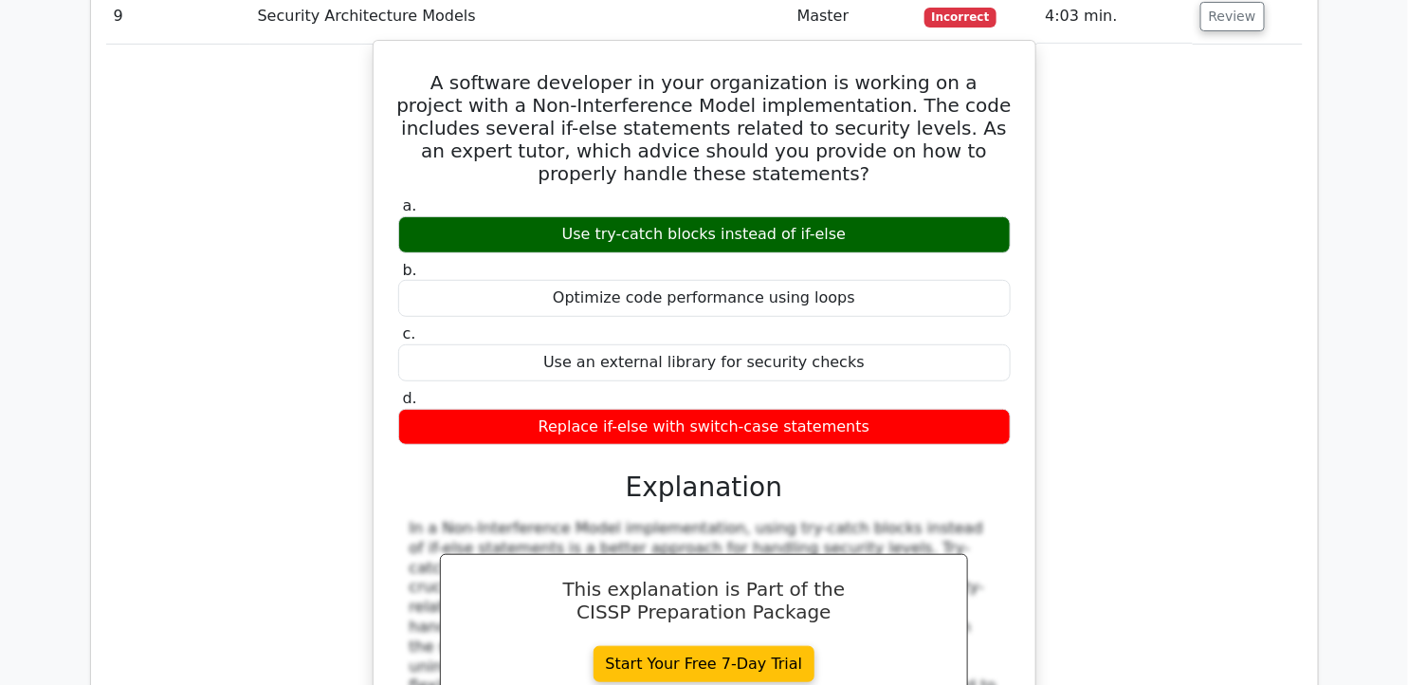
scroll to position [10430, 0]
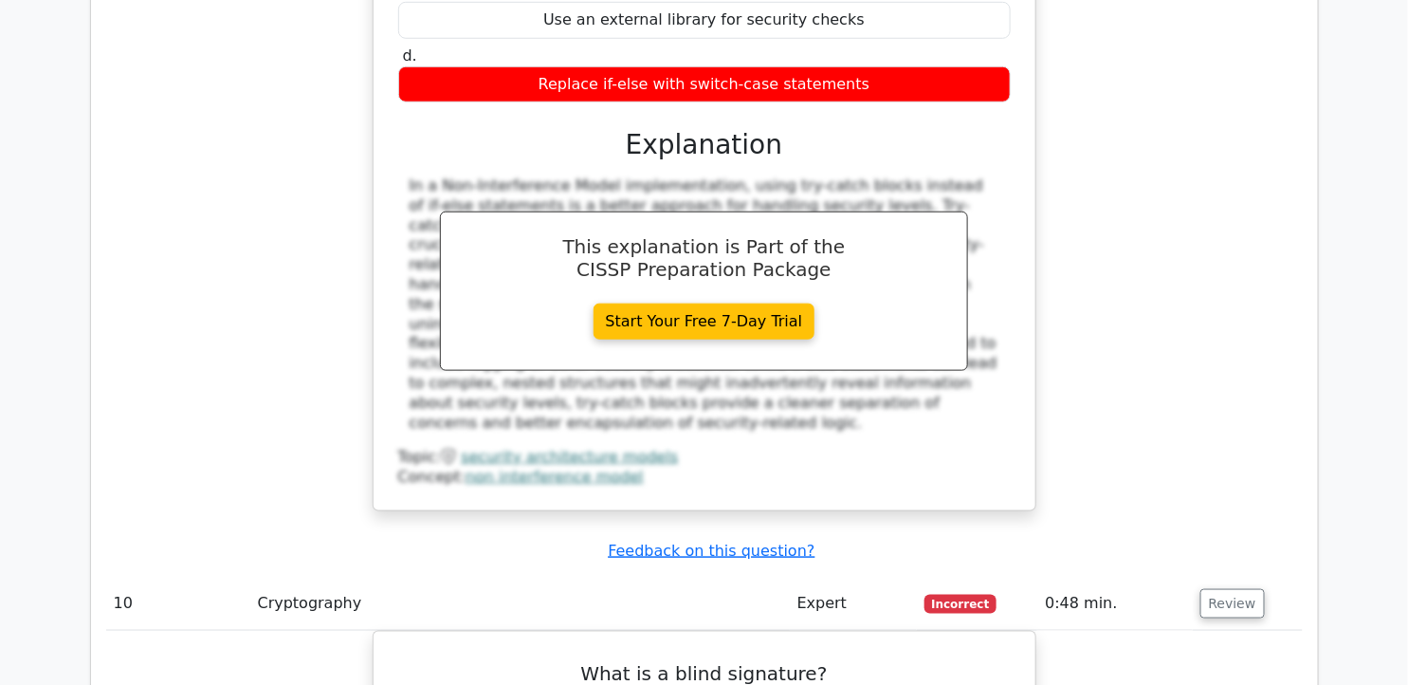
scroll to position [10745, 0]
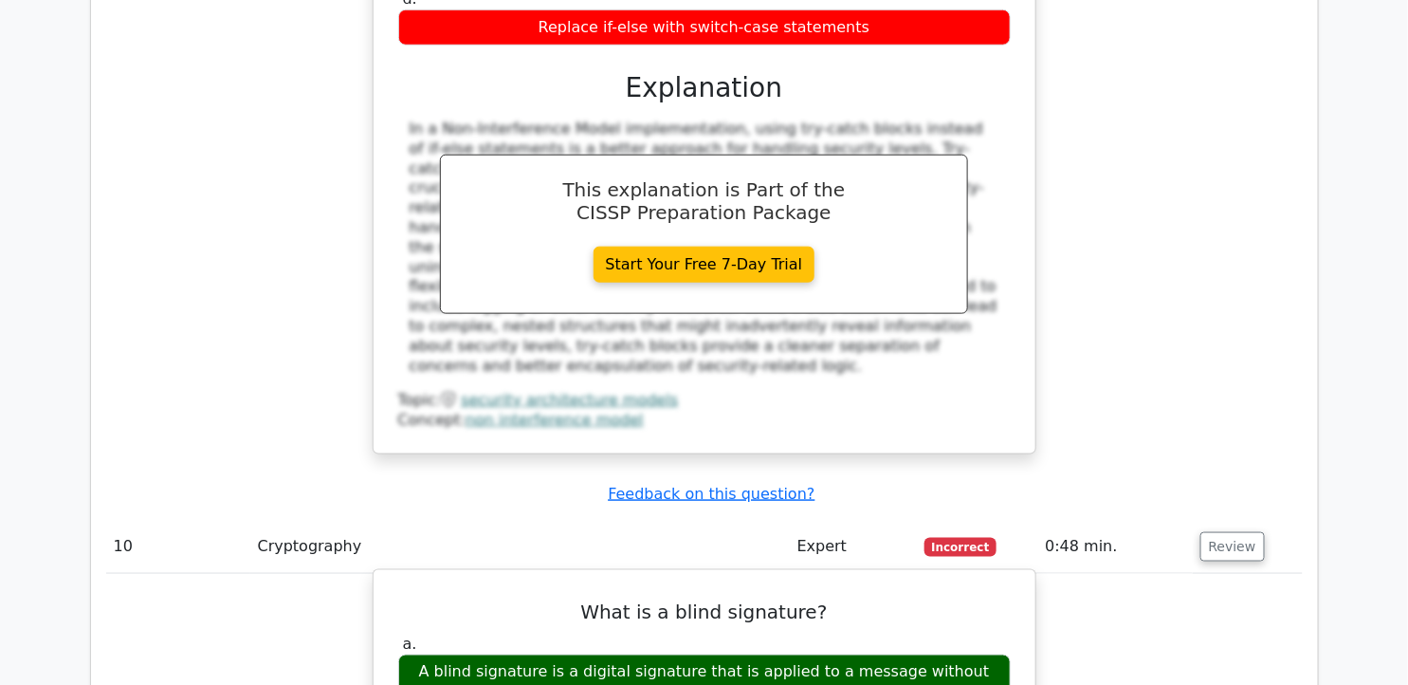
drag, startPoint x: 594, startPoint y: 264, endPoint x: 821, endPoint y: 594, distance: 401.1
drag, startPoint x: 821, startPoint y: 594, endPoint x: 705, endPoint y: 336, distance: 283.5
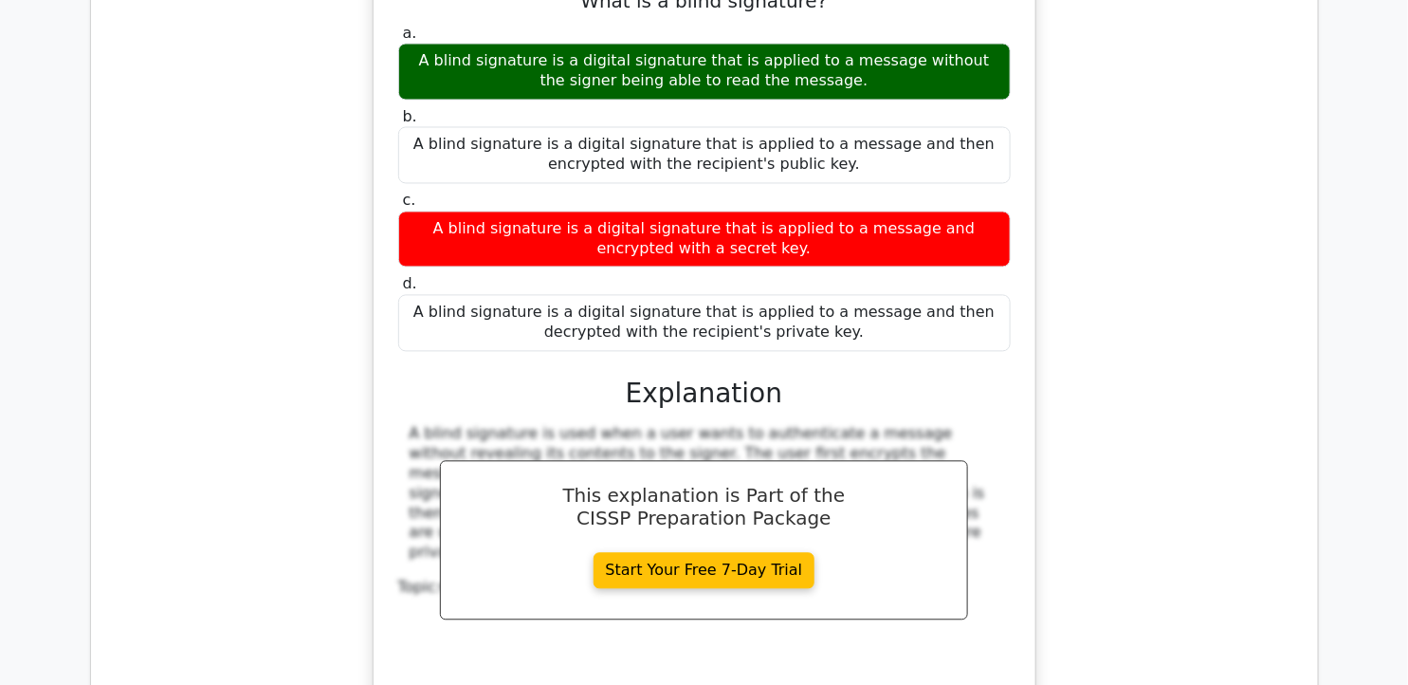
scroll to position [11378, 0]
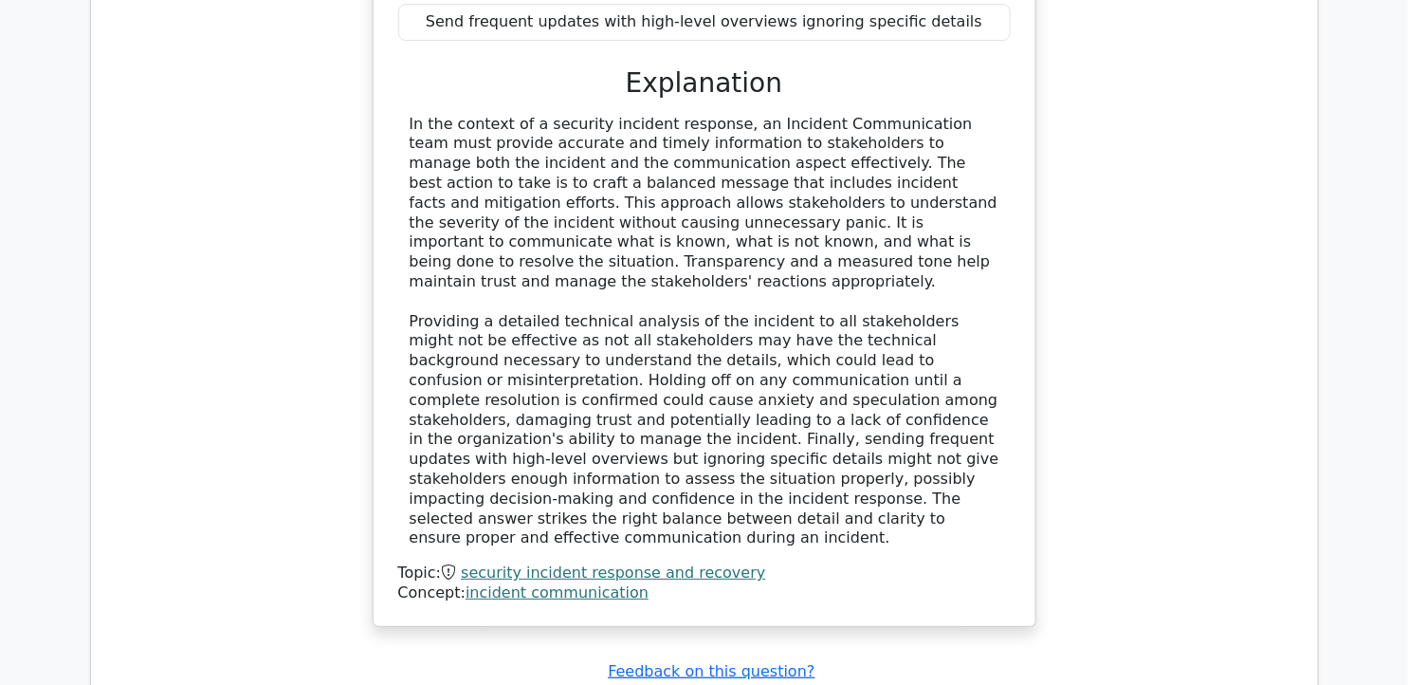
scroll to position [12536, 0]
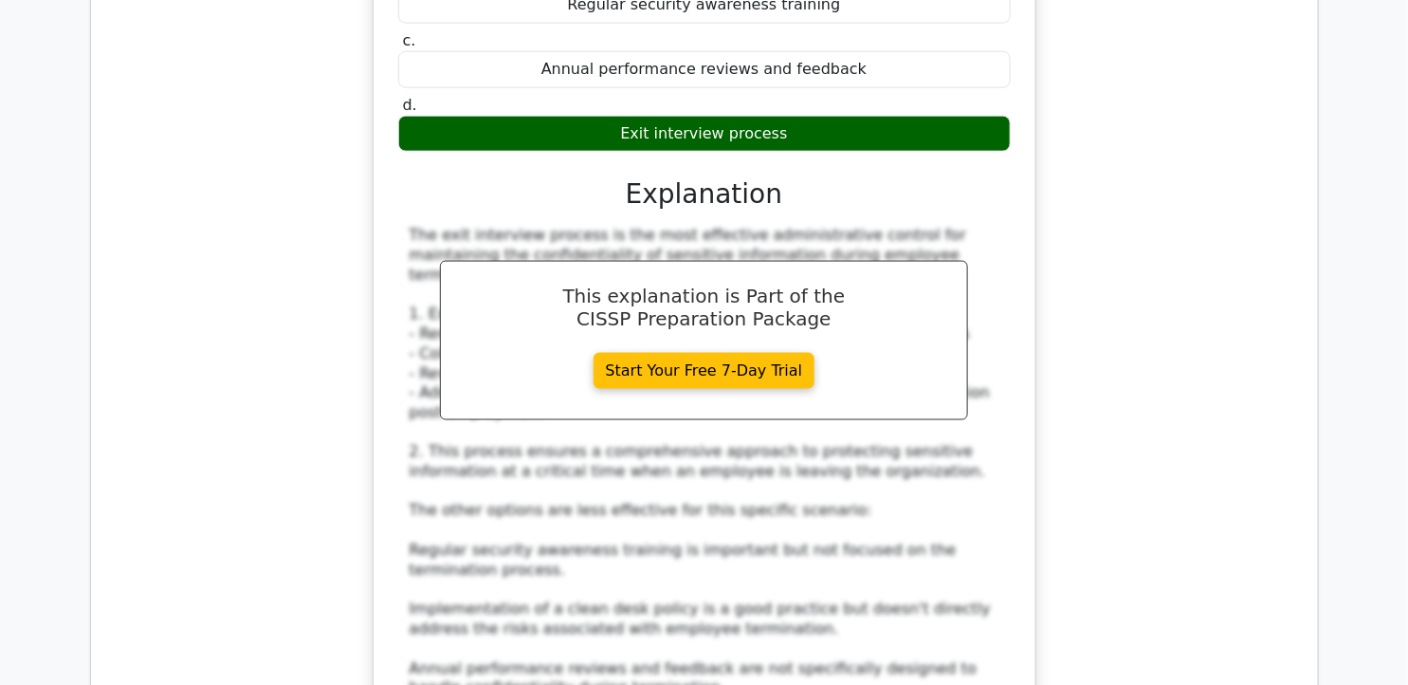
scroll to position [13590, 0]
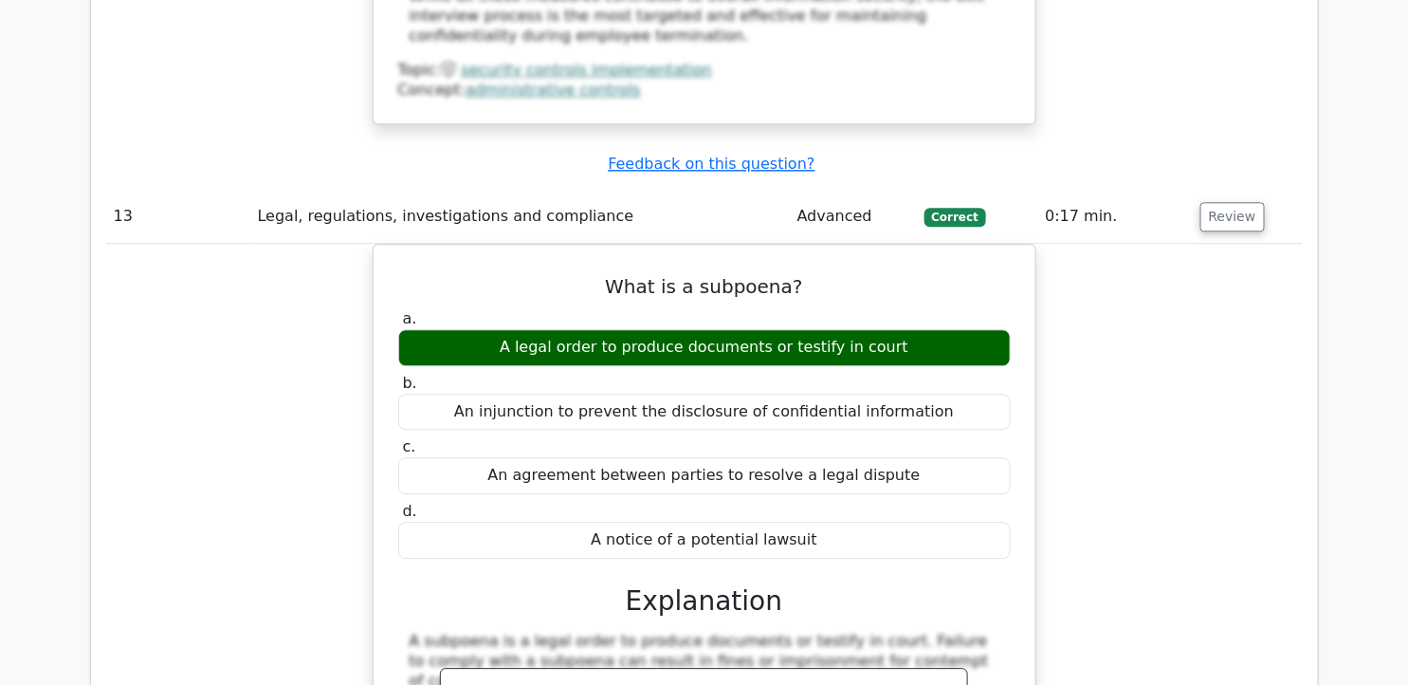
scroll to position [14538, 0]
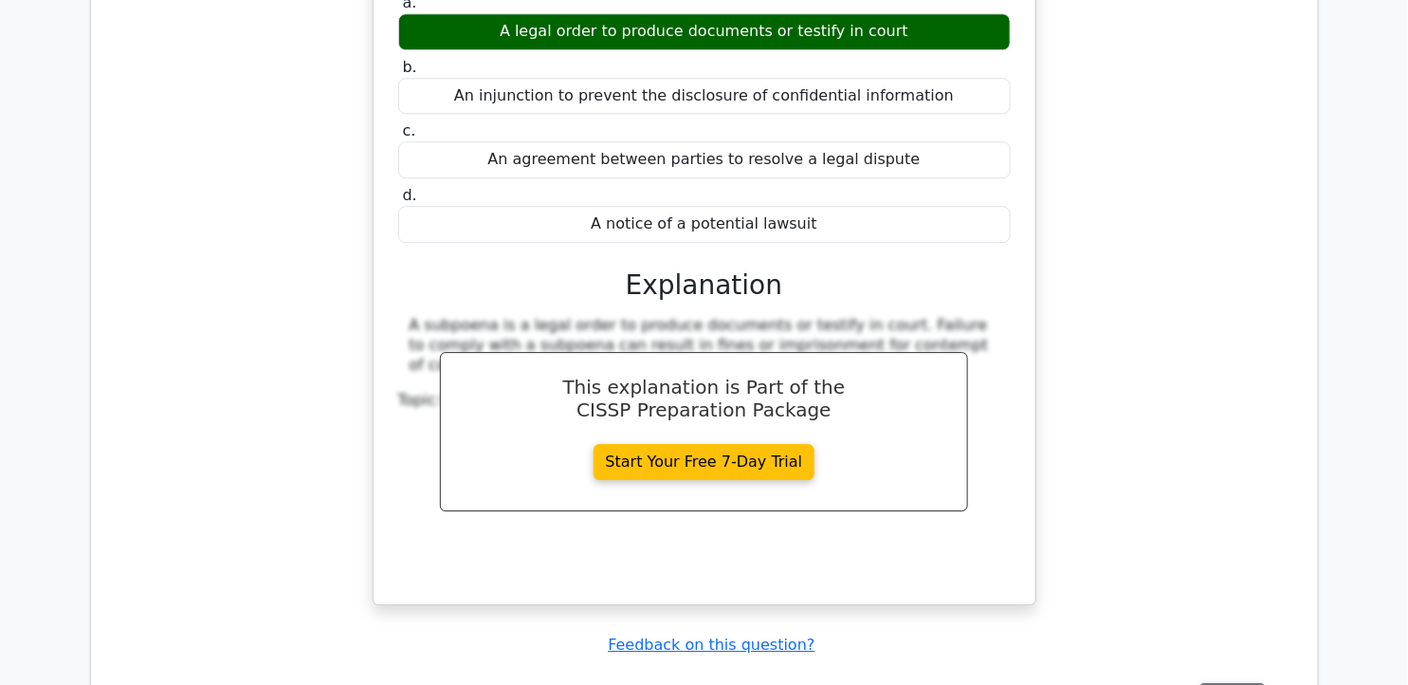
click at [1216, 683] on button "Review" at bounding box center [1232, 697] width 64 height 29
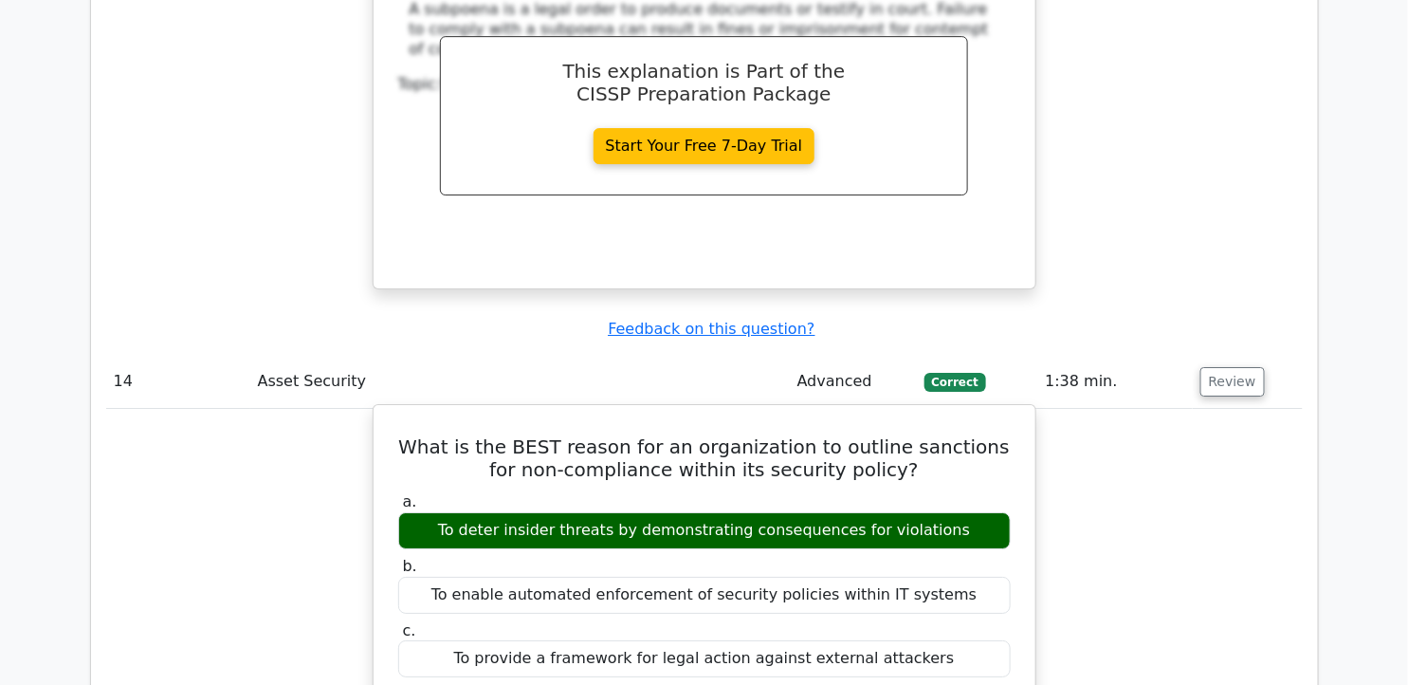
scroll to position [14748, 0]
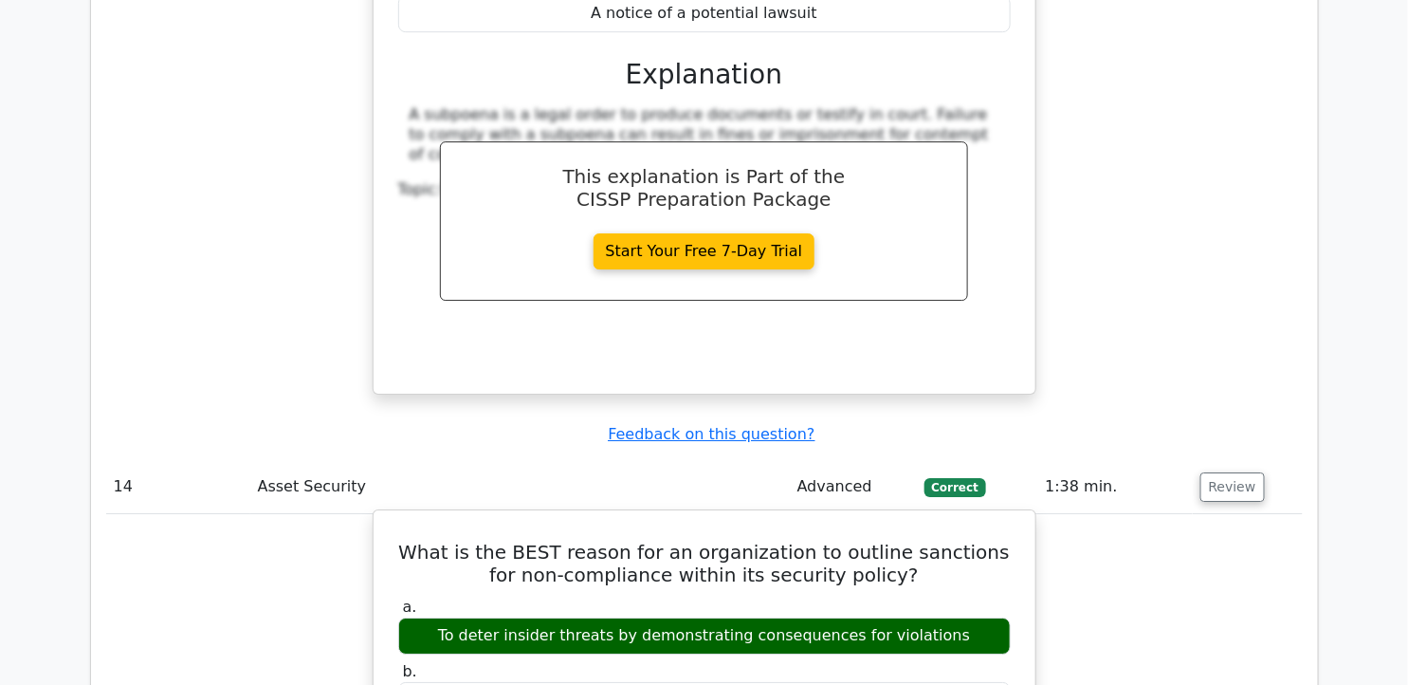
drag, startPoint x: 413, startPoint y: 104, endPoint x: 954, endPoint y: 387, distance: 609.8
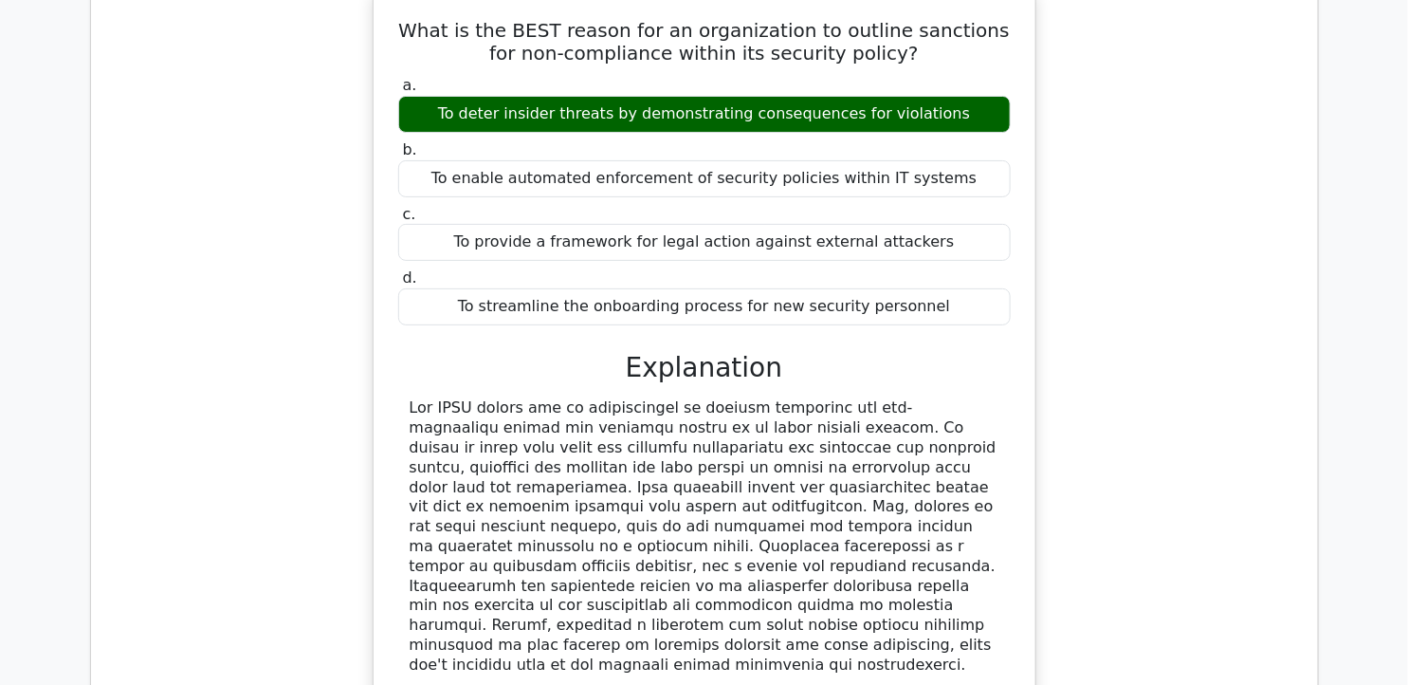
scroll to position [15276, 0]
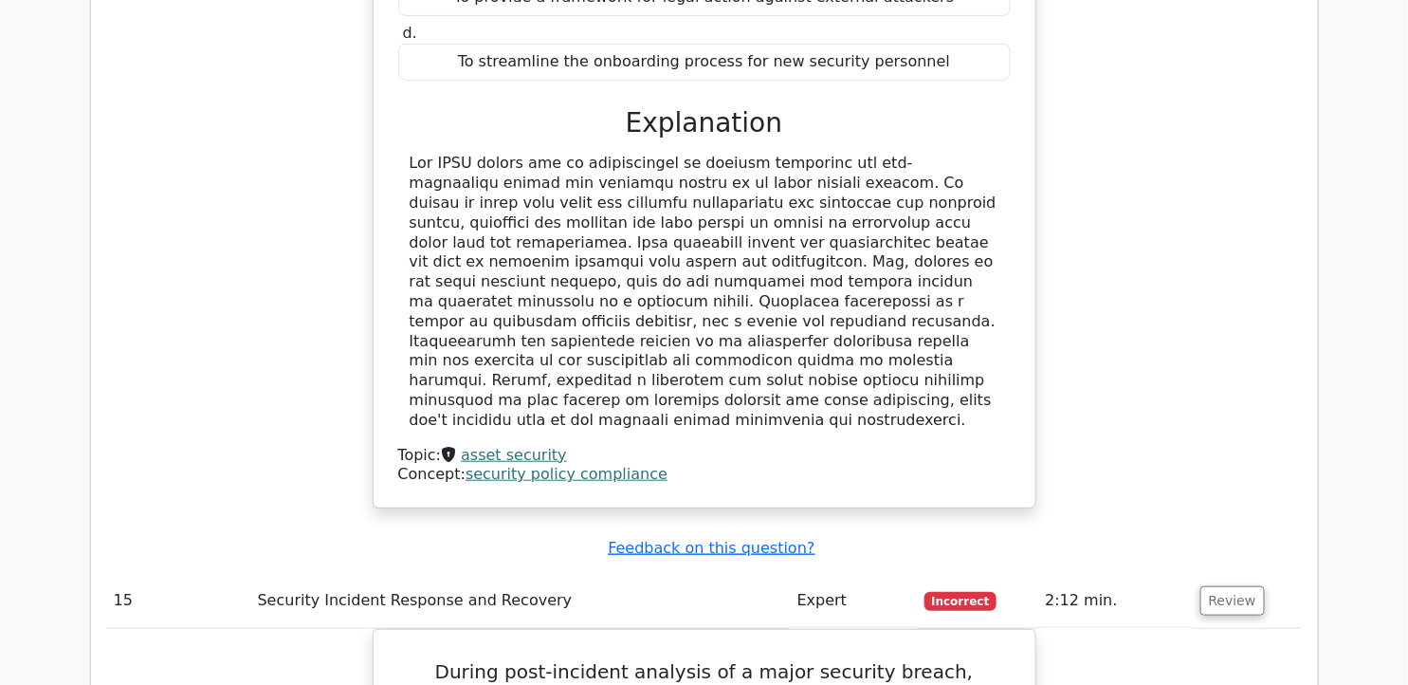
scroll to position [15486, 0]
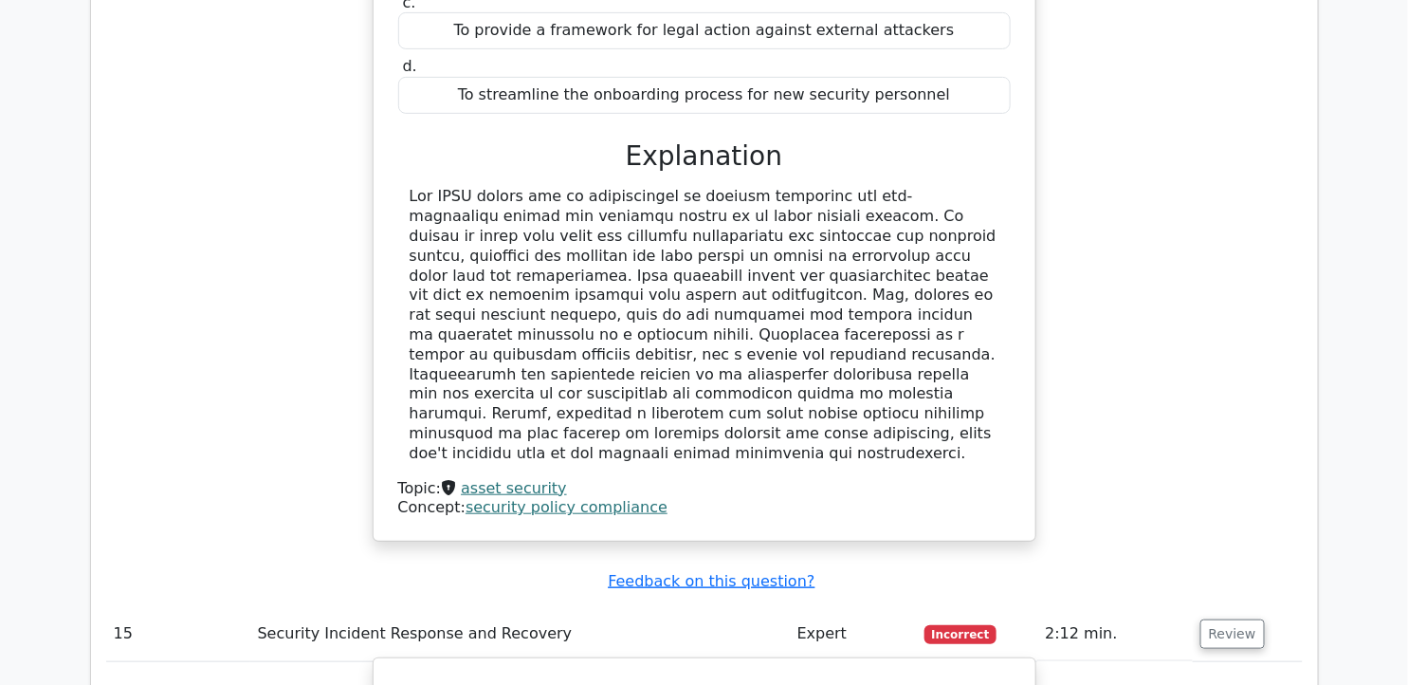
drag, startPoint x: 413, startPoint y: 219, endPoint x: 943, endPoint y: 529, distance: 614.0
drag, startPoint x: 943, startPoint y: 529, endPoint x: 823, endPoint y: 229, distance: 322.9
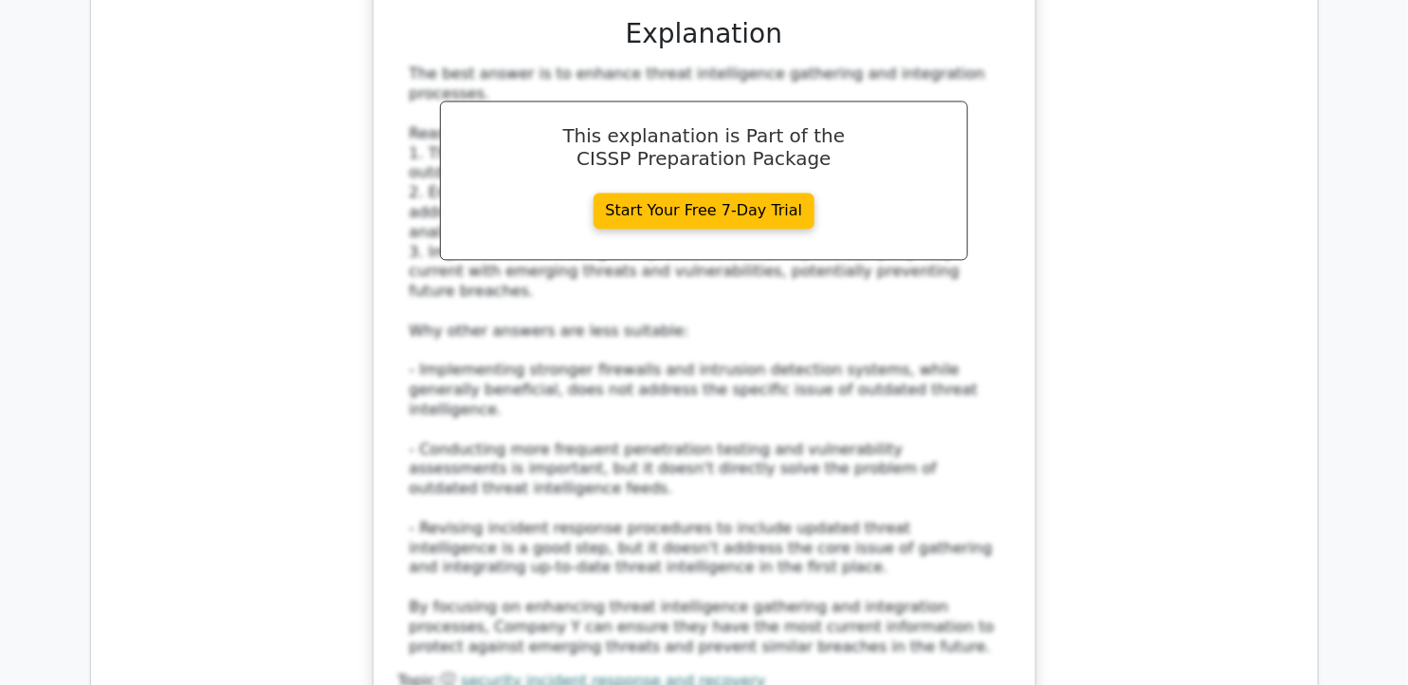
scroll to position [16539, 0]
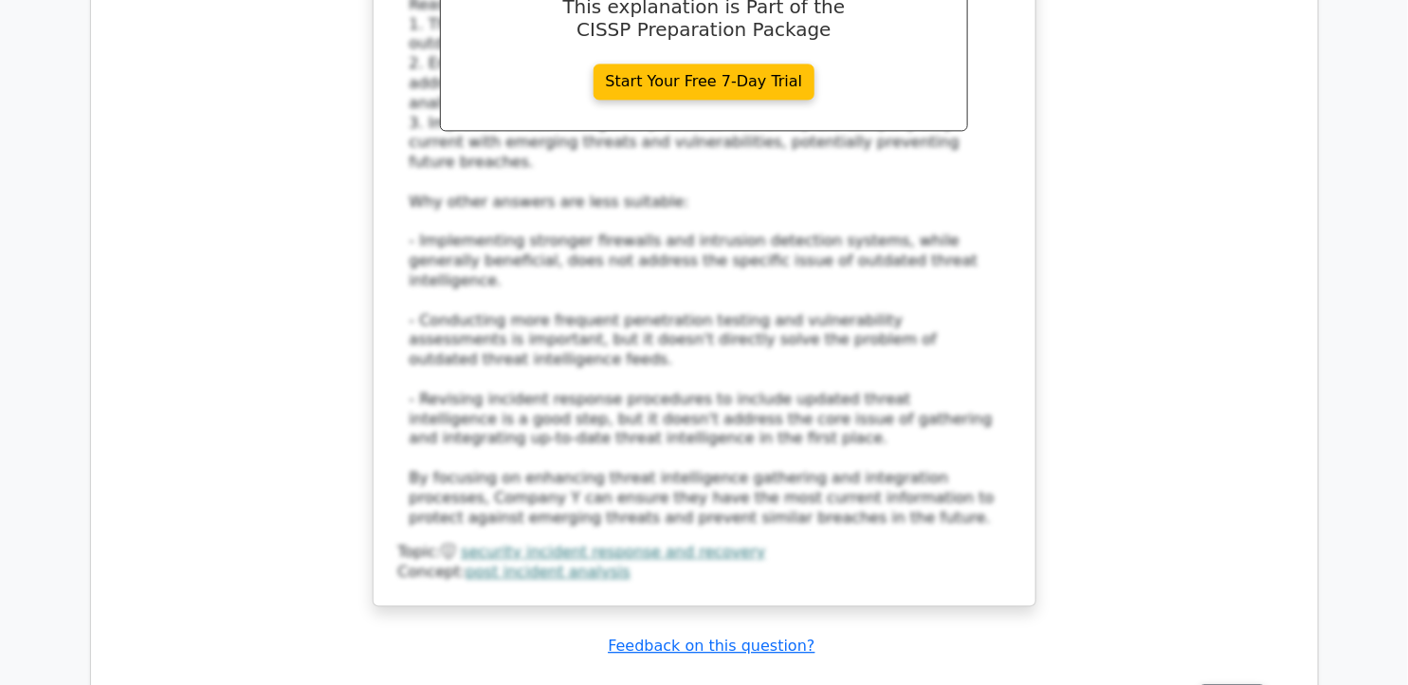
drag, startPoint x: 403, startPoint y: 199, endPoint x: 965, endPoint y: 485, distance: 631.0
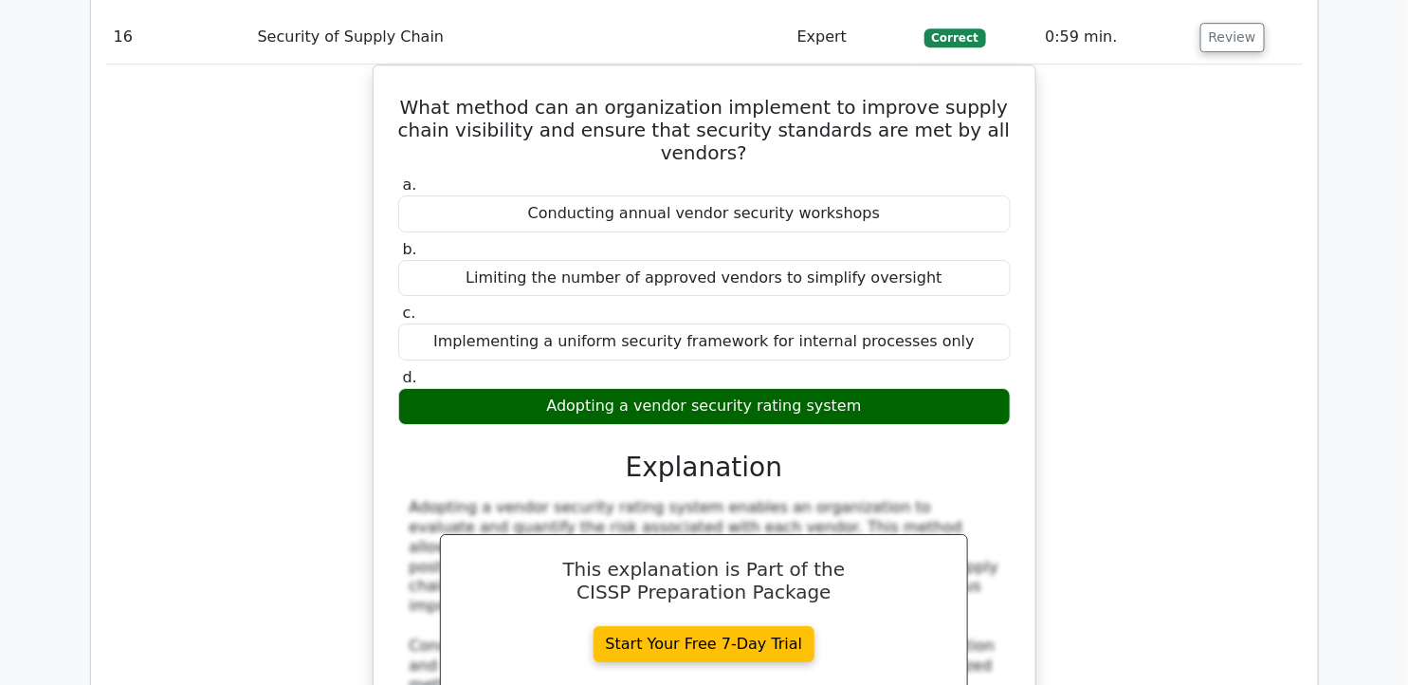
scroll to position [17382, 0]
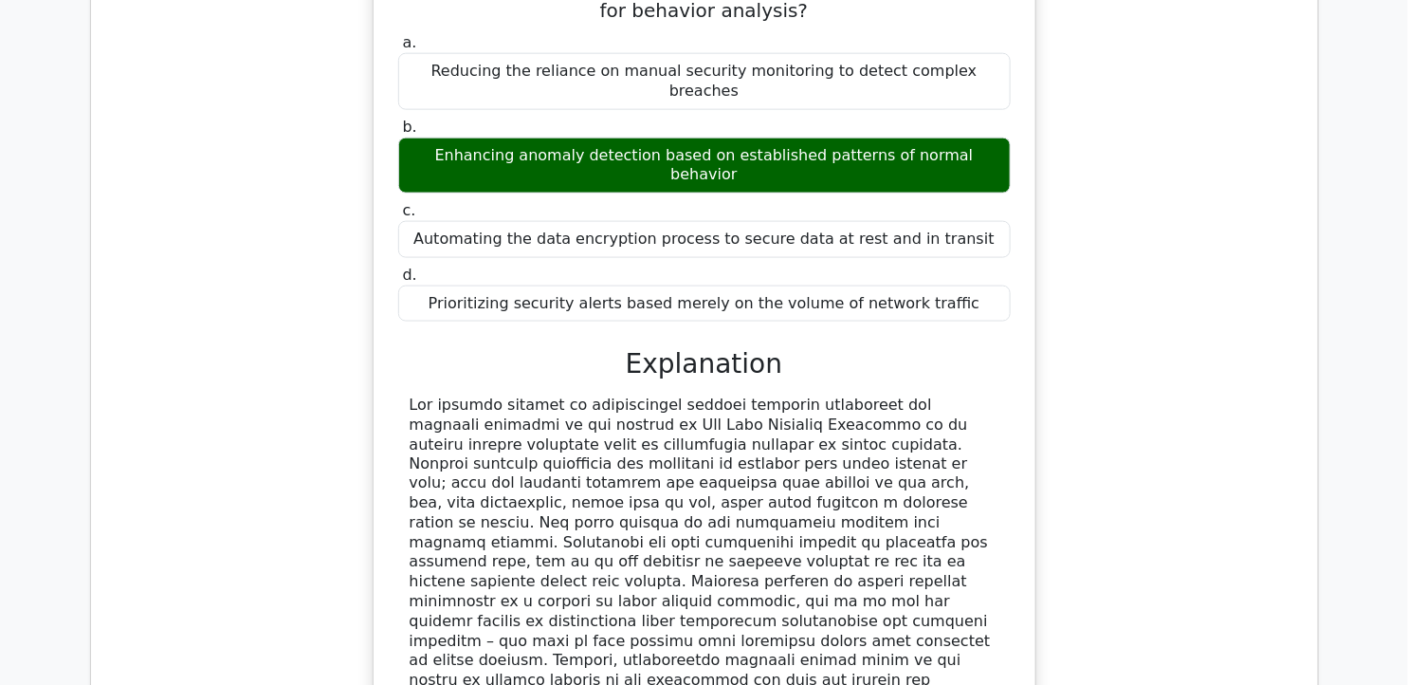
scroll to position [18541, 0]
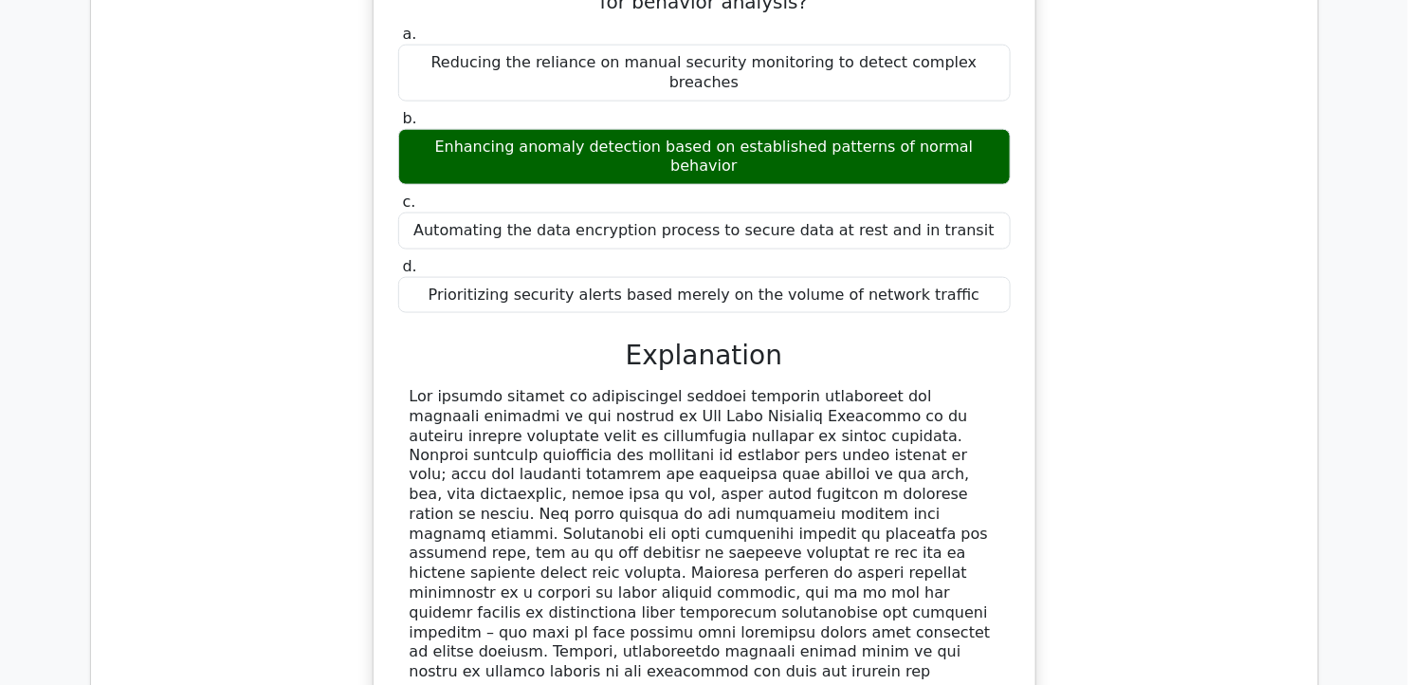
drag, startPoint x: 430, startPoint y: 237, endPoint x: 1017, endPoint y: 535, distance: 658.1
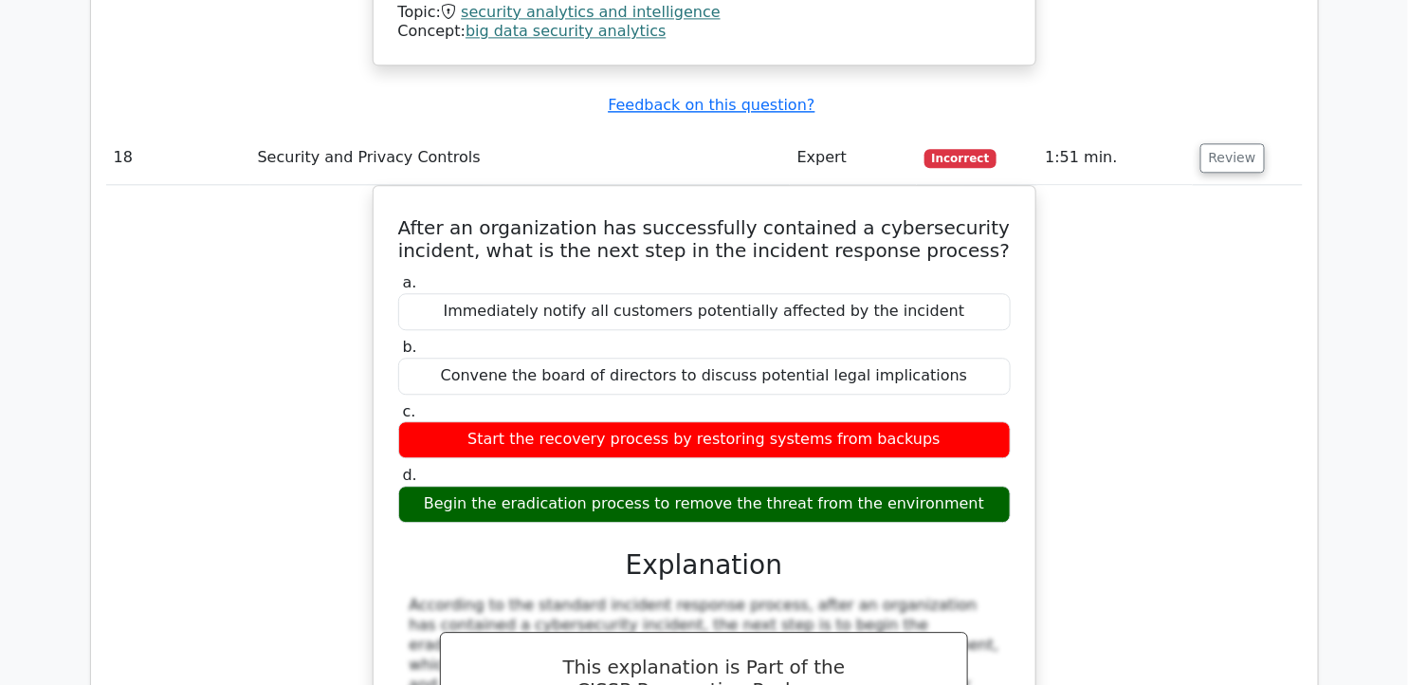
scroll to position [19279, 0]
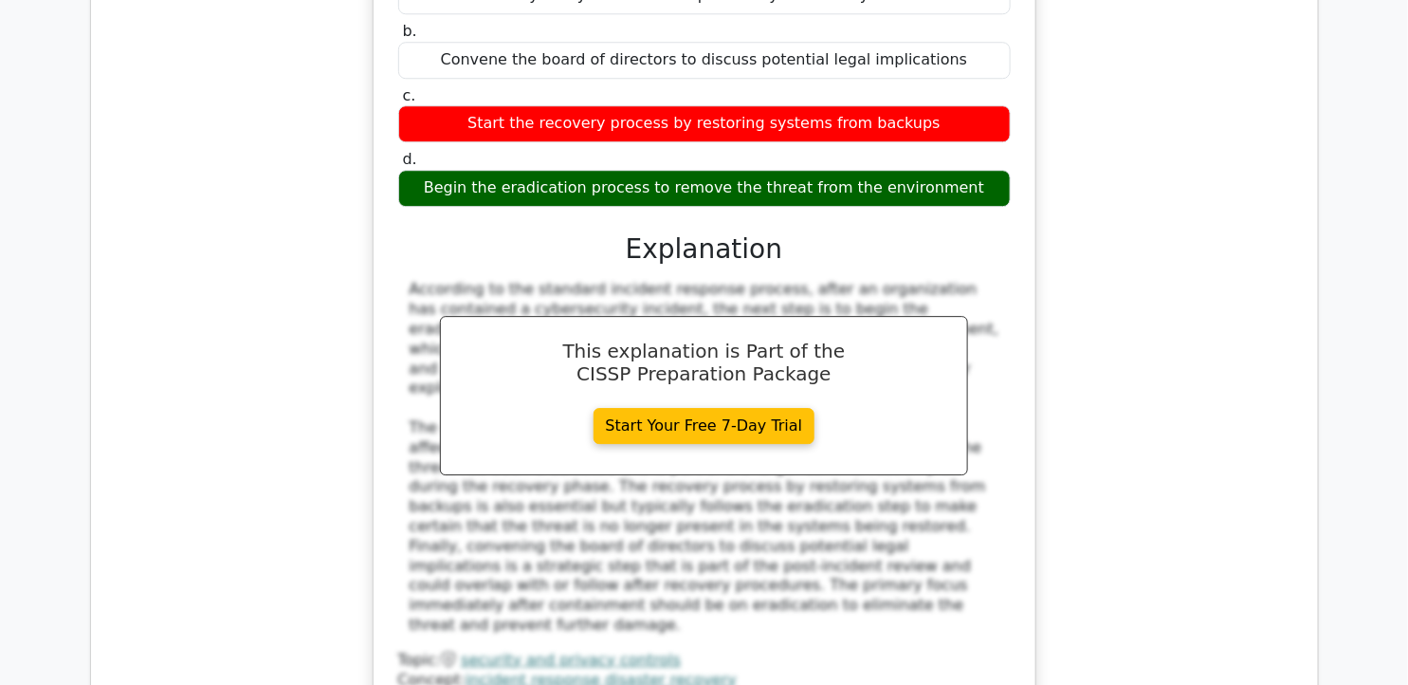
scroll to position [19594, 0]
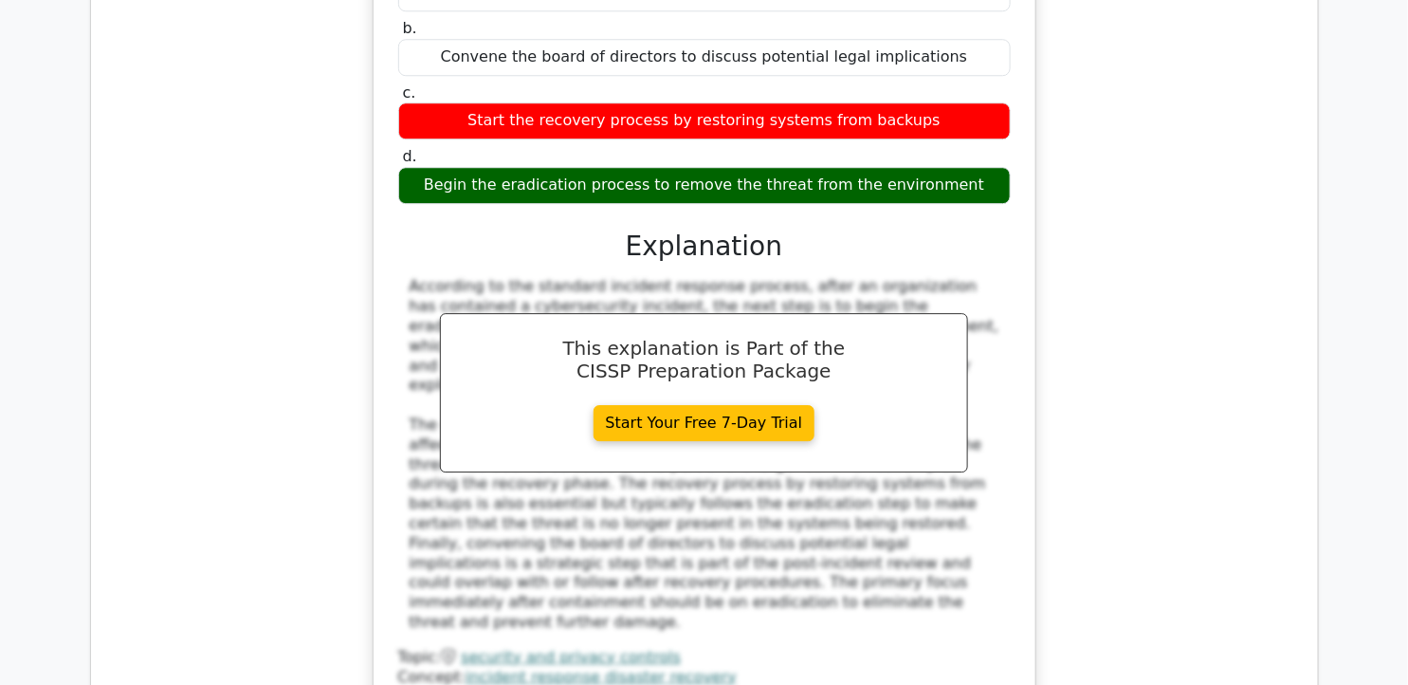
drag, startPoint x: 399, startPoint y: 106, endPoint x: 996, endPoint y: 439, distance: 683.8
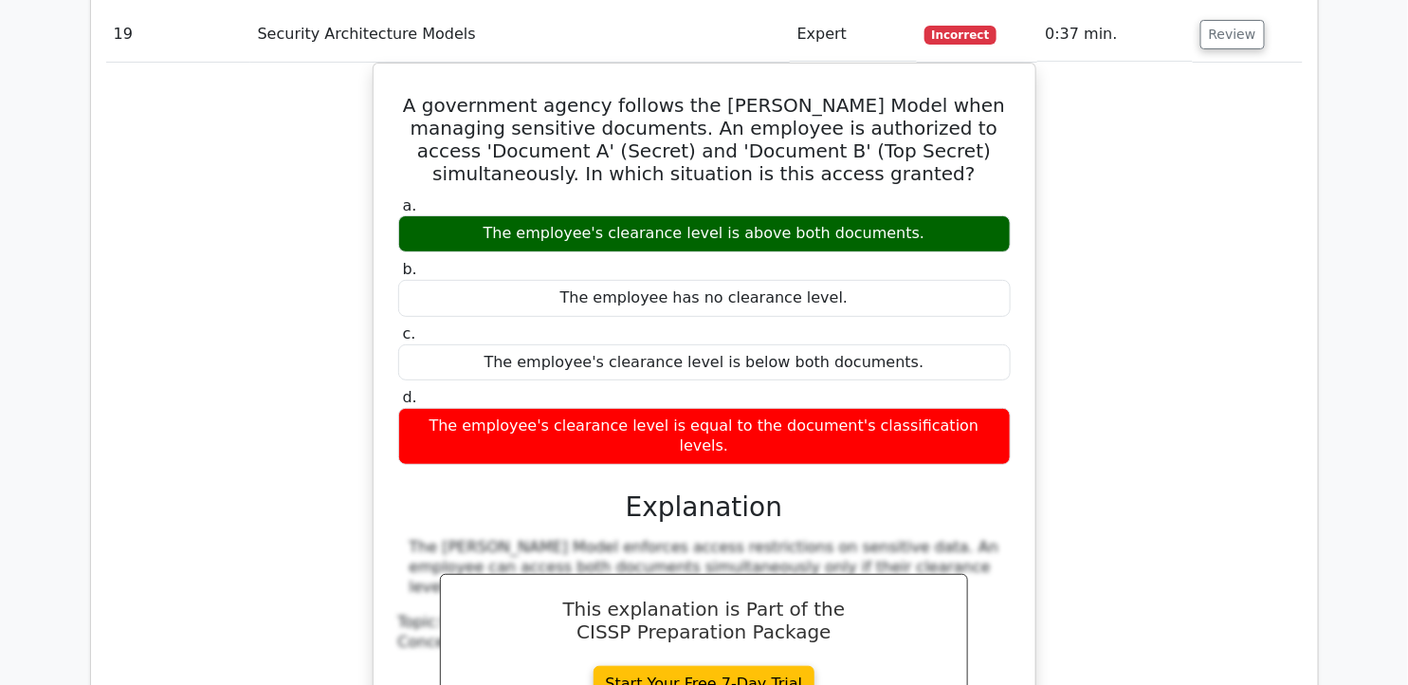
scroll to position [20332, 0]
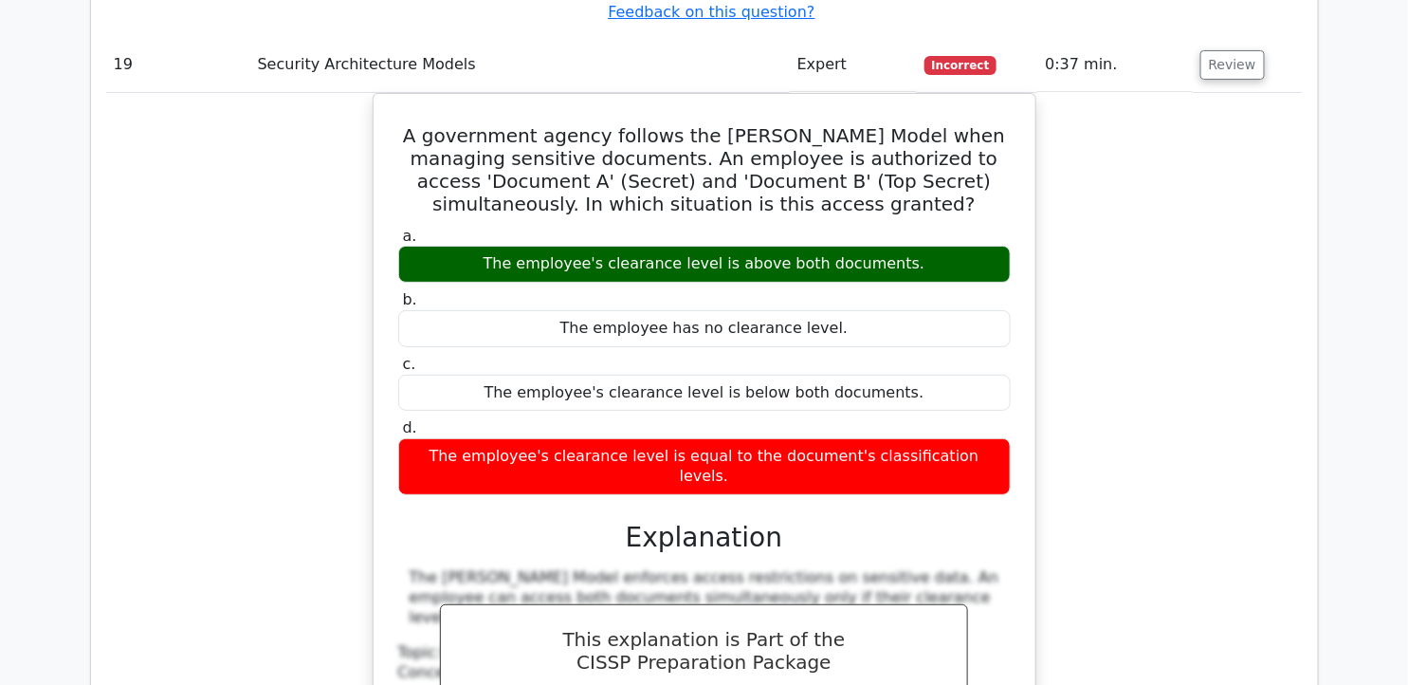
drag, startPoint x: 1216, startPoint y: 180, endPoint x: 1173, endPoint y: 187, distance: 44.1
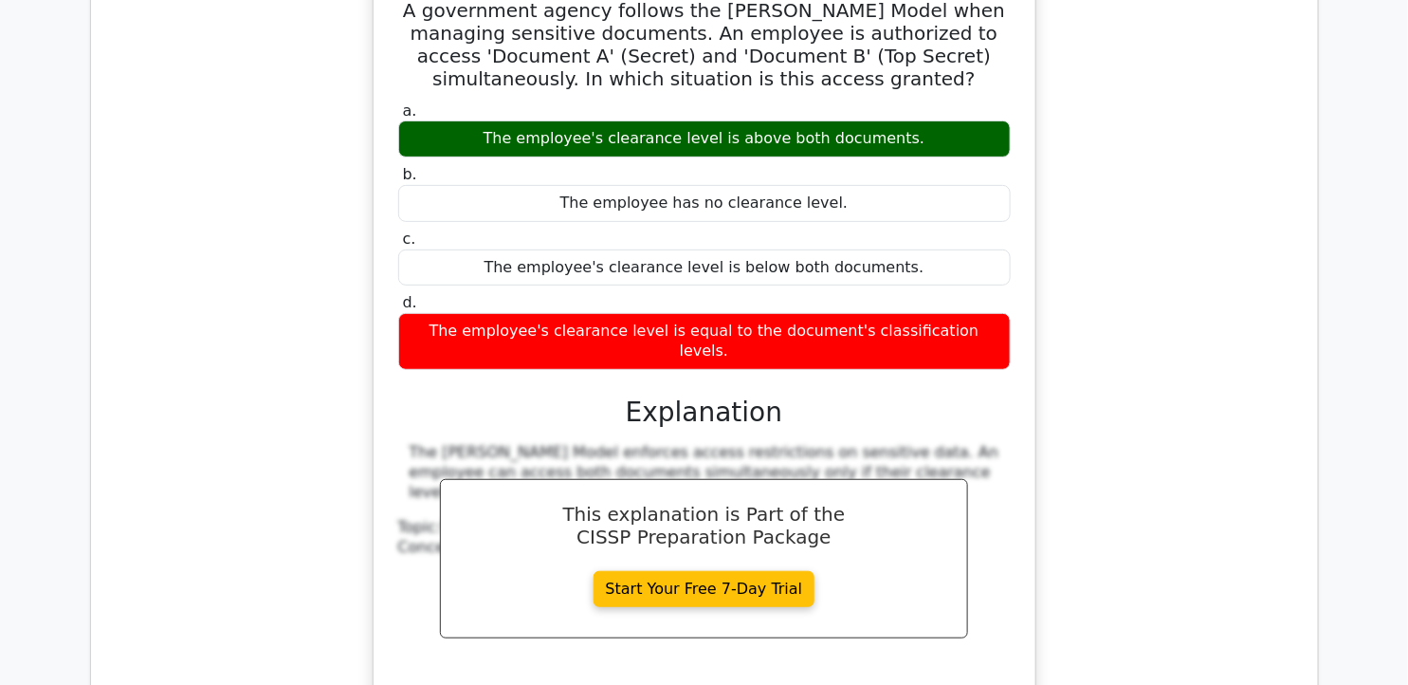
scroll to position [20437, 0]
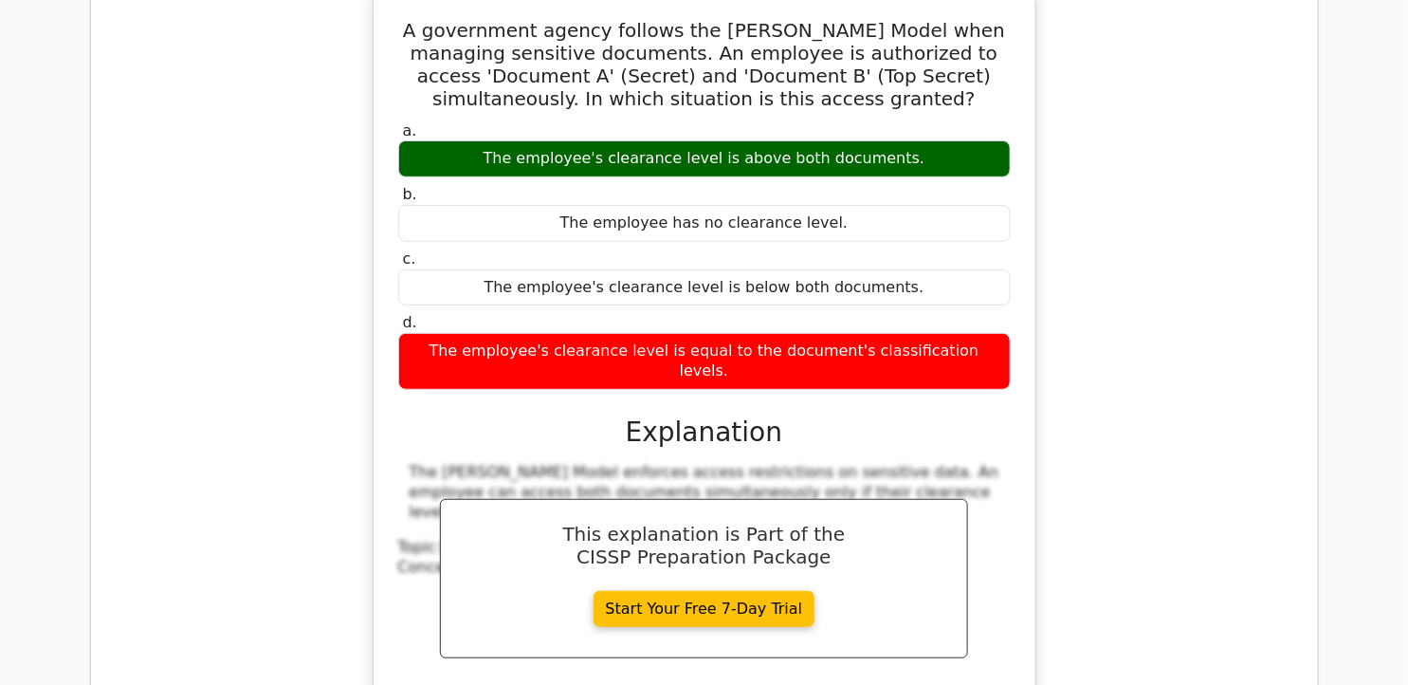
drag, startPoint x: 437, startPoint y: 126, endPoint x: 858, endPoint y: 460, distance: 537.2
drag, startPoint x: 858, startPoint y: 460, endPoint x: 698, endPoint y: 176, distance: 325.6
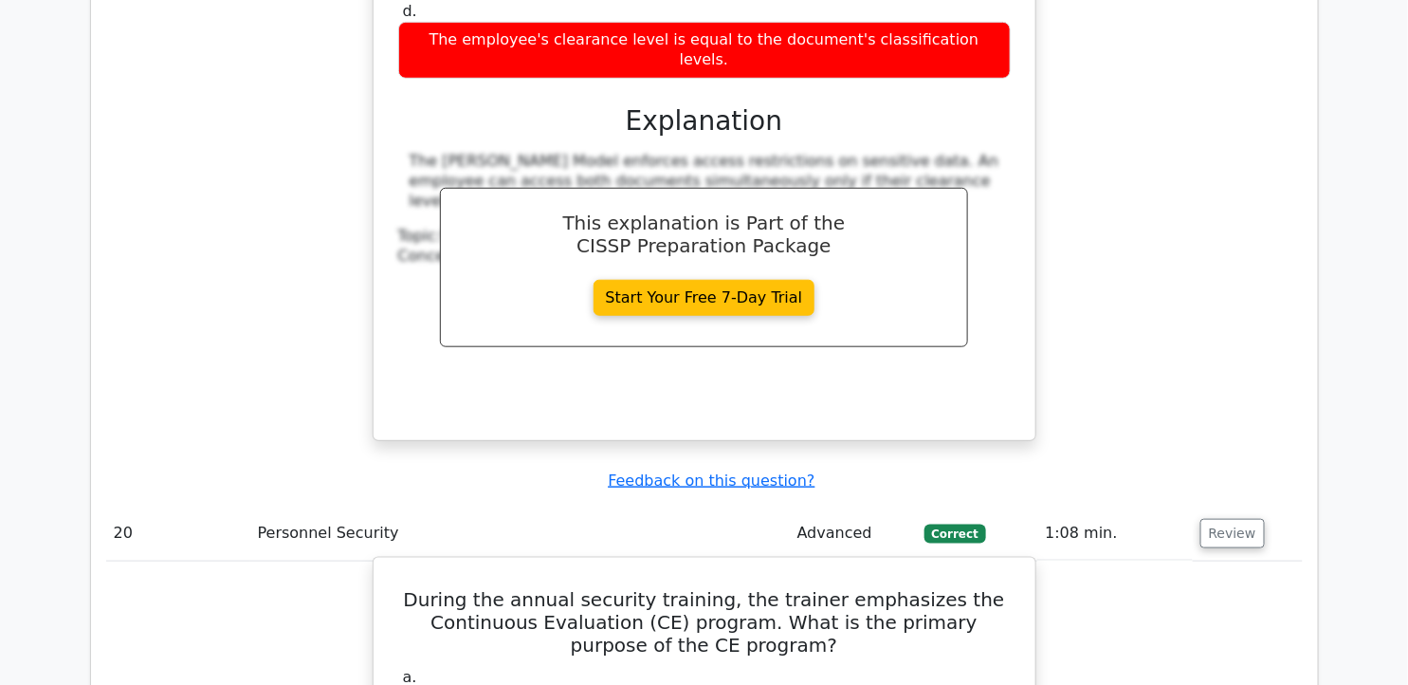
scroll to position [20753, 0]
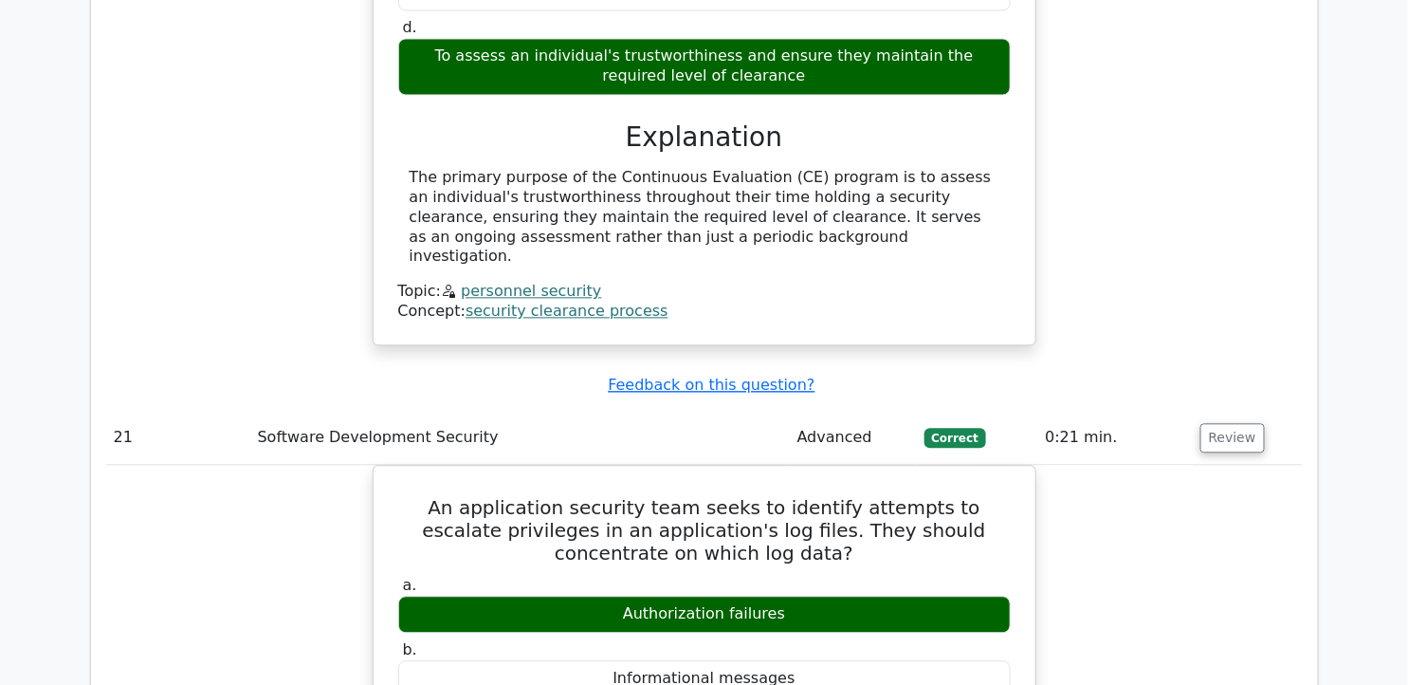
scroll to position [21807, 0]
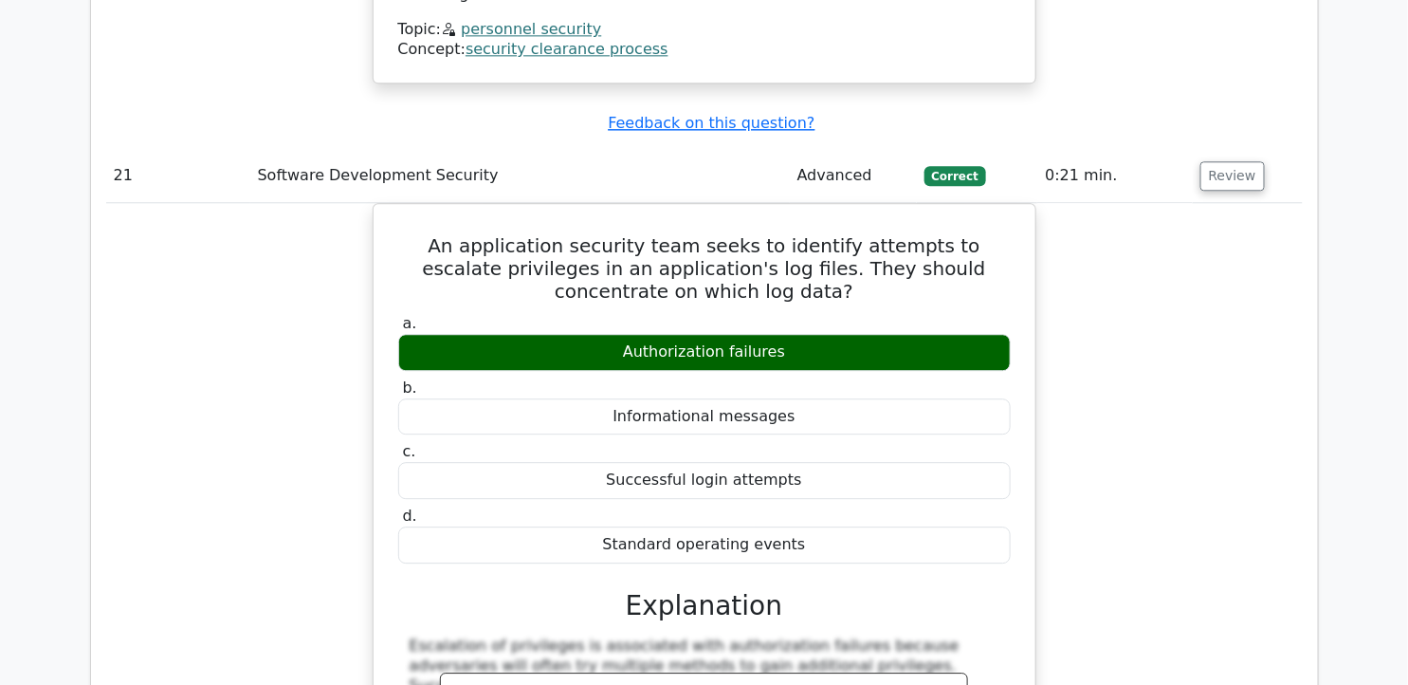
scroll to position [21913, 0]
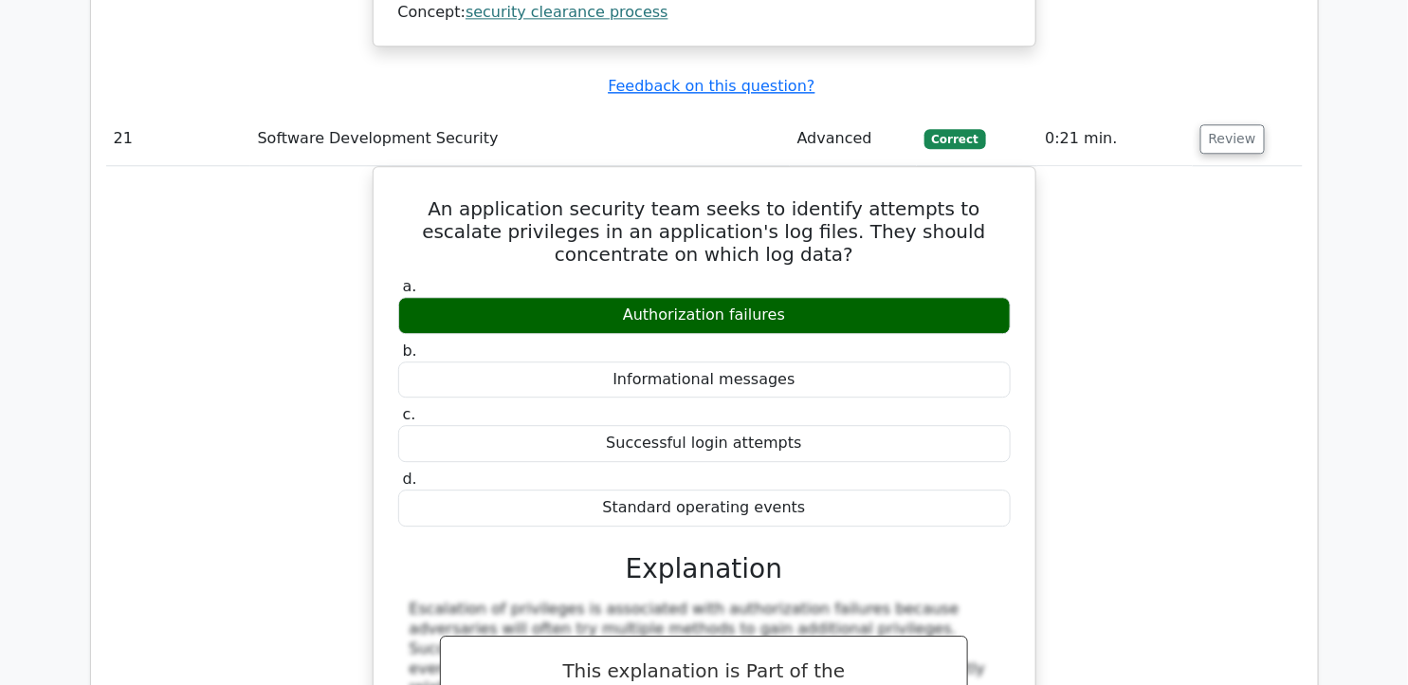
drag, startPoint x: 442, startPoint y: 233, endPoint x: 829, endPoint y: 507, distance: 474.1
drag, startPoint x: 829, startPoint y: 507, endPoint x: 727, endPoint y: 249, distance: 277.1
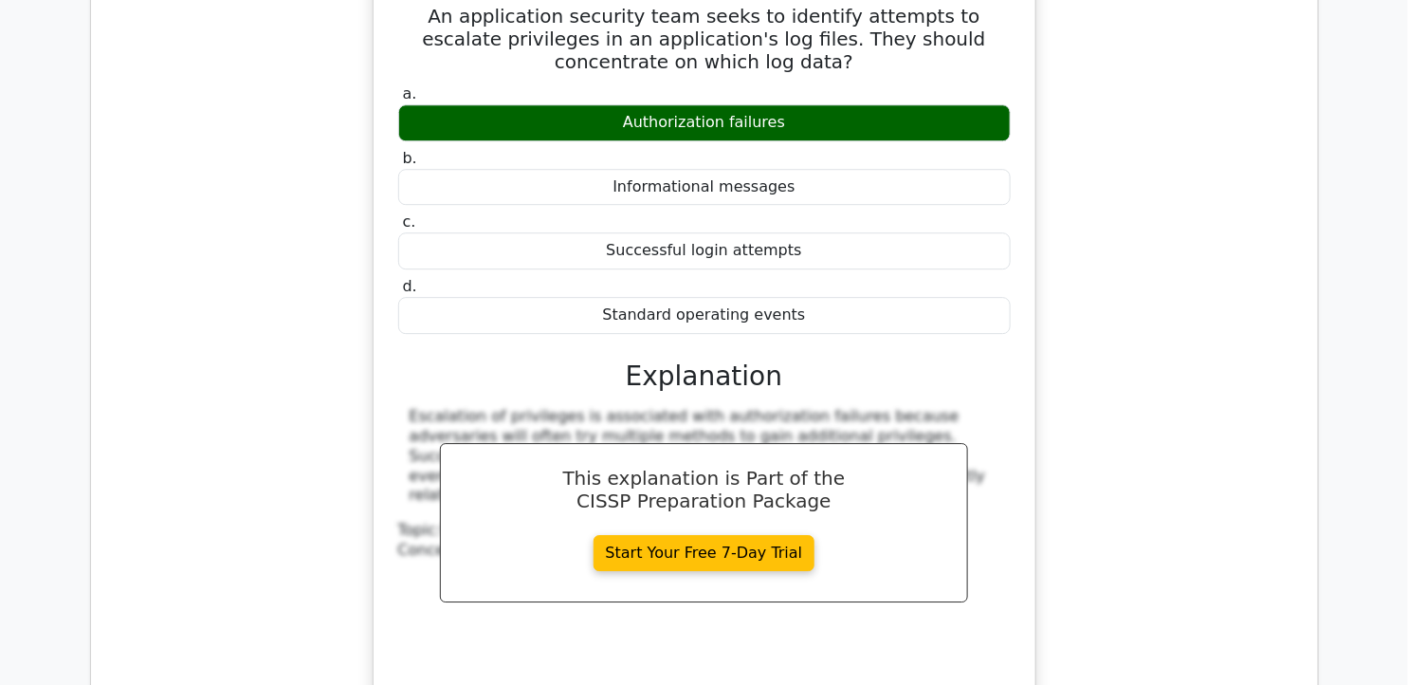
scroll to position [22334, 0]
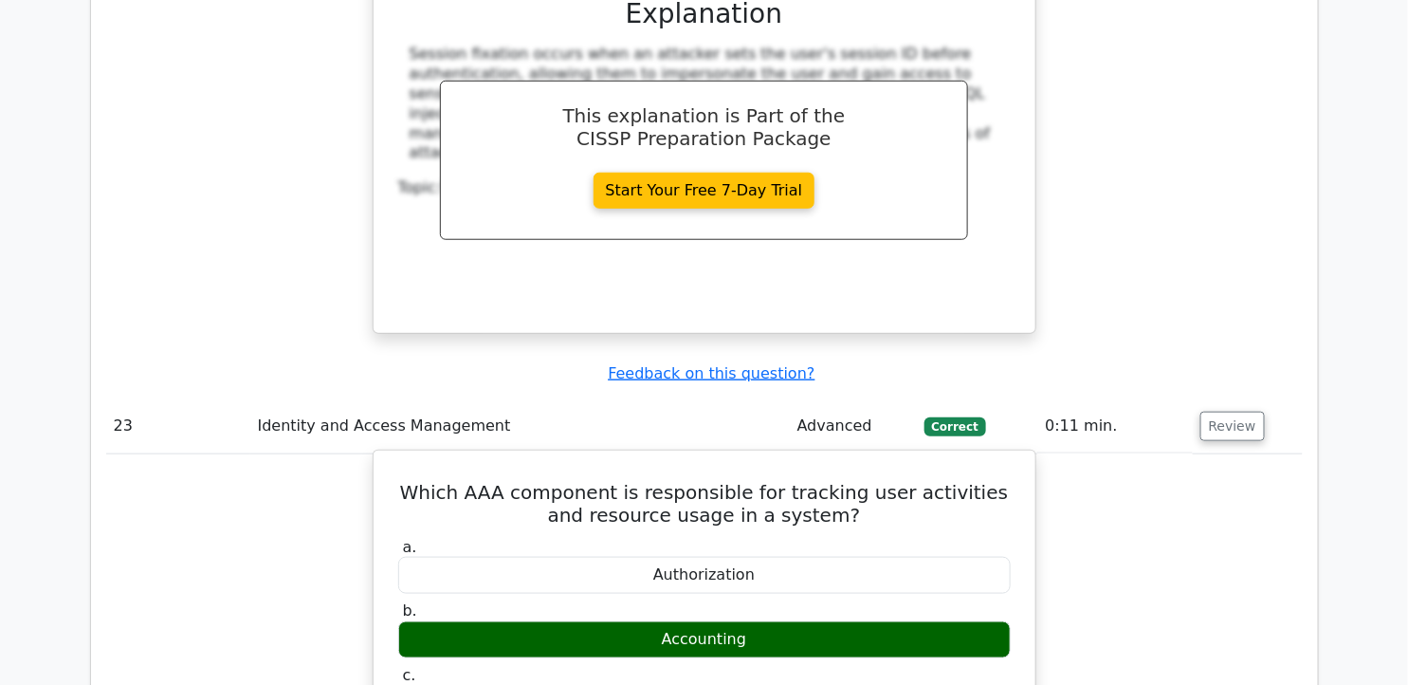
scroll to position [23282, 0]
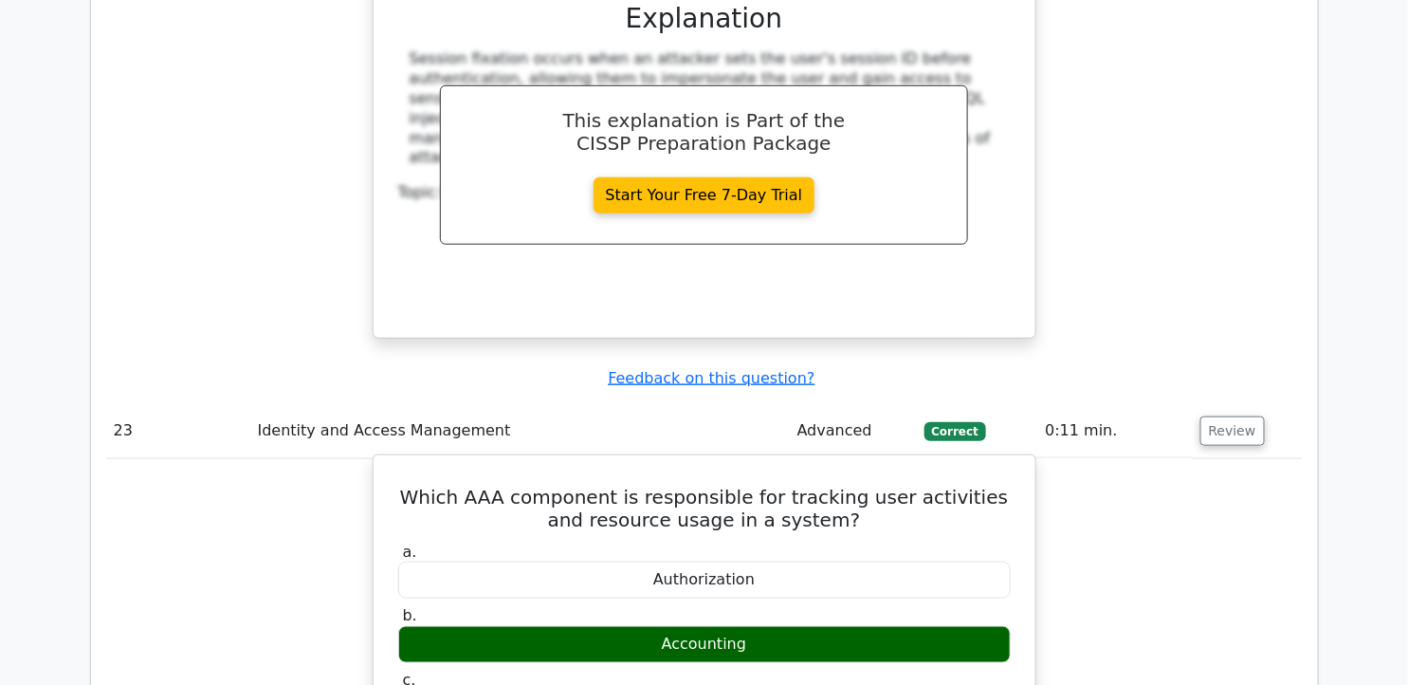
drag, startPoint x: 406, startPoint y: 100, endPoint x: 554, endPoint y: 498, distance: 424.8
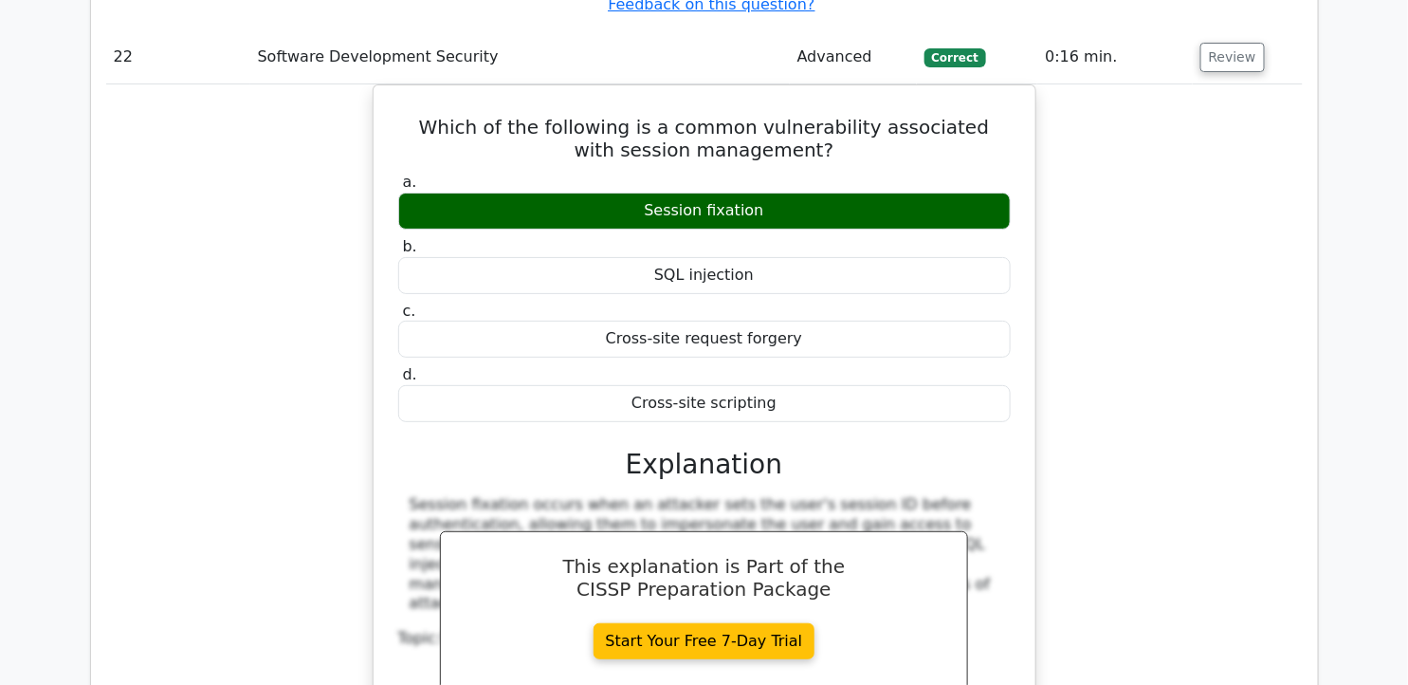
scroll to position [22861, 0]
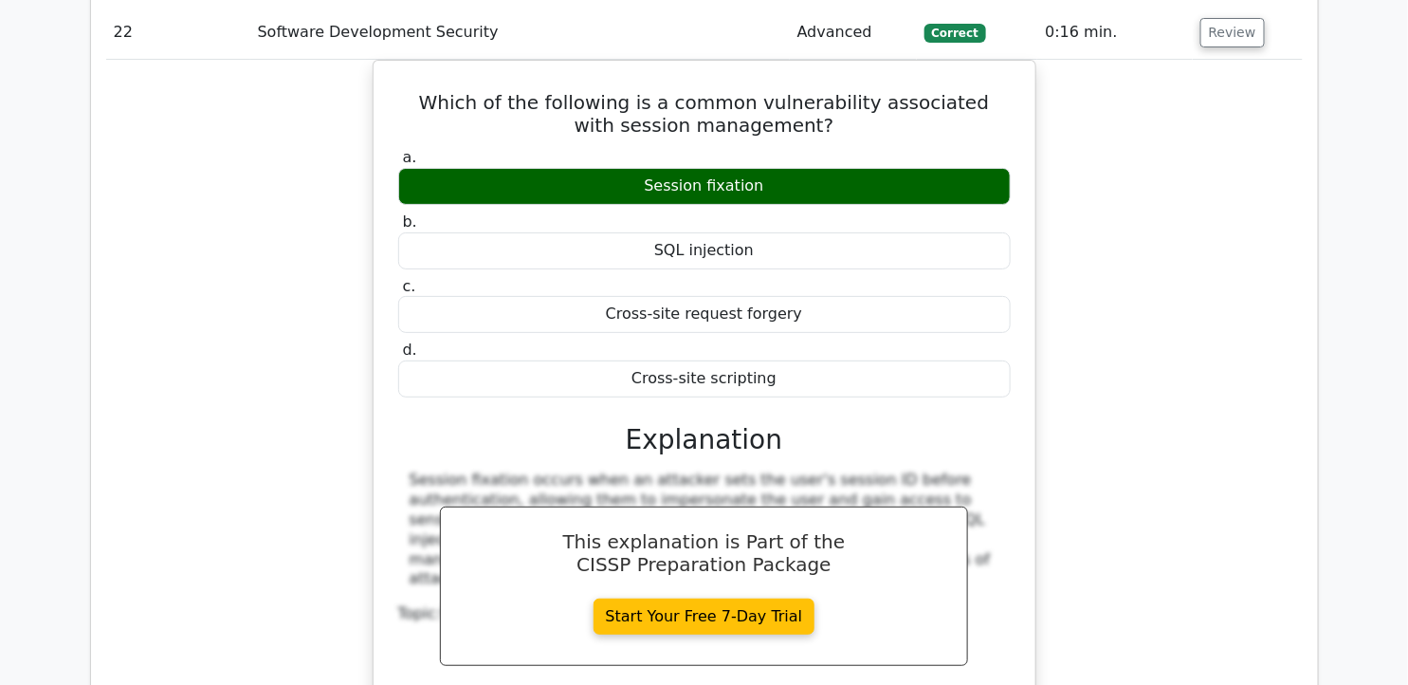
drag, startPoint x: 414, startPoint y: 106, endPoint x: 791, endPoint y: 370, distance: 459.5
drag, startPoint x: 791, startPoint y: 370, endPoint x: 706, endPoint y: 128, distance: 256.1
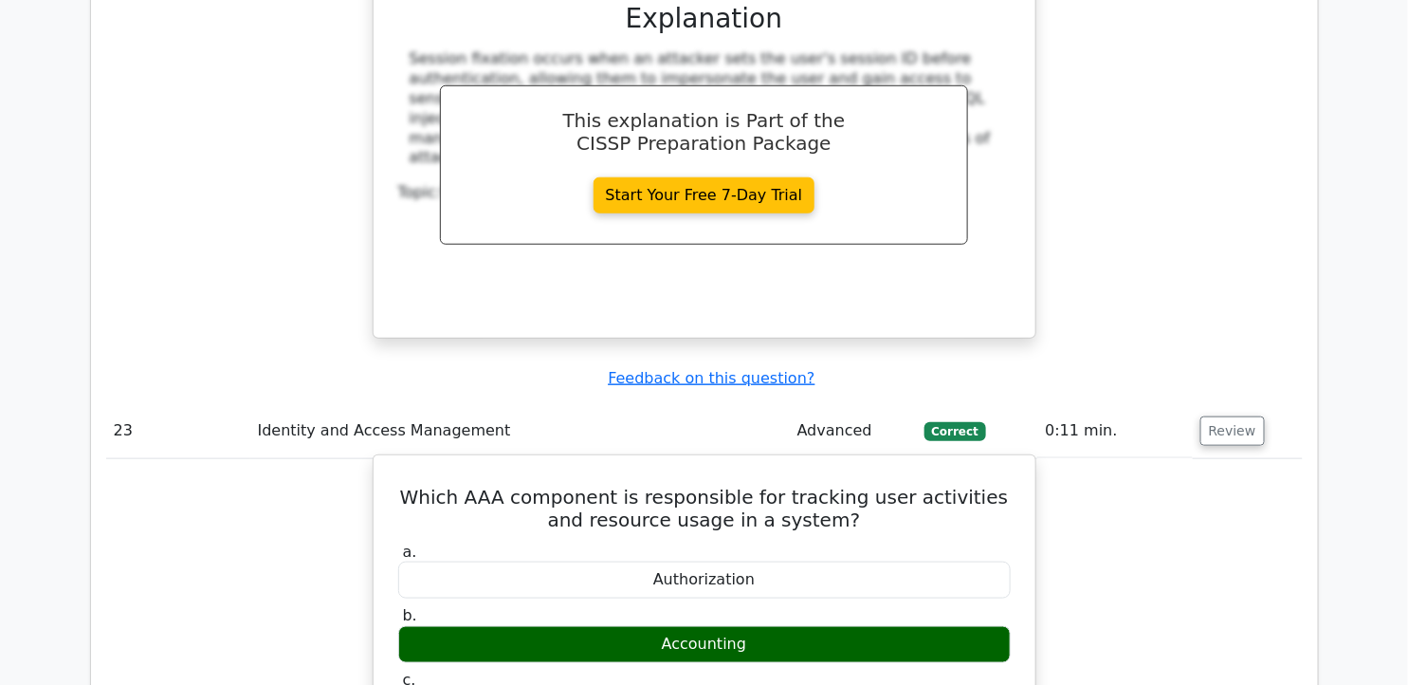
scroll to position [23597, 0]
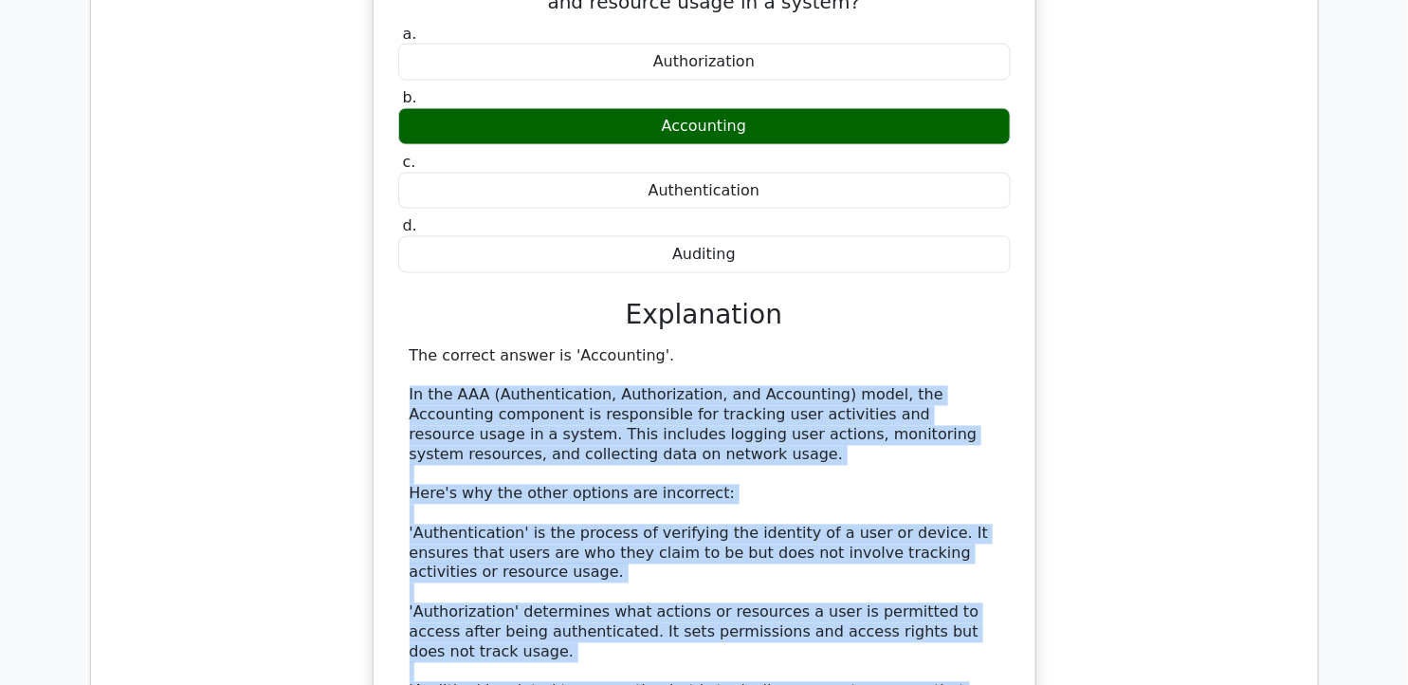
scroll to position [23809, 0]
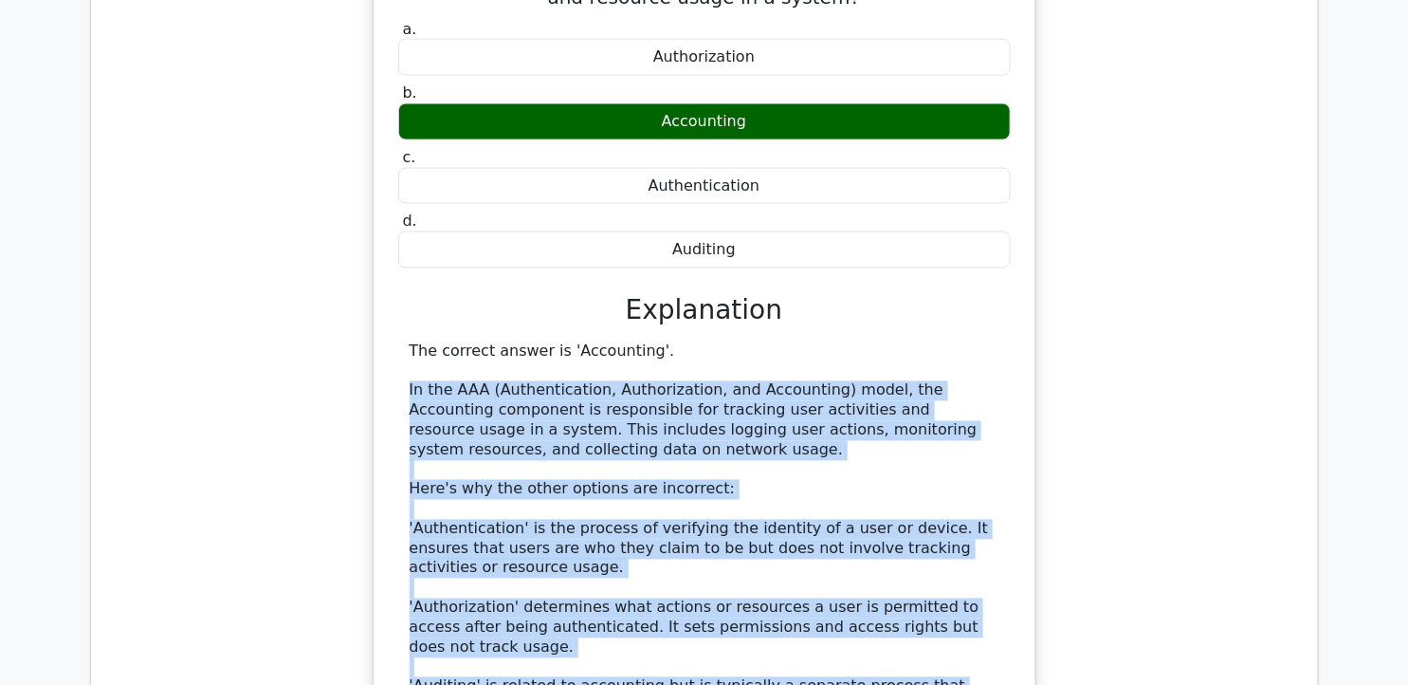
drag, startPoint x: 420, startPoint y: 215, endPoint x: 817, endPoint y: 505, distance: 491.9
drag, startPoint x: 817, startPoint y: 505, endPoint x: 695, endPoint y: 231, distance: 300.1
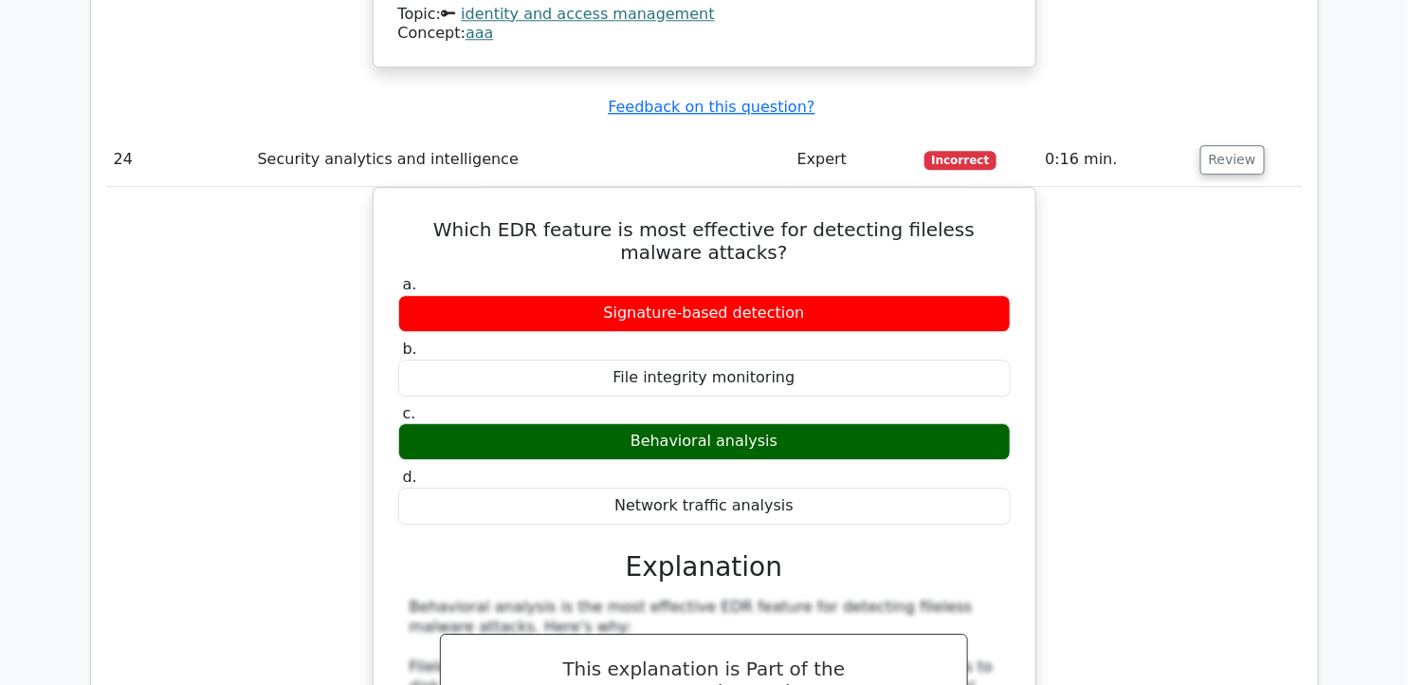
scroll to position [24757, 0]
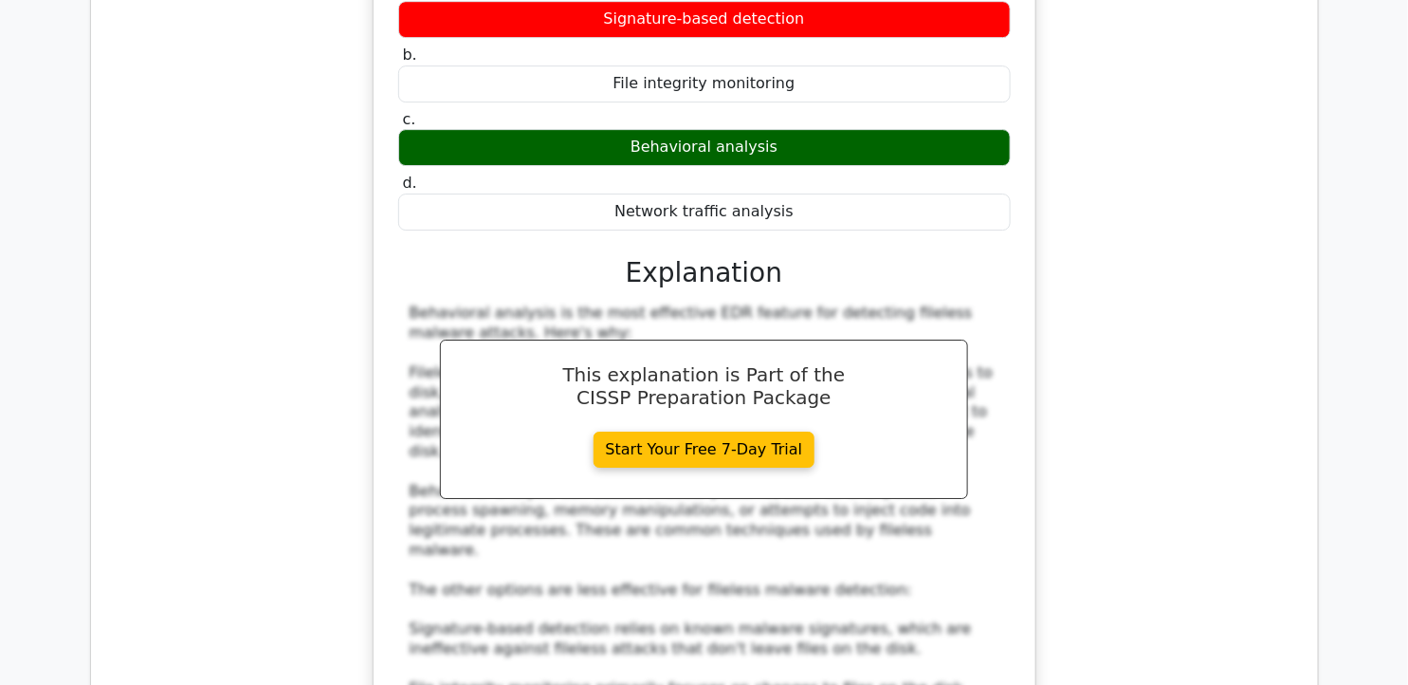
scroll to position [24967, 0]
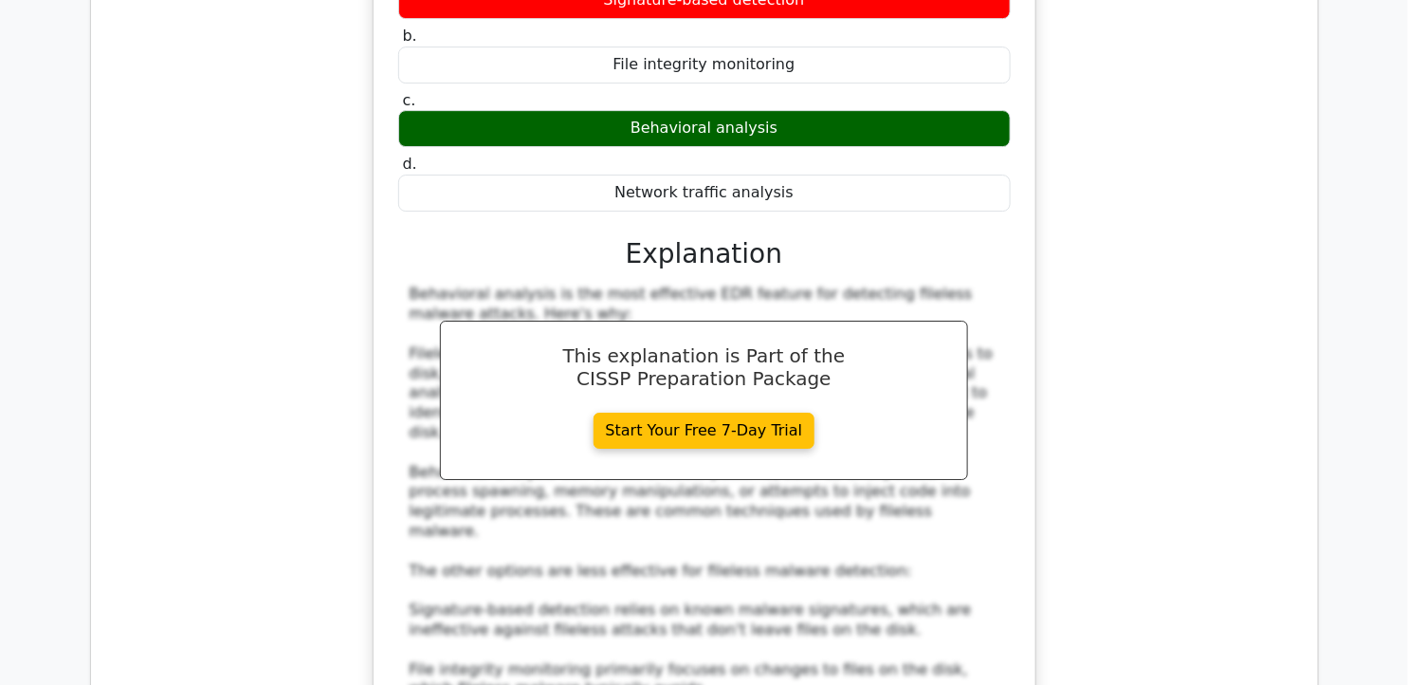
drag, startPoint x: 406, startPoint y: 173, endPoint x: 987, endPoint y: 484, distance: 659.2
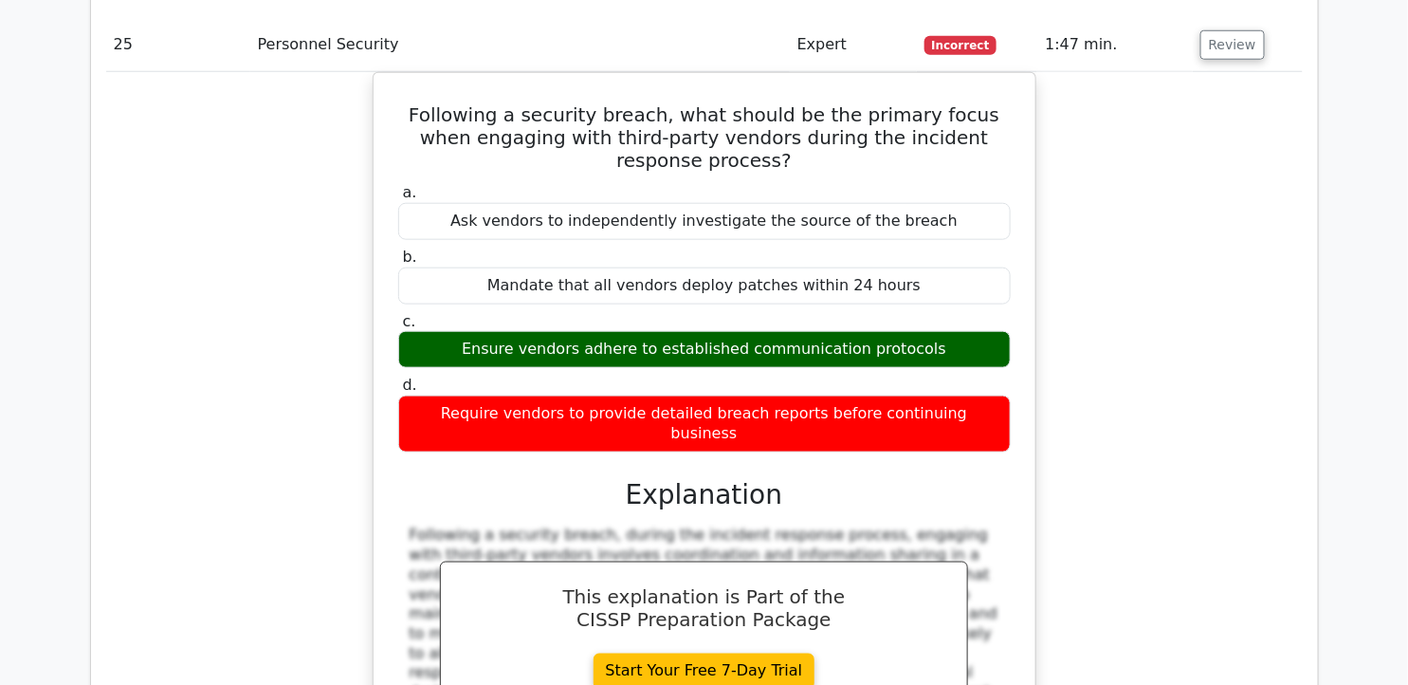
scroll to position [25865, 0]
